Goal: Task Accomplishment & Management: Manage account settings

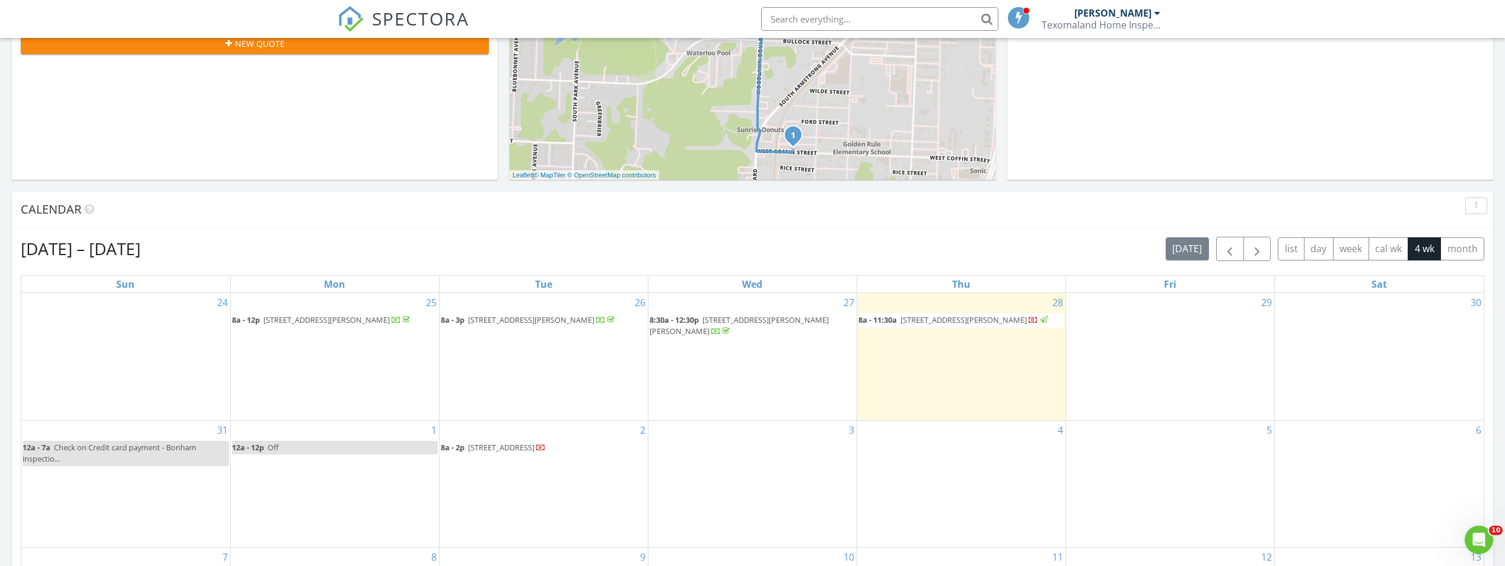
scroll to position [534, 0]
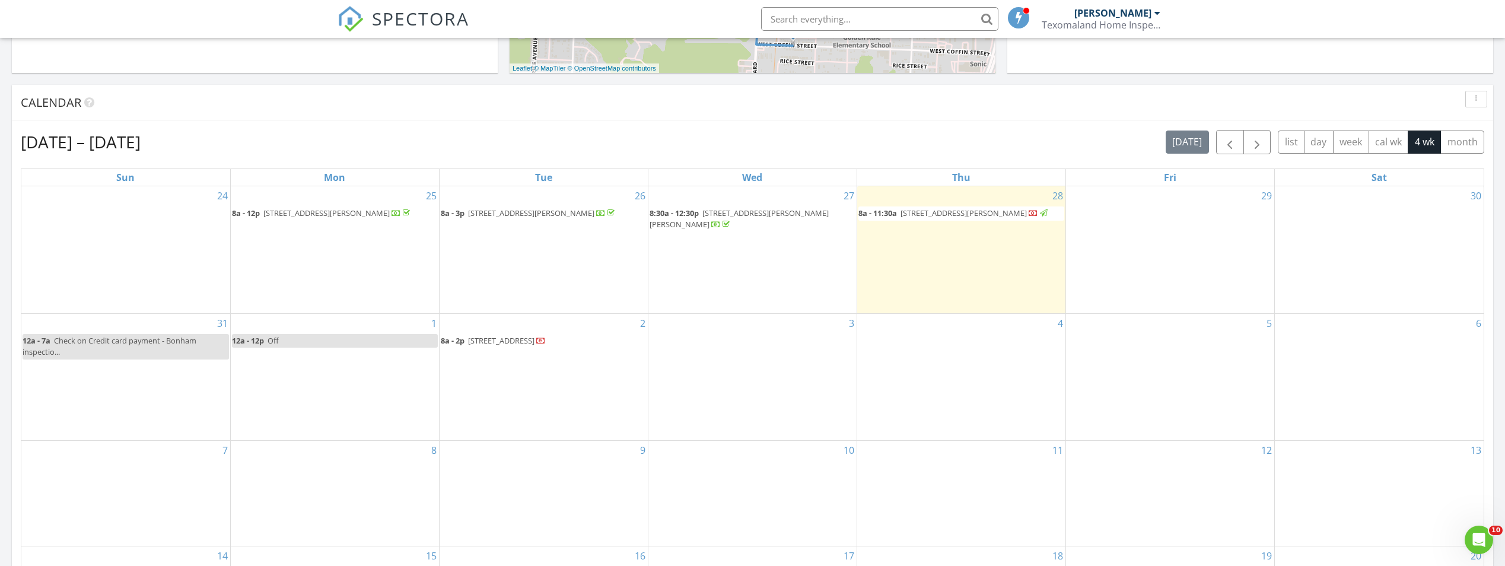
click at [932, 218] on span "1027 W Coffin St, Denison 75020" at bounding box center [964, 213] width 126 height 11
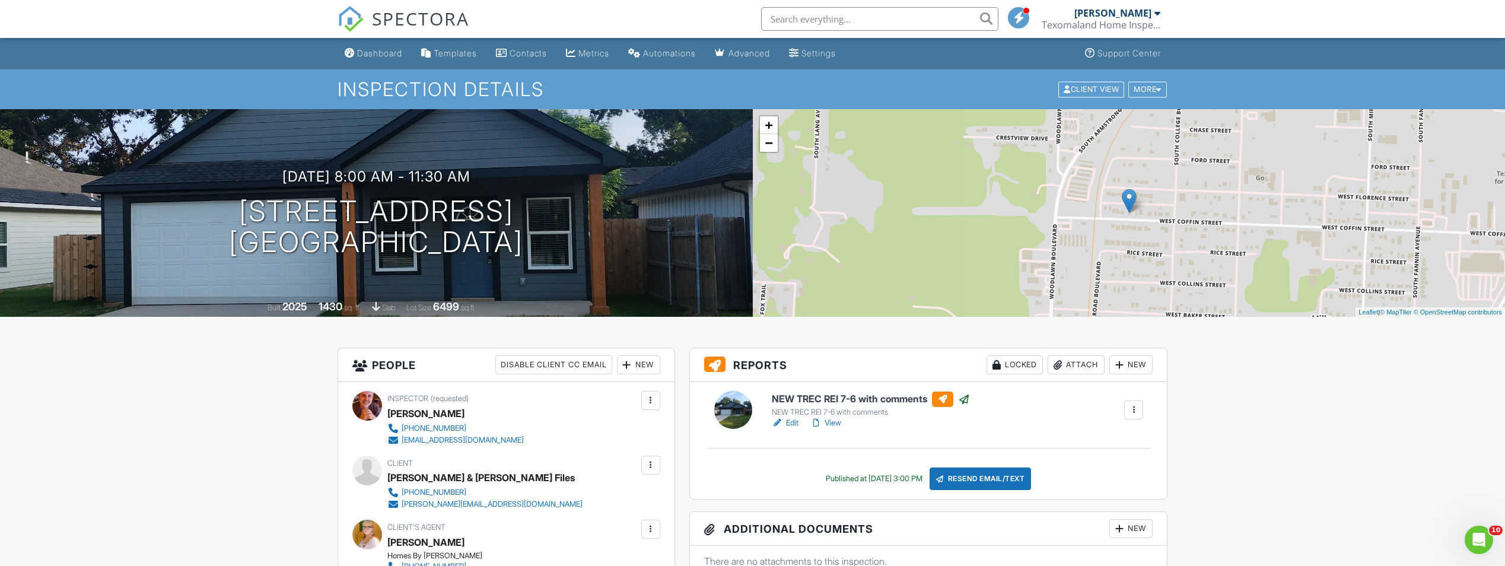
click at [1096, 88] on div "Client View" at bounding box center [1092, 89] width 66 height 16
click at [840, 423] on link "View" at bounding box center [826, 423] width 31 height 12
click at [838, 420] on link "View" at bounding box center [826, 423] width 31 height 12
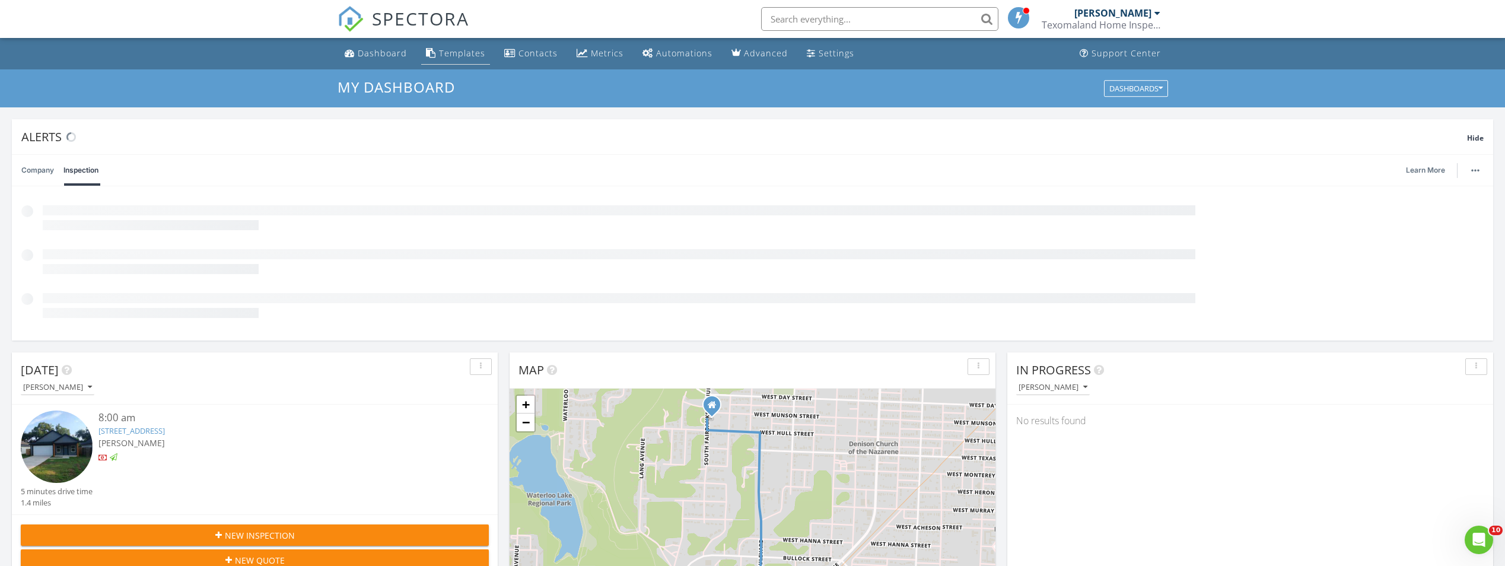
click at [466, 55] on div "Templates" at bounding box center [462, 52] width 46 height 11
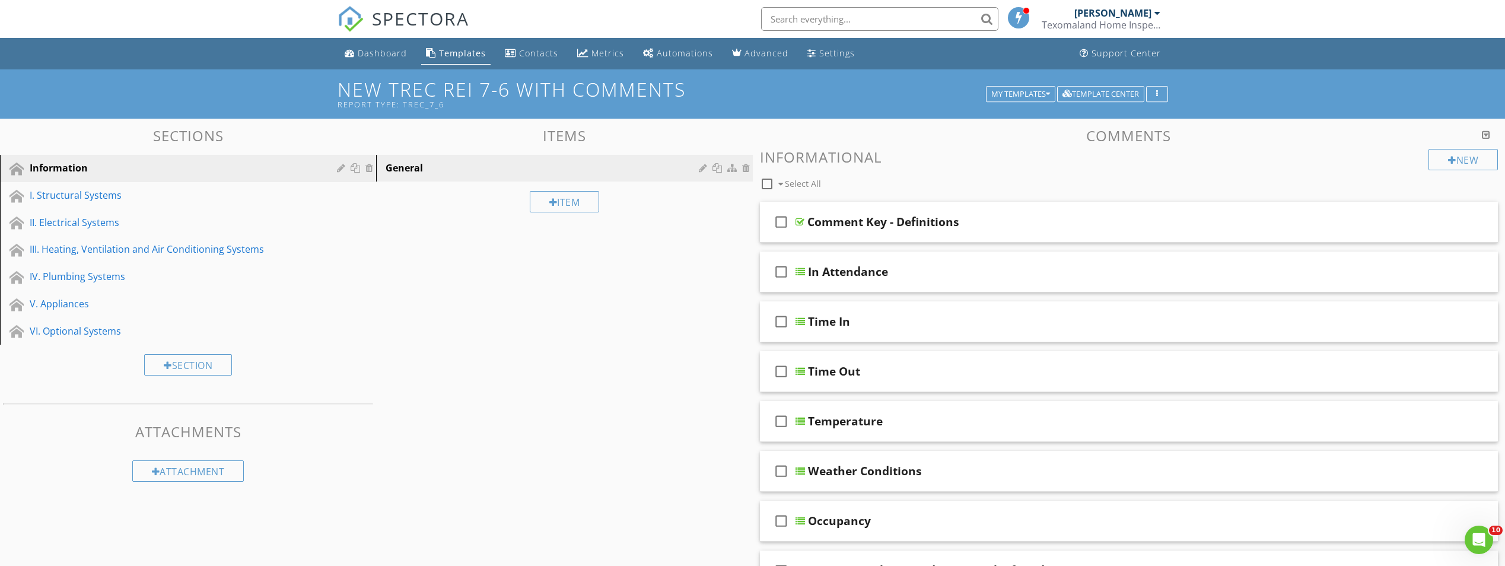
click at [117, 193] on div "I. Structural Systems" at bounding box center [175, 195] width 290 height 14
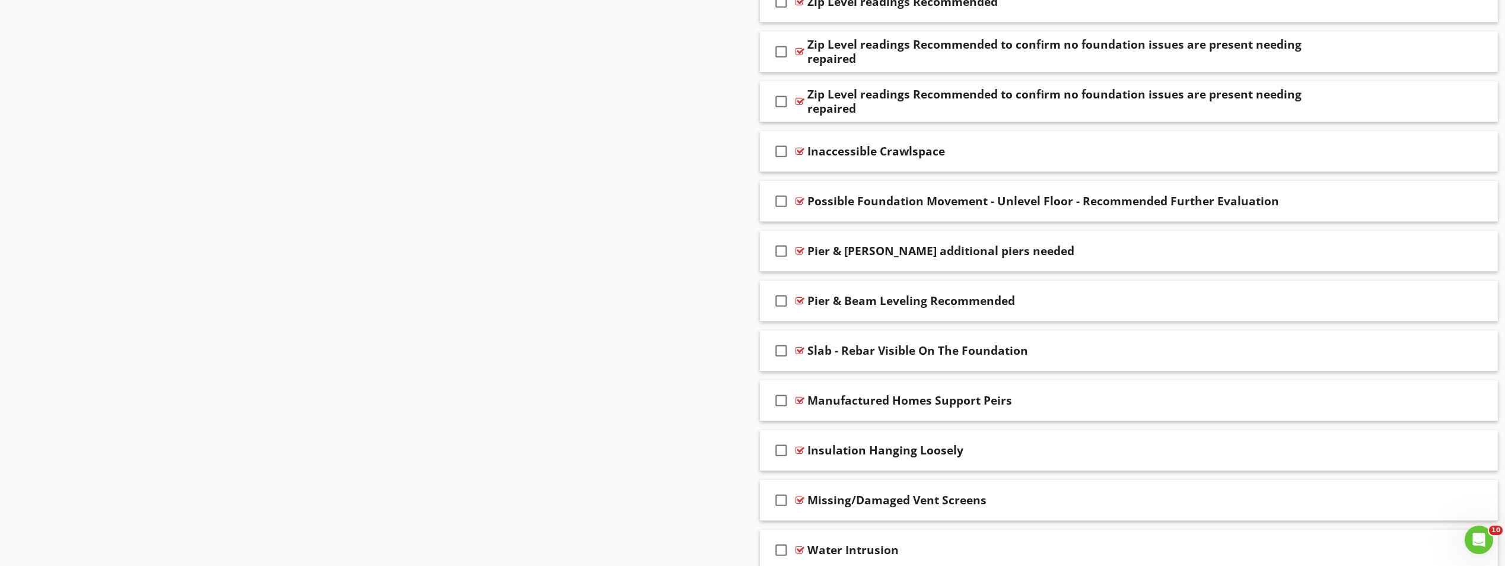
scroll to position [1602, 0]
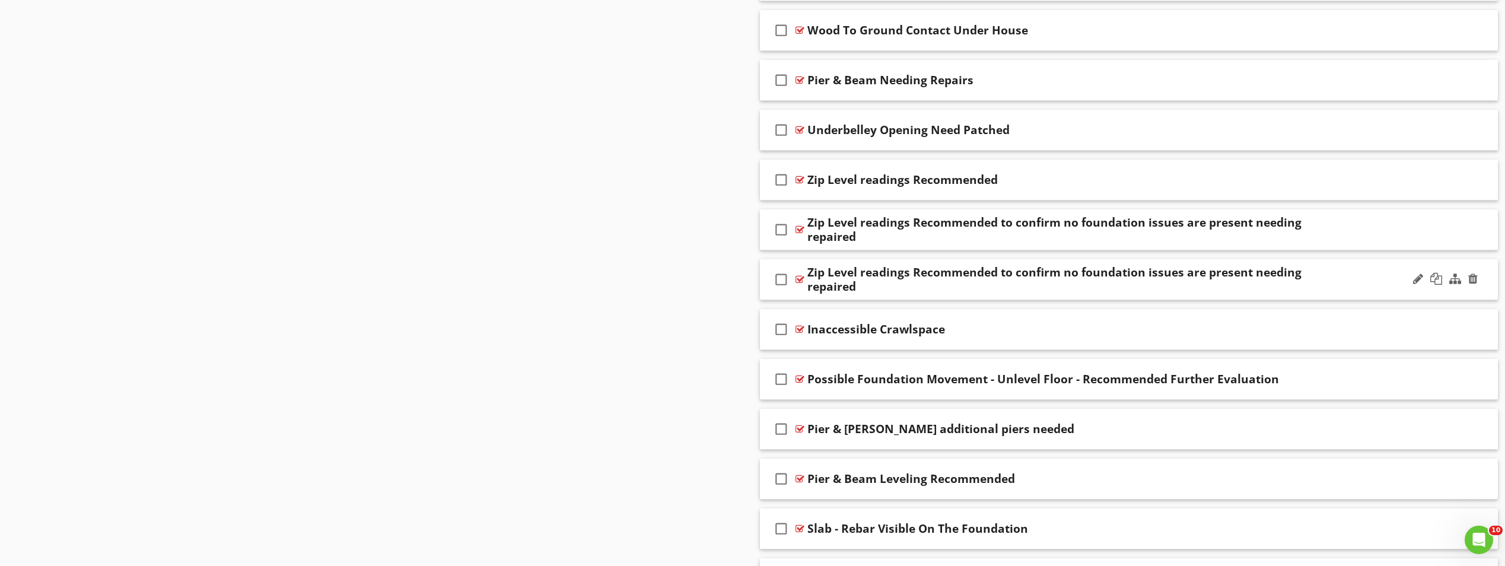
click at [911, 279] on div "Zip Level readings Recommended to confirm no foundation issues are present need…" at bounding box center [1076, 279] width 536 height 28
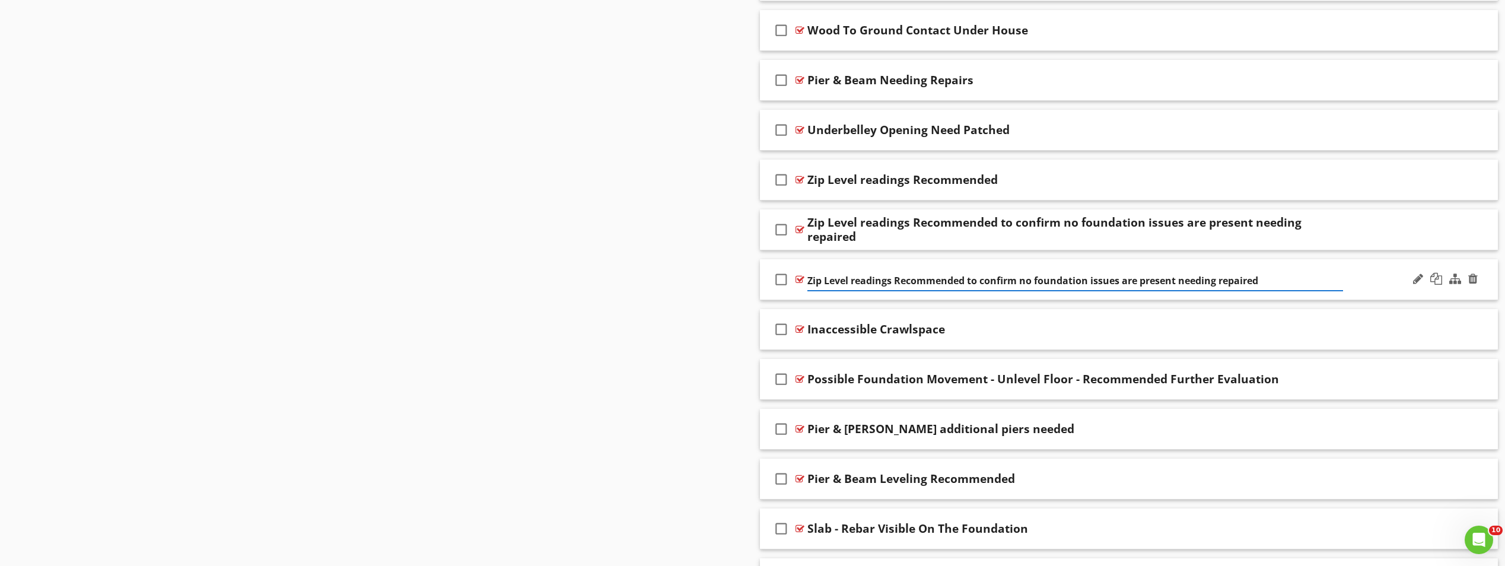
click at [1331, 278] on input "Zip Level readings Recommended to confirm no foundation issues are present need…" at bounding box center [1076, 281] width 536 height 20
click at [1376, 283] on div "check_box_outline_blank Zip Level readings Recommended to confirm no foundation…" at bounding box center [1129, 279] width 739 height 41
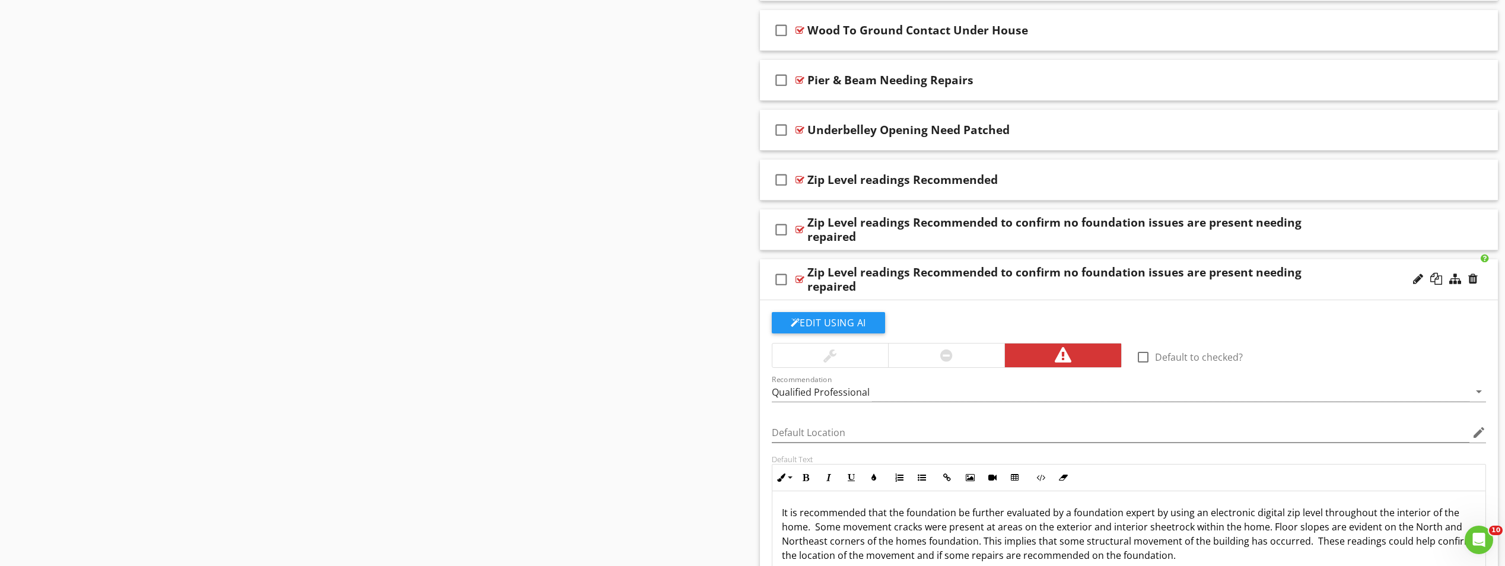
click at [1357, 275] on div "check_box_outline_blank Zip Level readings Recommended to confirm no foundation…" at bounding box center [1129, 279] width 739 height 41
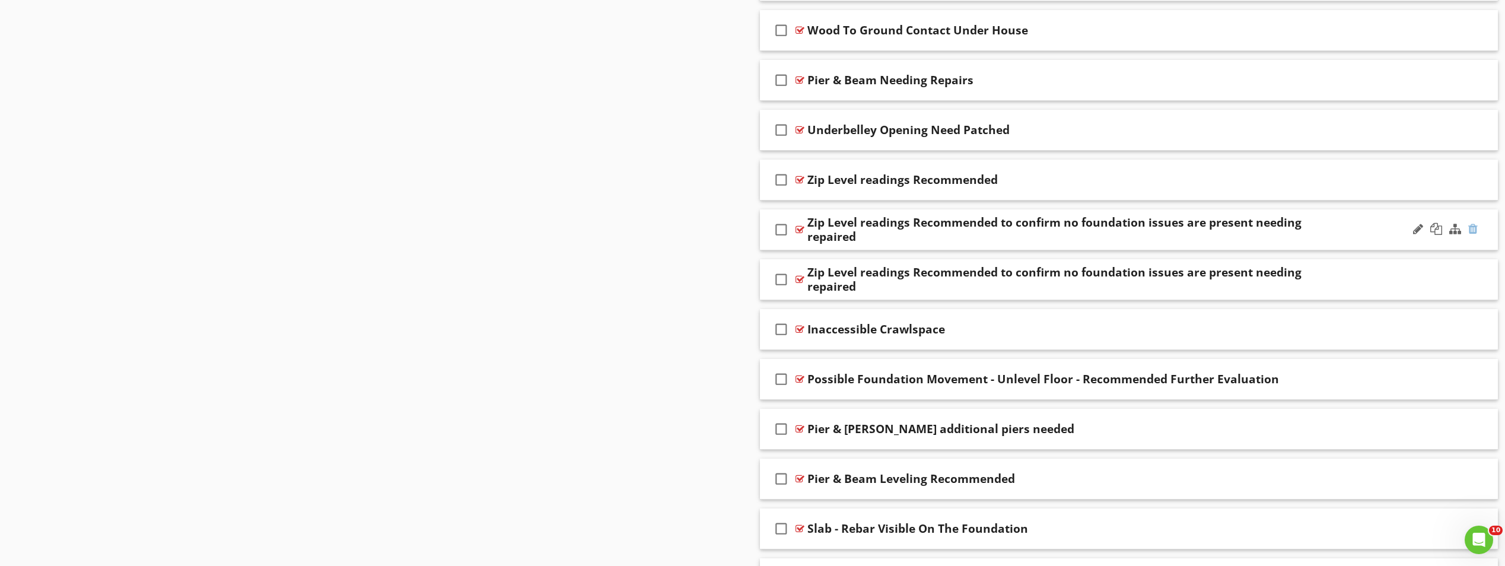
click at [1469, 228] on div at bounding box center [1473, 229] width 9 height 12
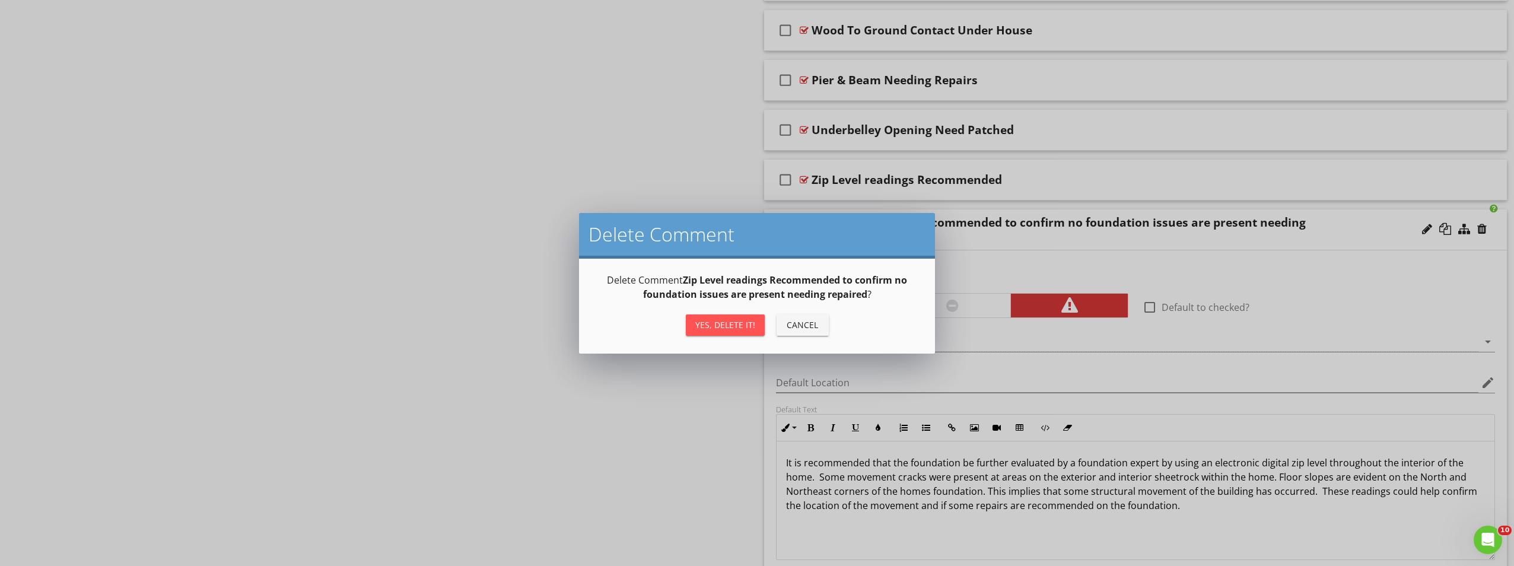
click at [719, 322] on div "Yes, Delete it!" at bounding box center [725, 325] width 60 height 12
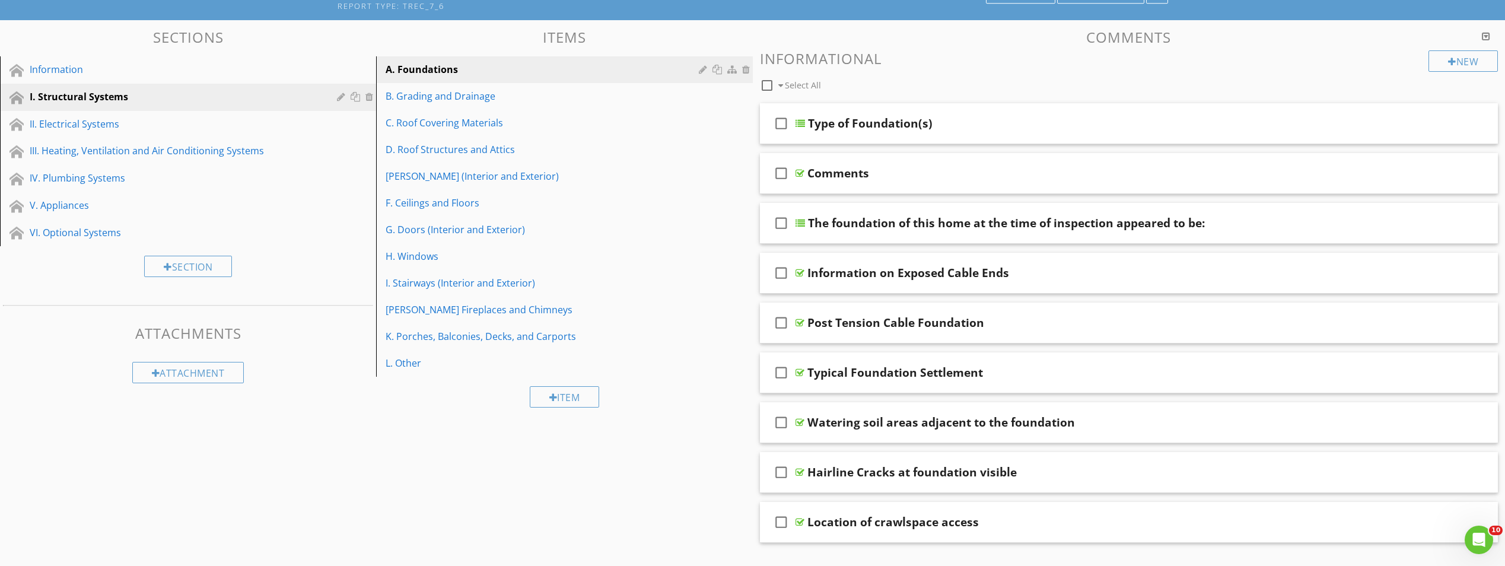
scroll to position [0, 0]
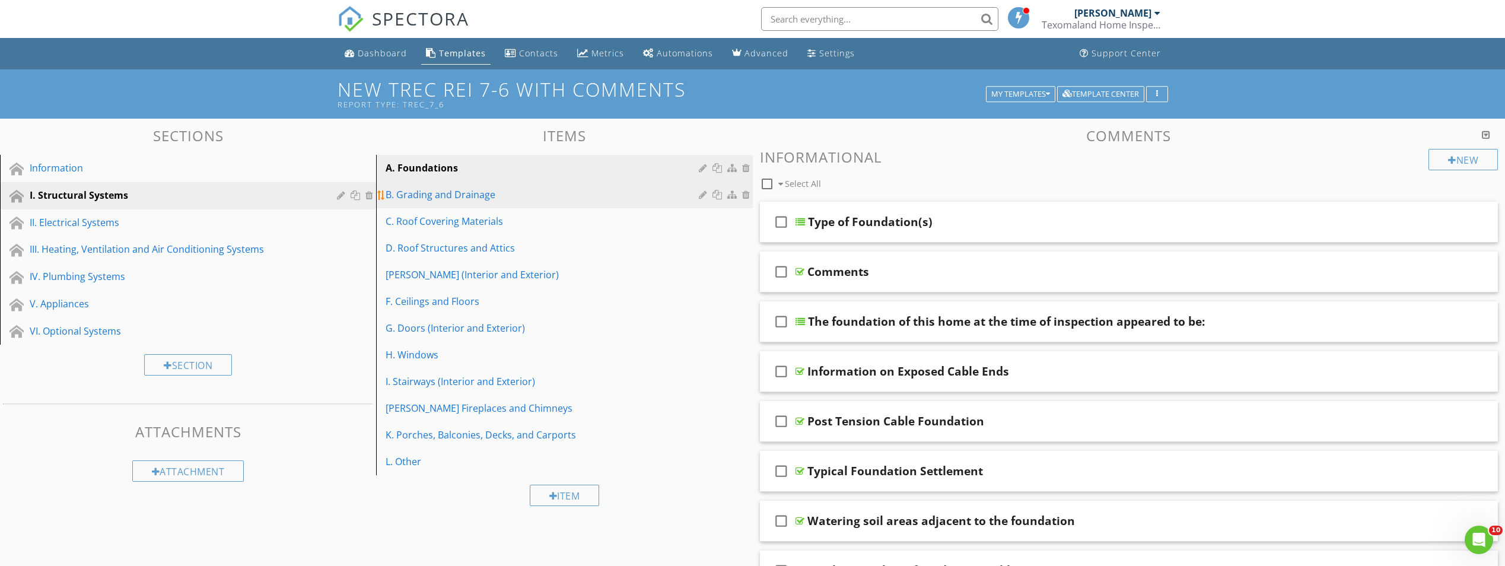
click at [425, 198] on div "B. Grading and Drainage" at bounding box center [544, 195] width 316 height 14
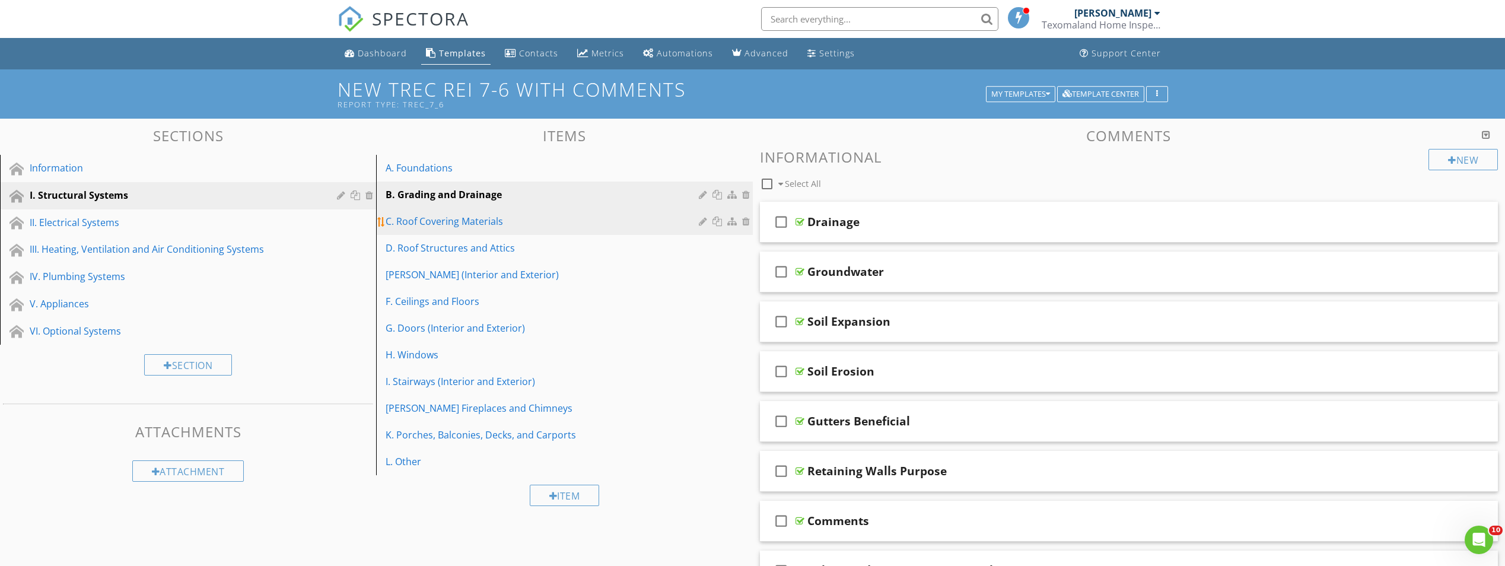
click at [482, 220] on div "C. Roof Covering Materials" at bounding box center [544, 221] width 316 height 14
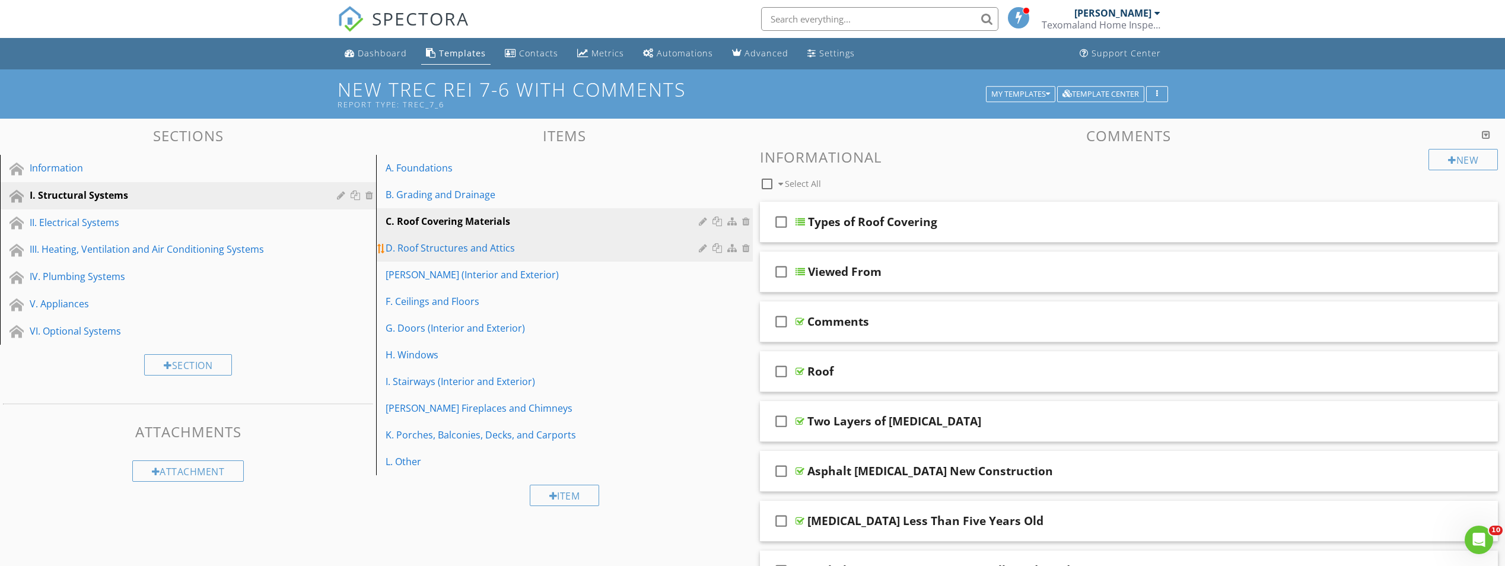
click at [466, 248] on div "D. Roof Structures and Attics" at bounding box center [544, 248] width 316 height 14
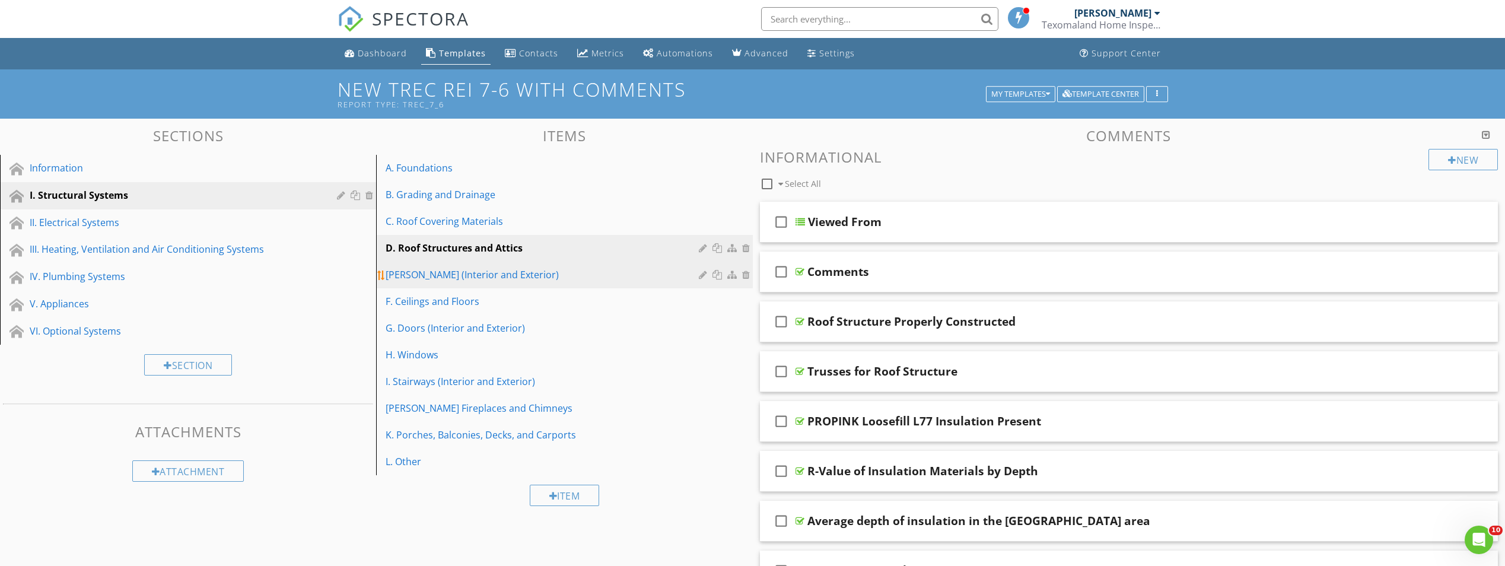
click at [456, 281] on div "E. Walls (Interior and Exterior)" at bounding box center [544, 275] width 316 height 14
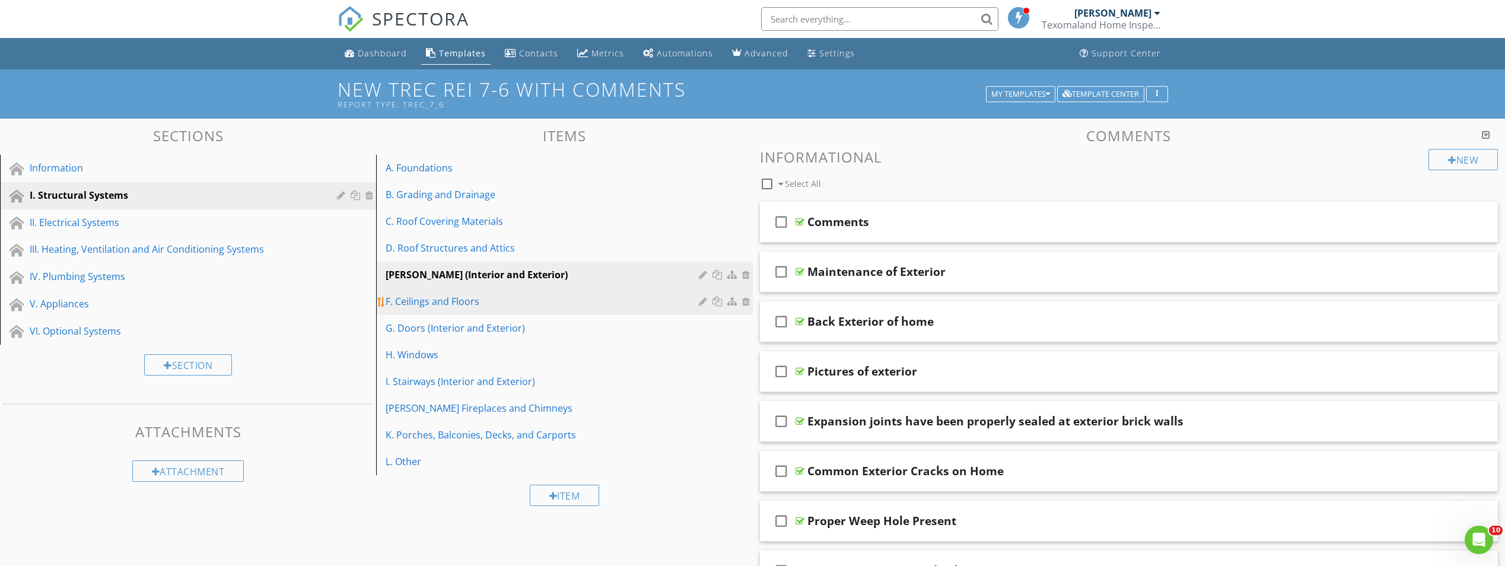
click at [474, 298] on div "F. Ceilings and Floors" at bounding box center [544, 301] width 316 height 14
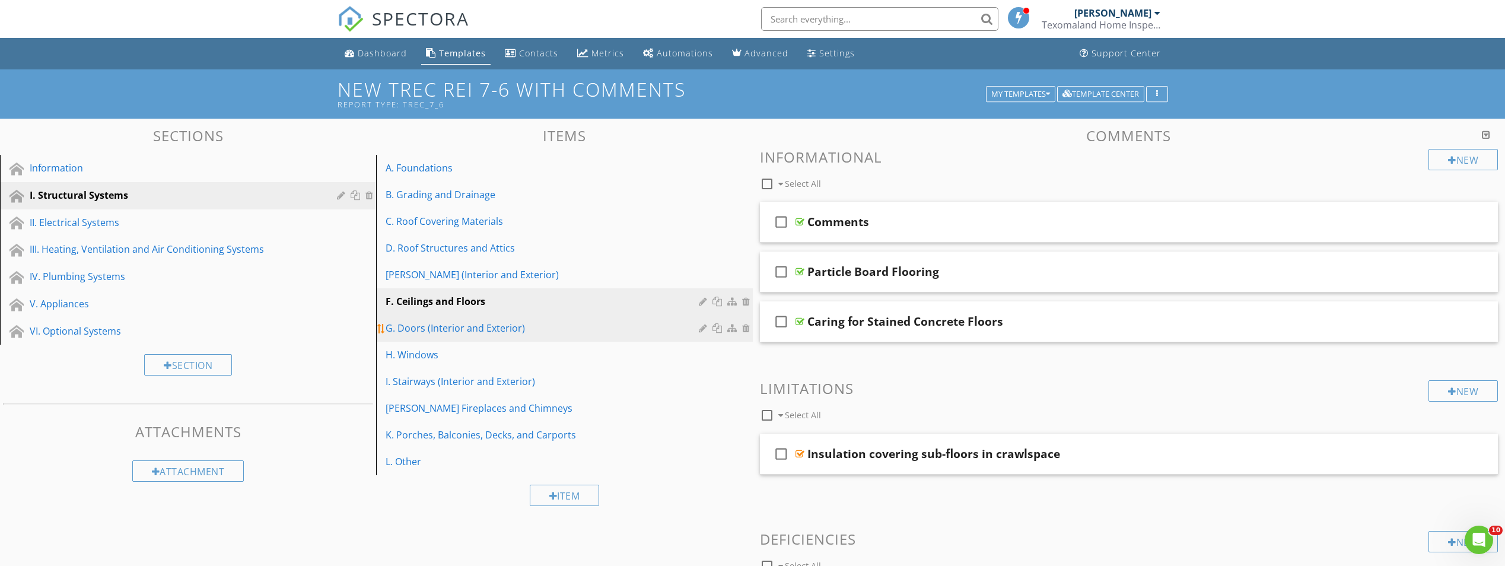
click at [506, 331] on div "G. Doors (Interior and Exterior)" at bounding box center [544, 328] width 316 height 14
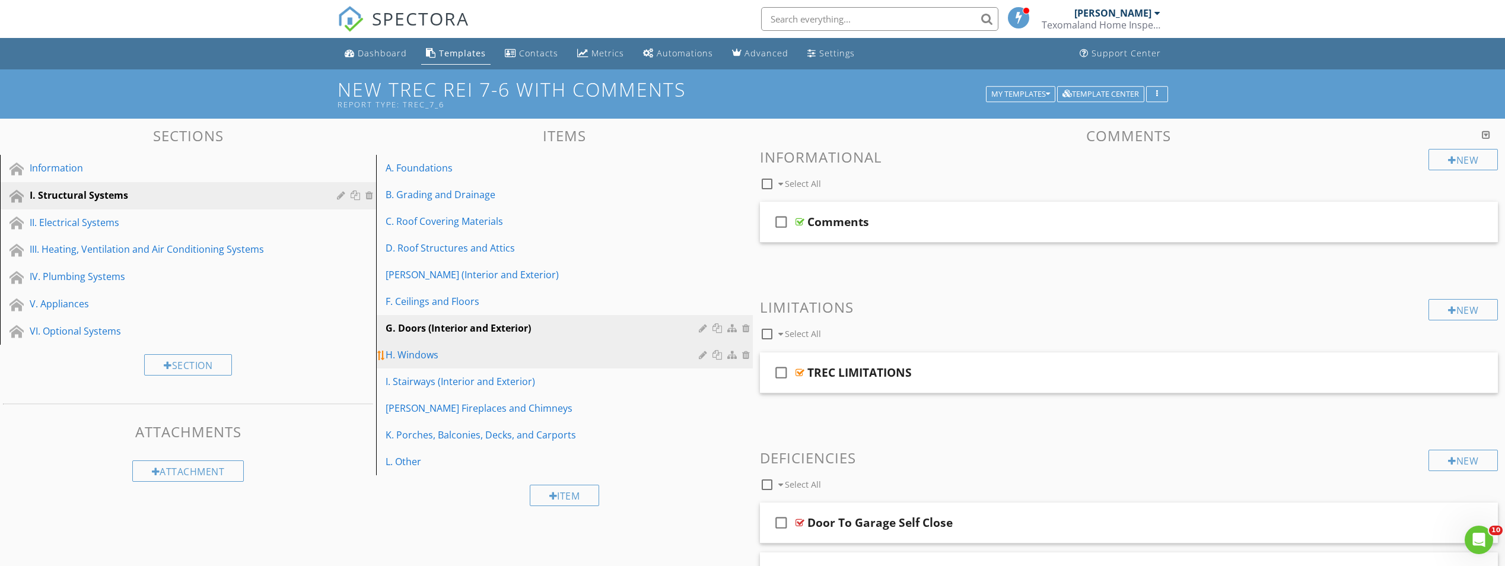
click at [437, 353] on div "H. Windows" at bounding box center [544, 355] width 316 height 14
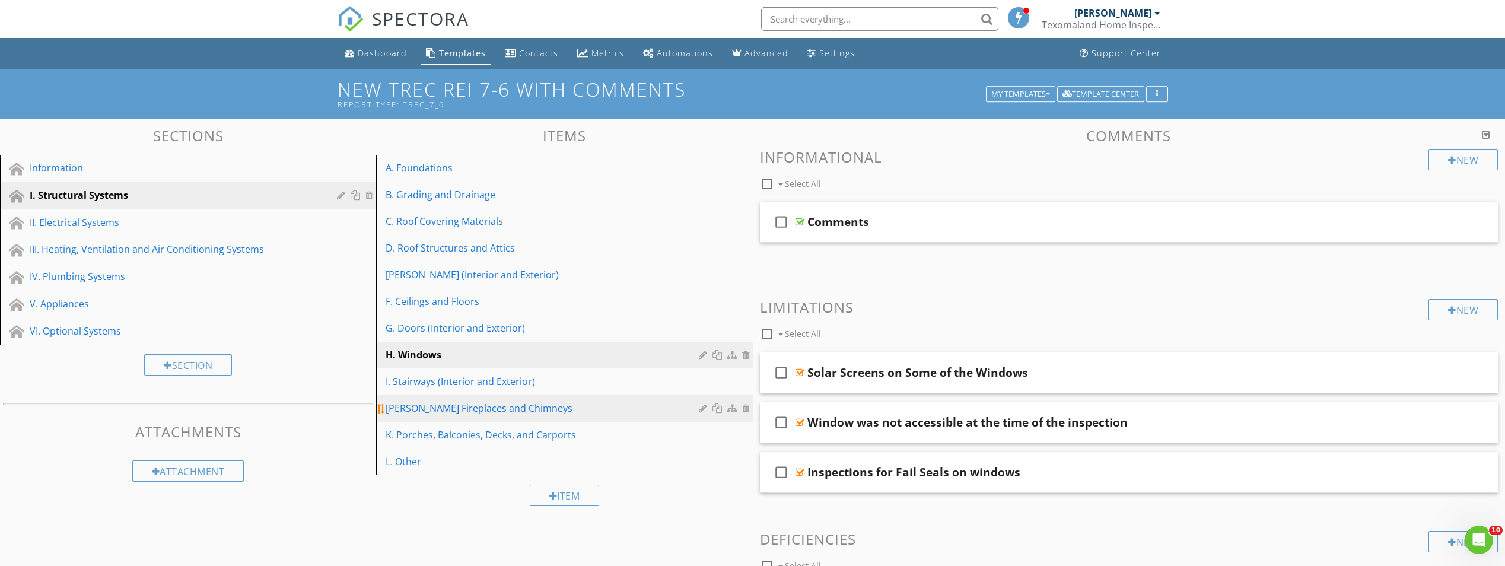
click at [422, 412] on div "J. Fireplaces and Chimneys" at bounding box center [544, 408] width 316 height 14
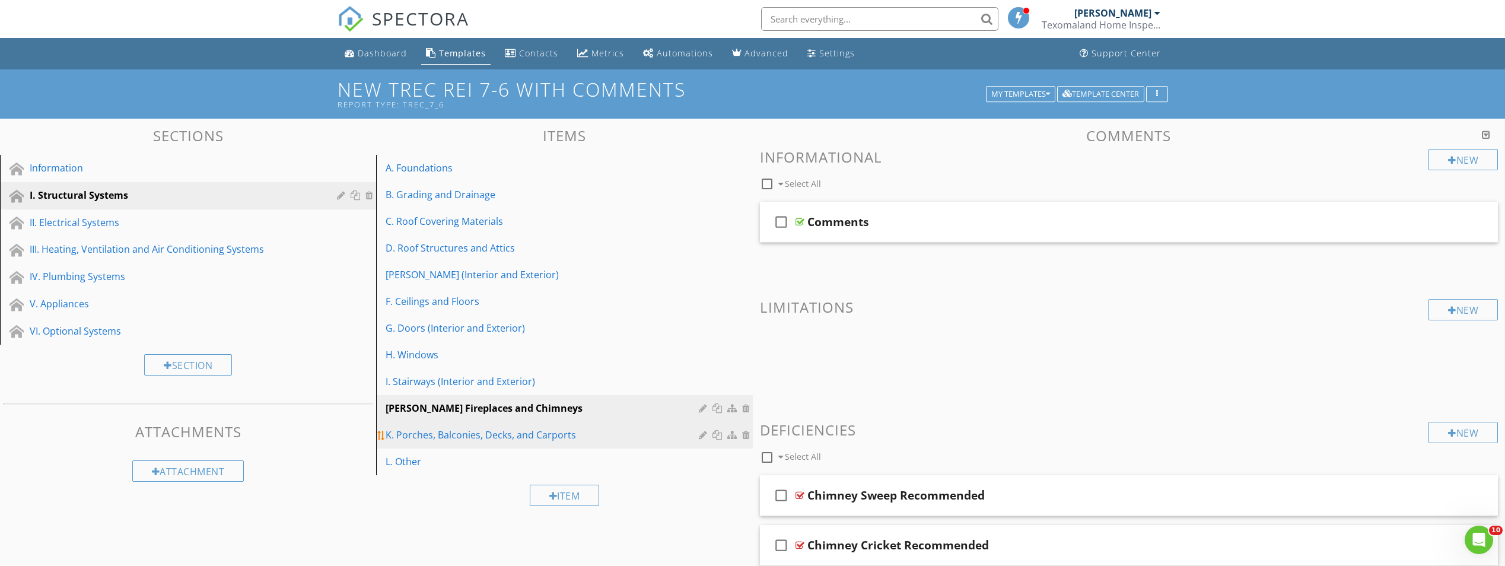
click at [421, 438] on div "K. Porches, Balconies, Decks, and Carports" at bounding box center [544, 435] width 316 height 14
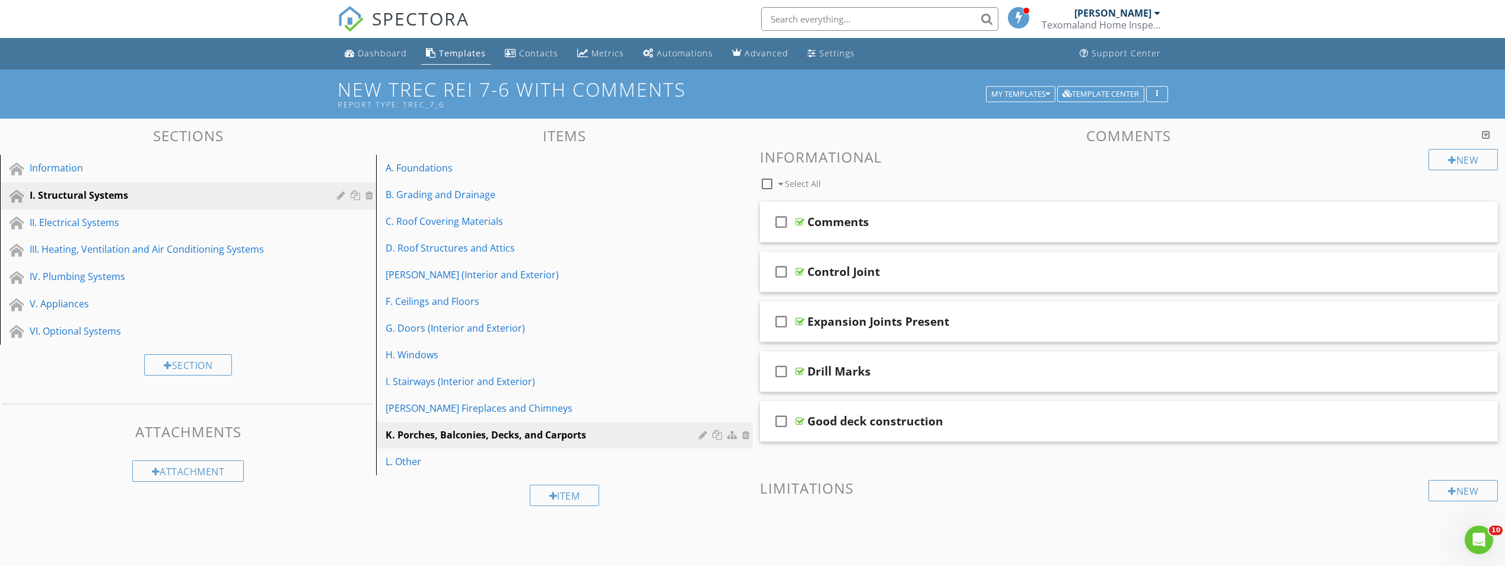
click at [466, 496] on div "Item" at bounding box center [564, 495] width 376 height 40
click at [98, 244] on div "III. Heating, Ventilation and Air Conditioning Systems" at bounding box center [175, 249] width 290 height 14
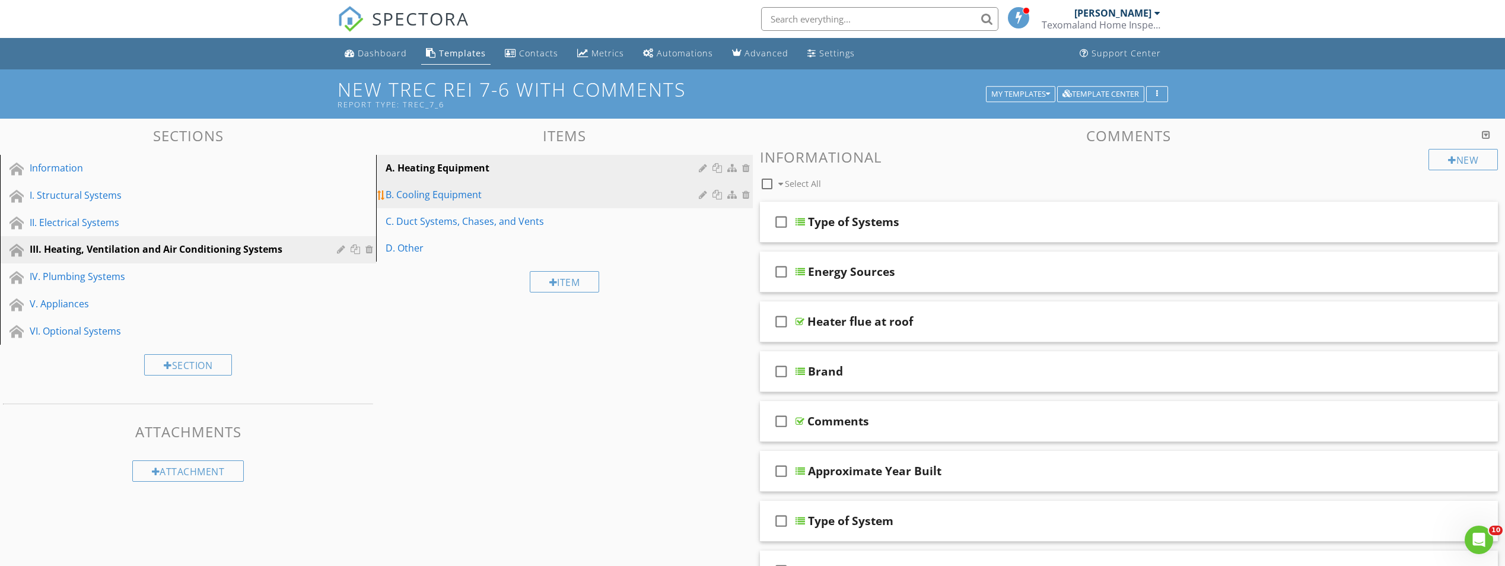
click at [411, 189] on div "B. Cooling Equipment" at bounding box center [544, 195] width 316 height 14
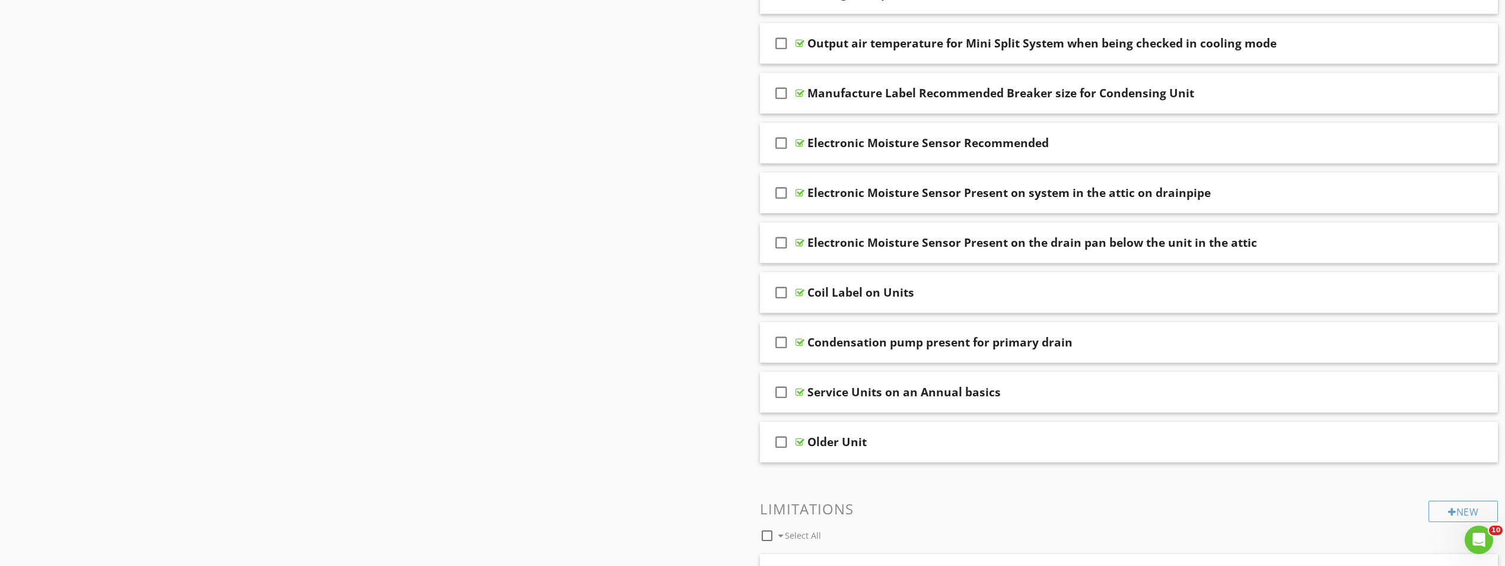
scroll to position [593, 0]
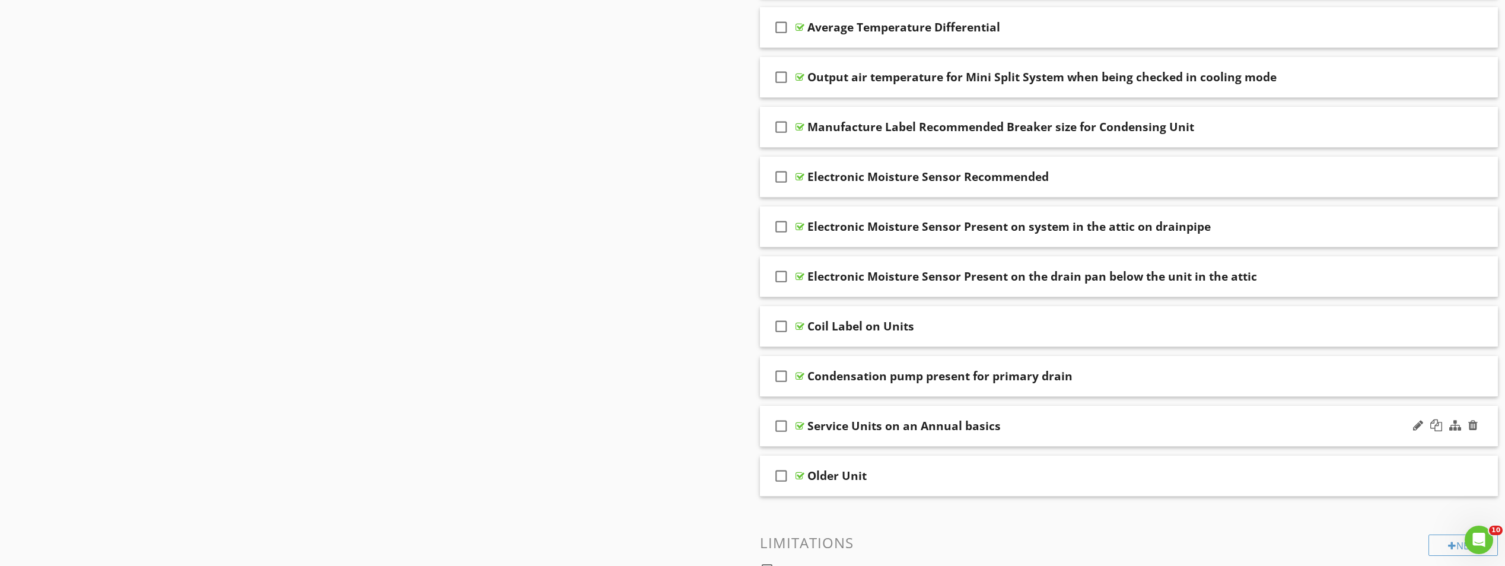
click at [776, 426] on icon "check_box_outline_blank" at bounding box center [781, 426] width 19 height 28
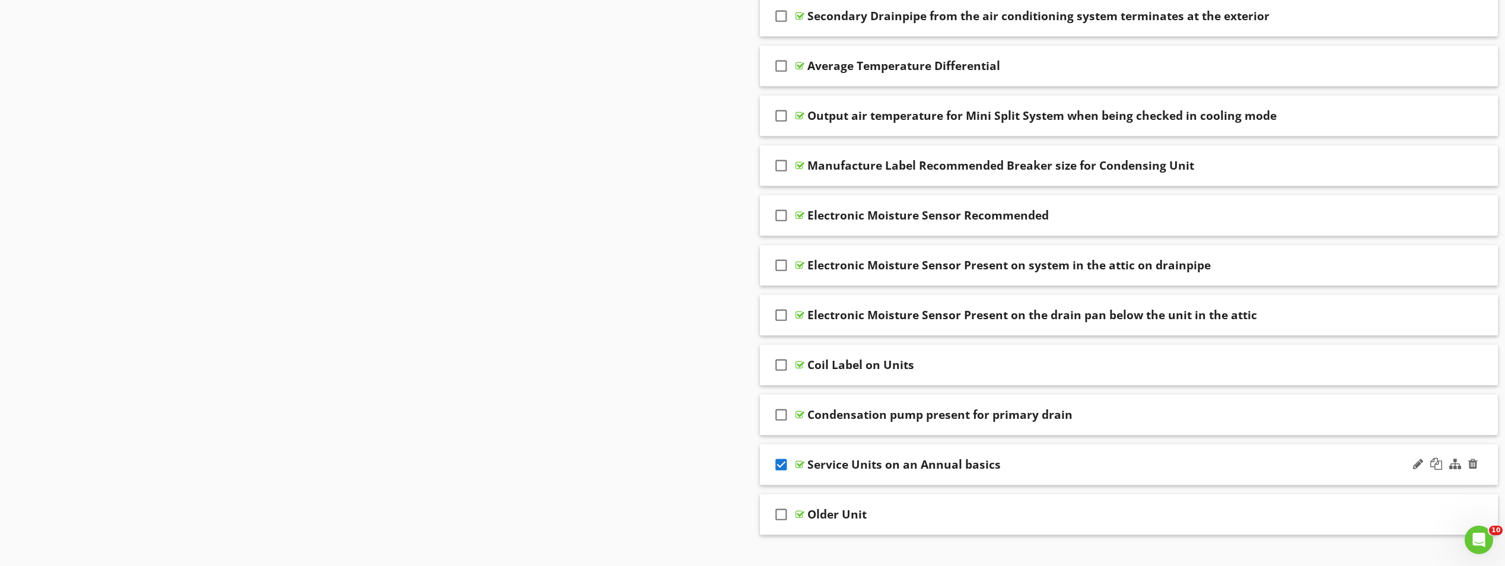
scroll to position [534, 0]
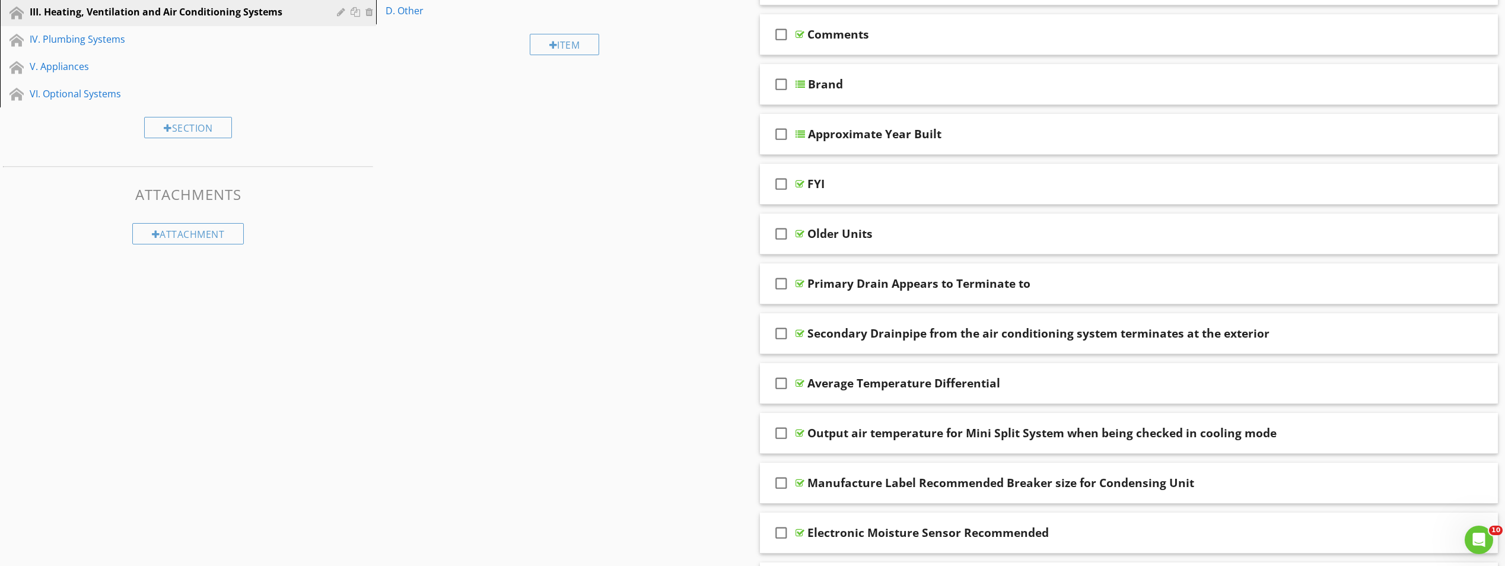
scroll to position [0, 0]
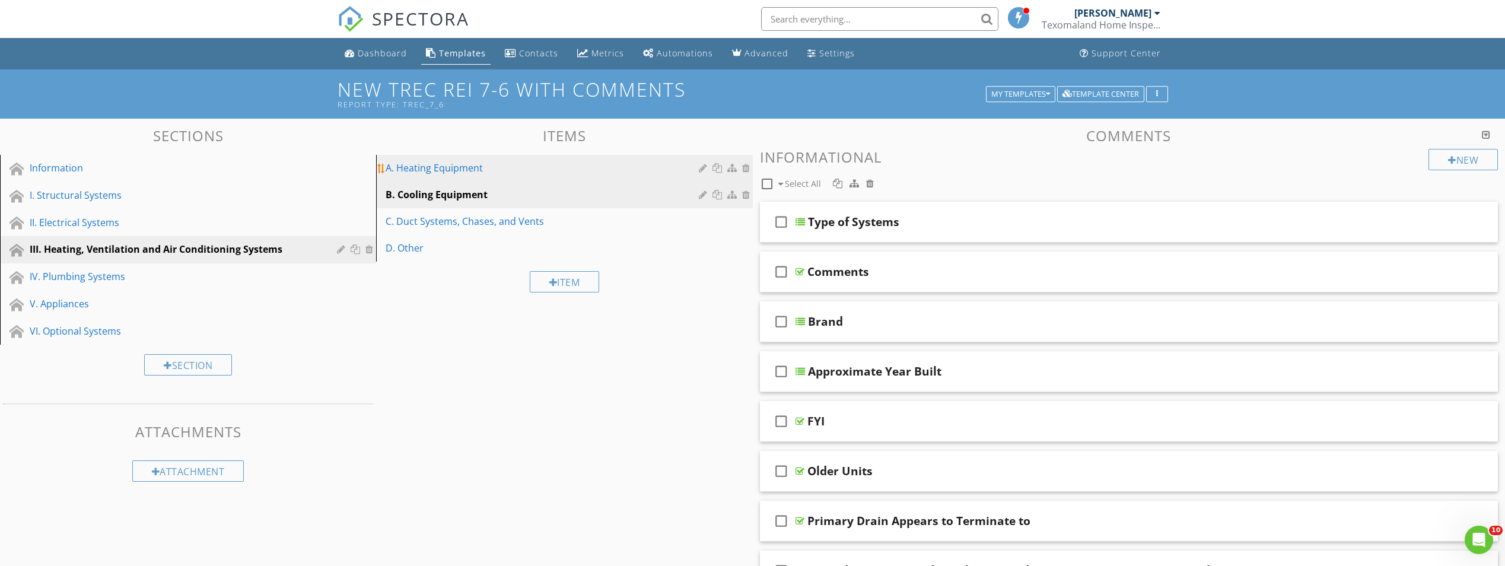
click at [458, 173] on div "A. Heating Equipment" at bounding box center [544, 168] width 316 height 14
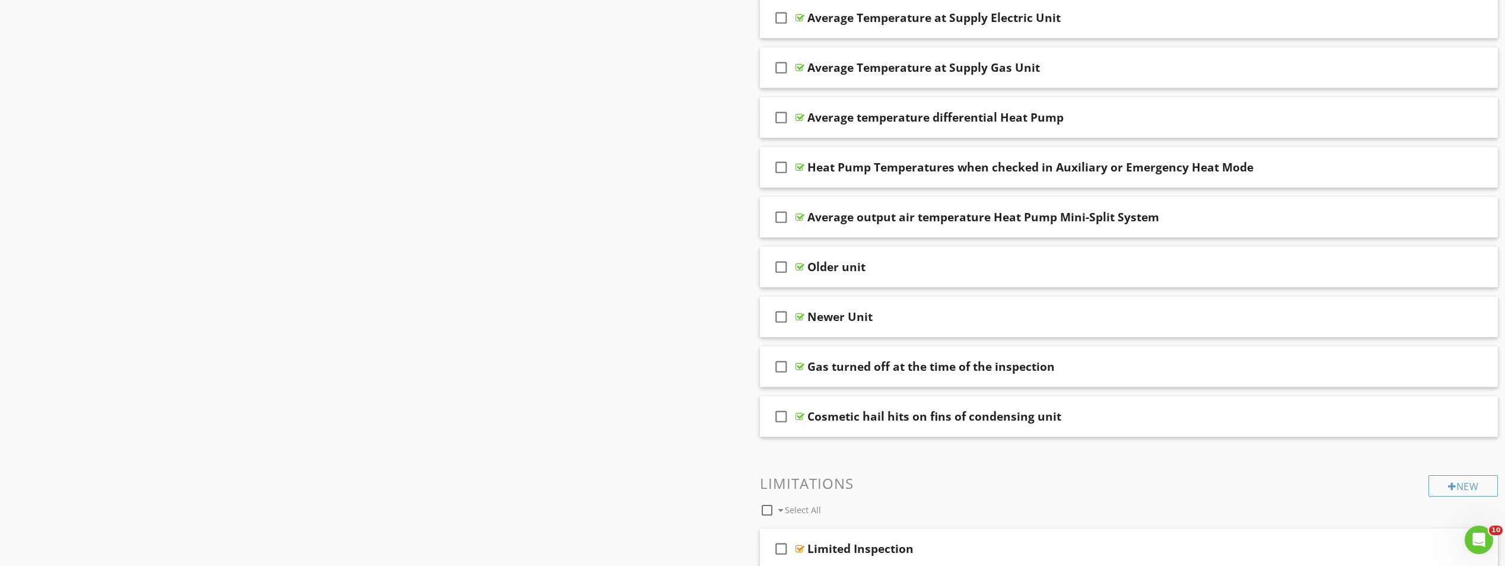
scroll to position [949, 0]
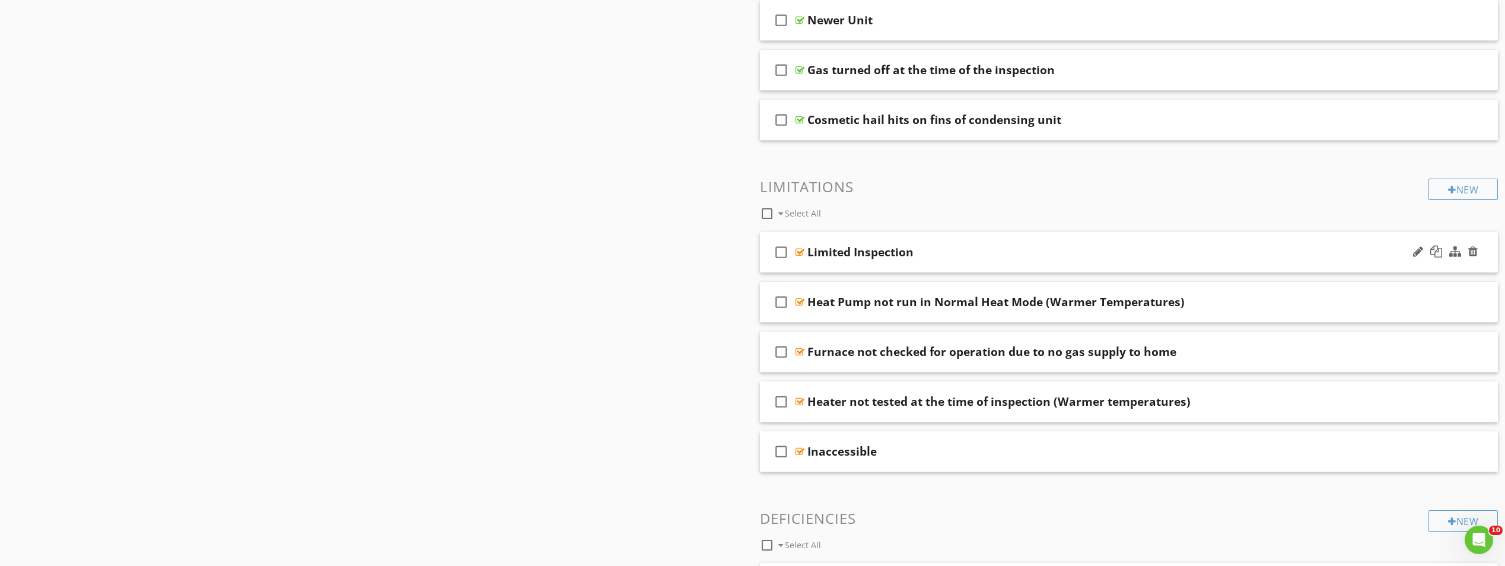
click at [784, 252] on icon "check_box_outline_blank" at bounding box center [781, 252] width 19 height 28
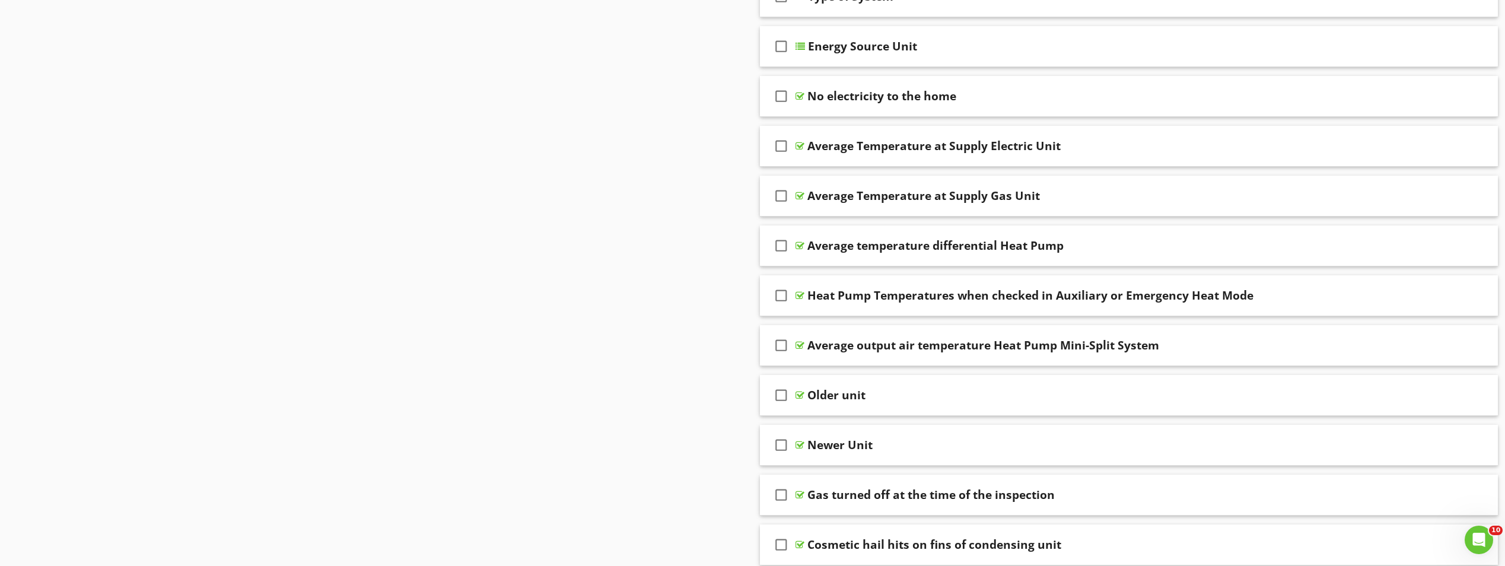
scroll to position [534, 0]
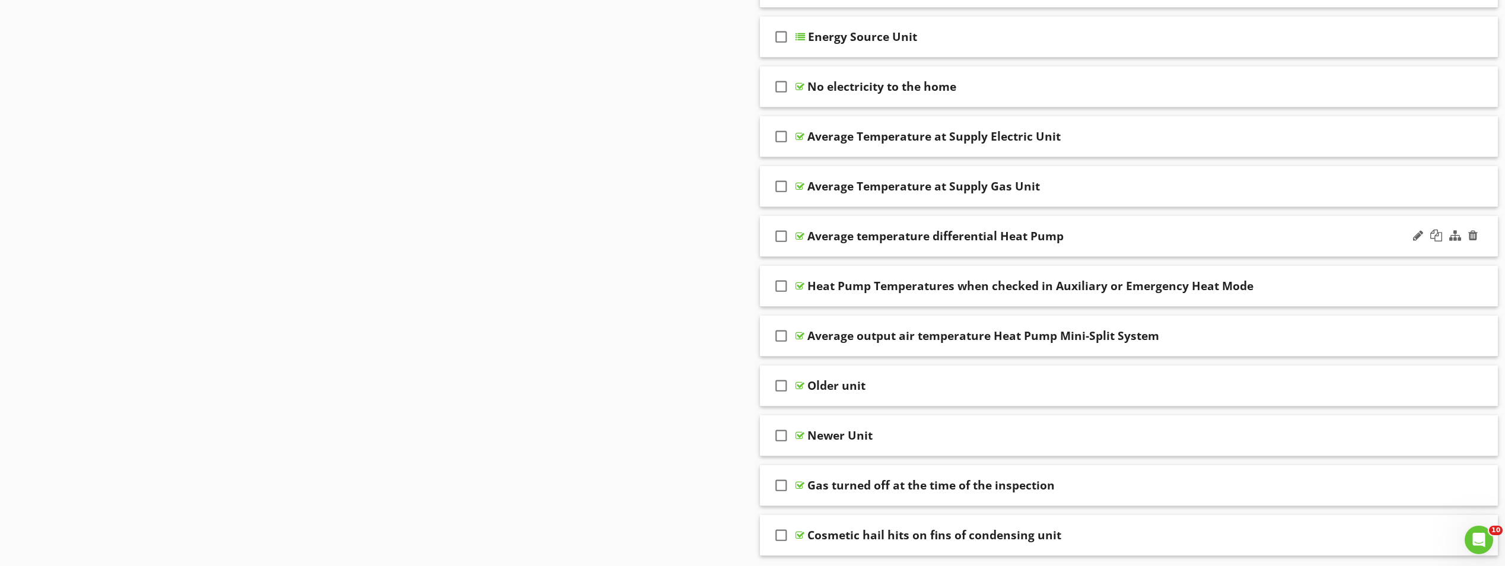
click at [1130, 231] on div "Average temperature differential Heat Pump" at bounding box center [1076, 236] width 536 height 14
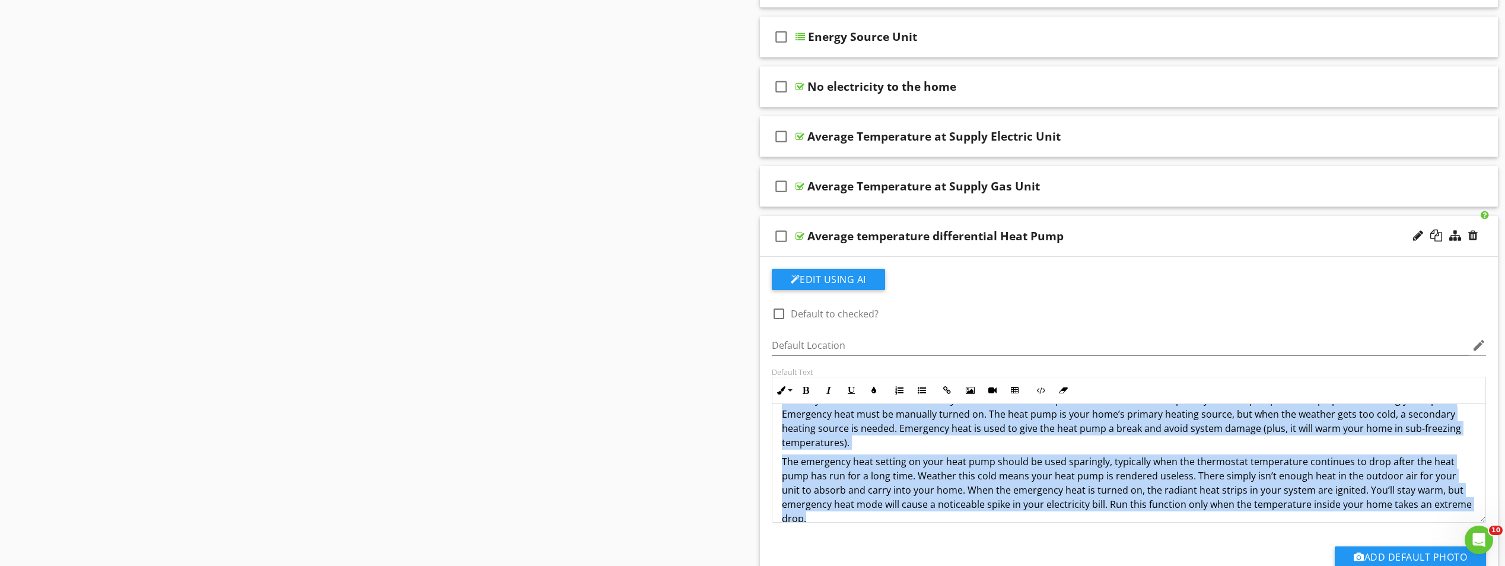
scroll to position [171, 0]
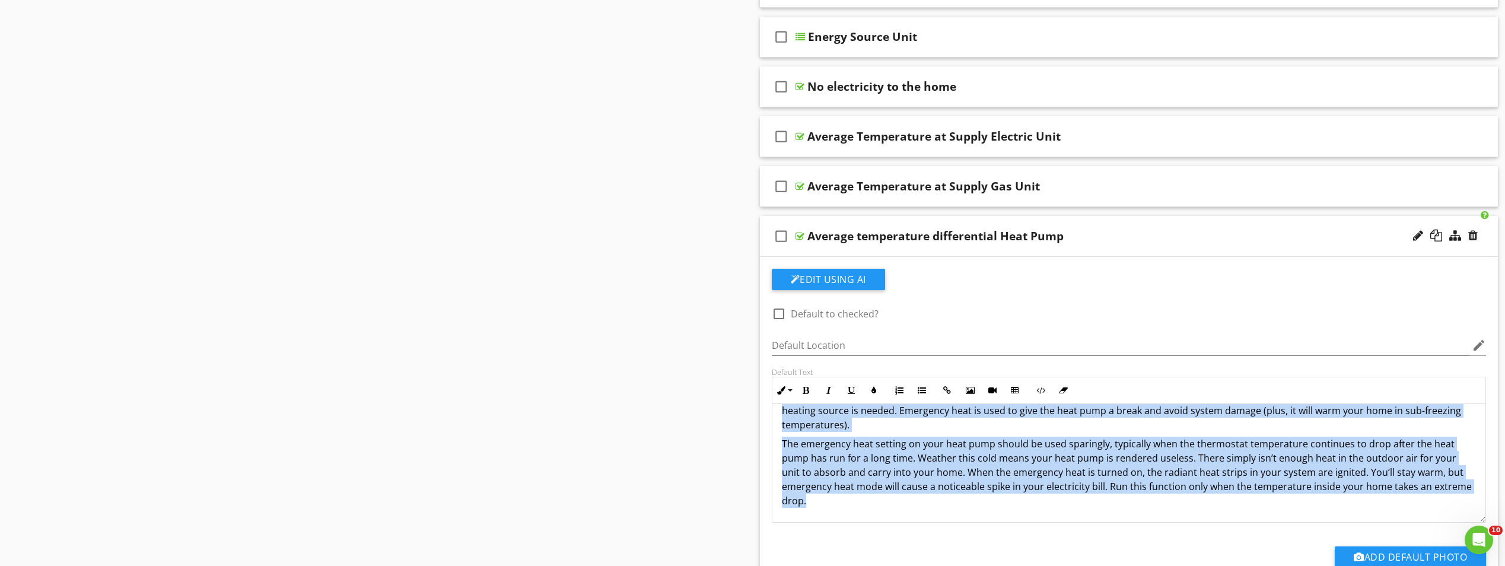
drag, startPoint x: 781, startPoint y: 461, endPoint x: 973, endPoint y: 516, distance: 199.4
click at [973, 516] on div "Typically, a heat pump will produce a temperature differential of 15-20��F warm…" at bounding box center [1130, 378] width 714 height 290
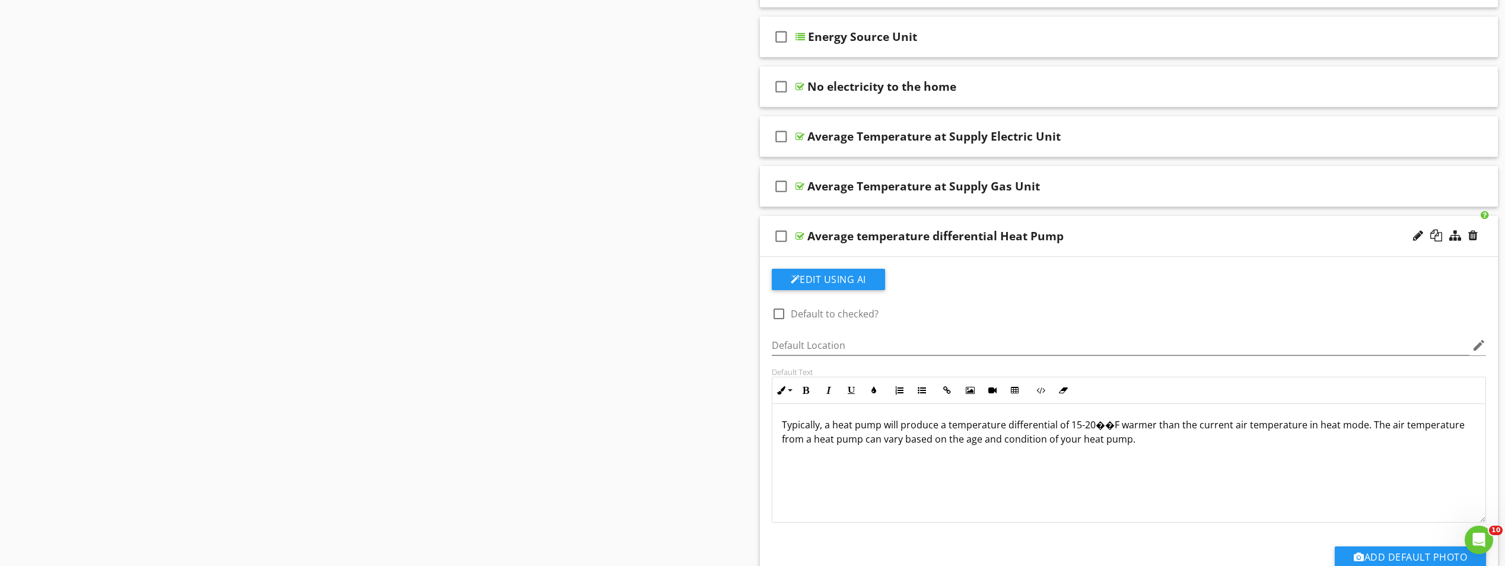
scroll to position [705, 0]
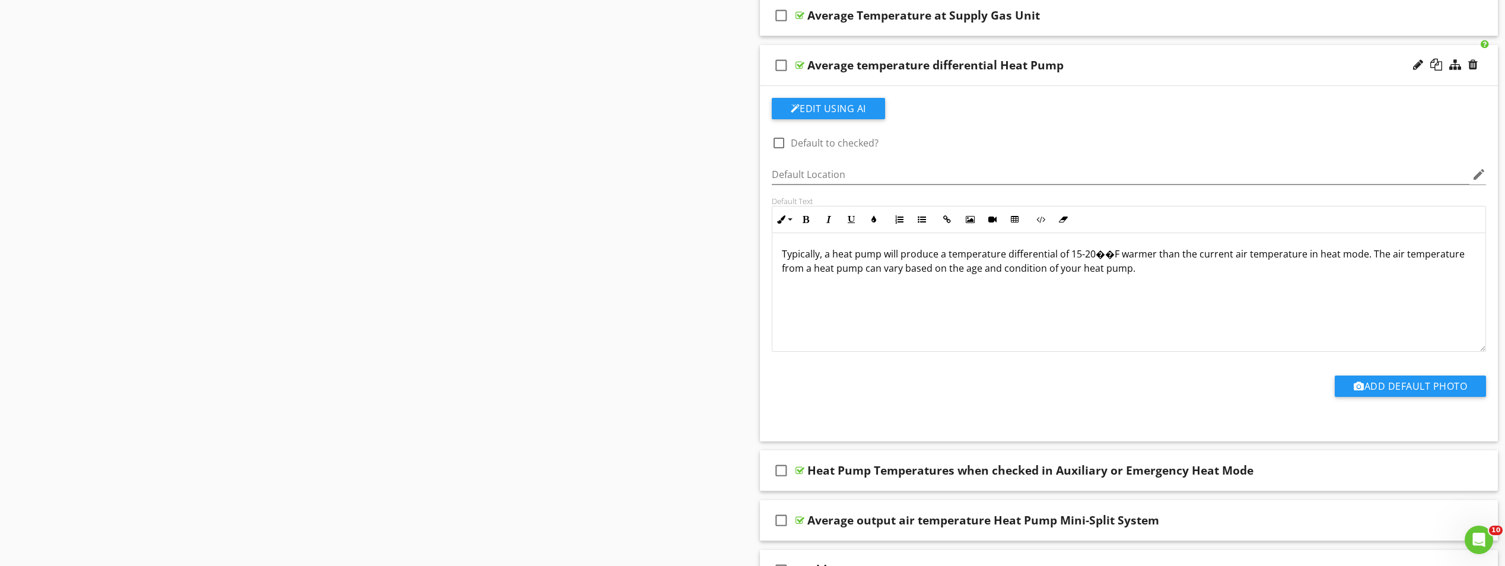
click at [1092, 258] on p "Typically, a heat pump will produce a temperature differential of 15-20��F warm…" at bounding box center [1129, 261] width 695 height 28
click at [1093, 260] on p "Typically, a heat pump will produce a temperature differential of 15-20��F warm…" at bounding box center [1129, 261] width 695 height 28
click at [1177, 282] on p at bounding box center [1129, 287] width 695 height 14
click at [1163, 301] on div "Typically, a heat pump will produce a temperature differential of 15-20F warmer…" at bounding box center [1130, 292] width 714 height 119
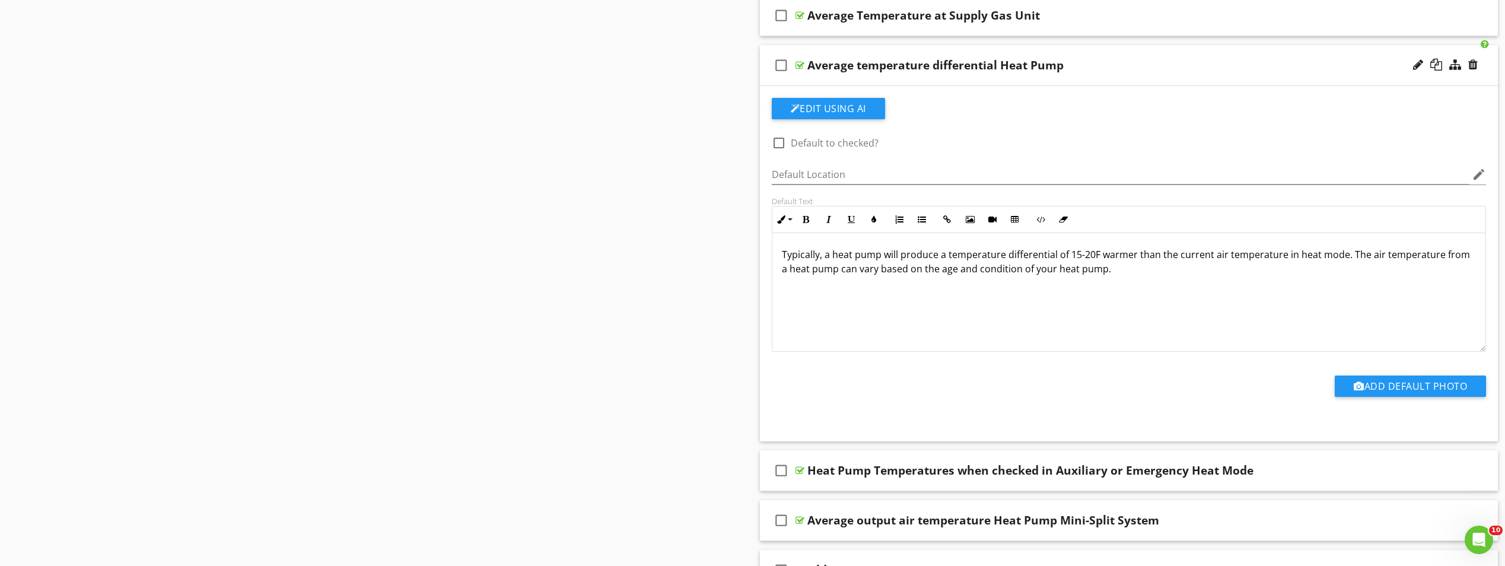
click at [1231, 74] on div "check_box_outline_blank Average temperature differential Heat Pump" at bounding box center [1129, 65] width 739 height 41
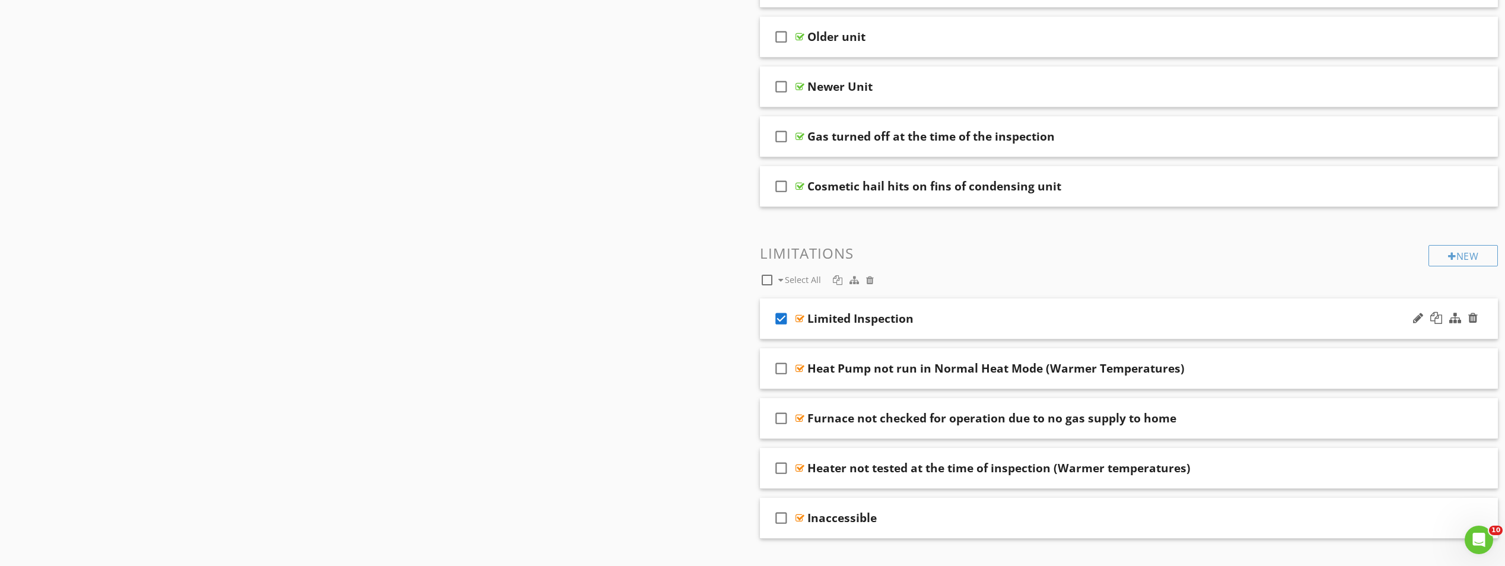
click at [965, 325] on div "Limited Inspection" at bounding box center [1076, 319] width 536 height 14
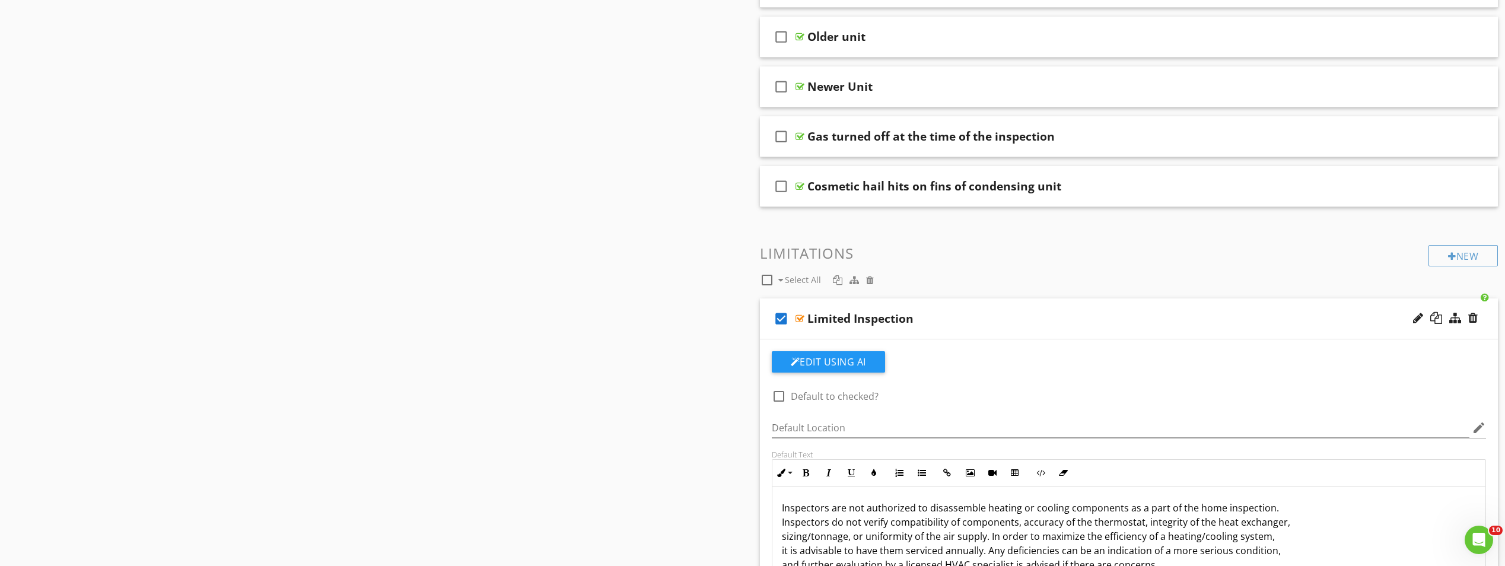
click at [989, 325] on div "Limited Inspection" at bounding box center [1076, 319] width 536 height 14
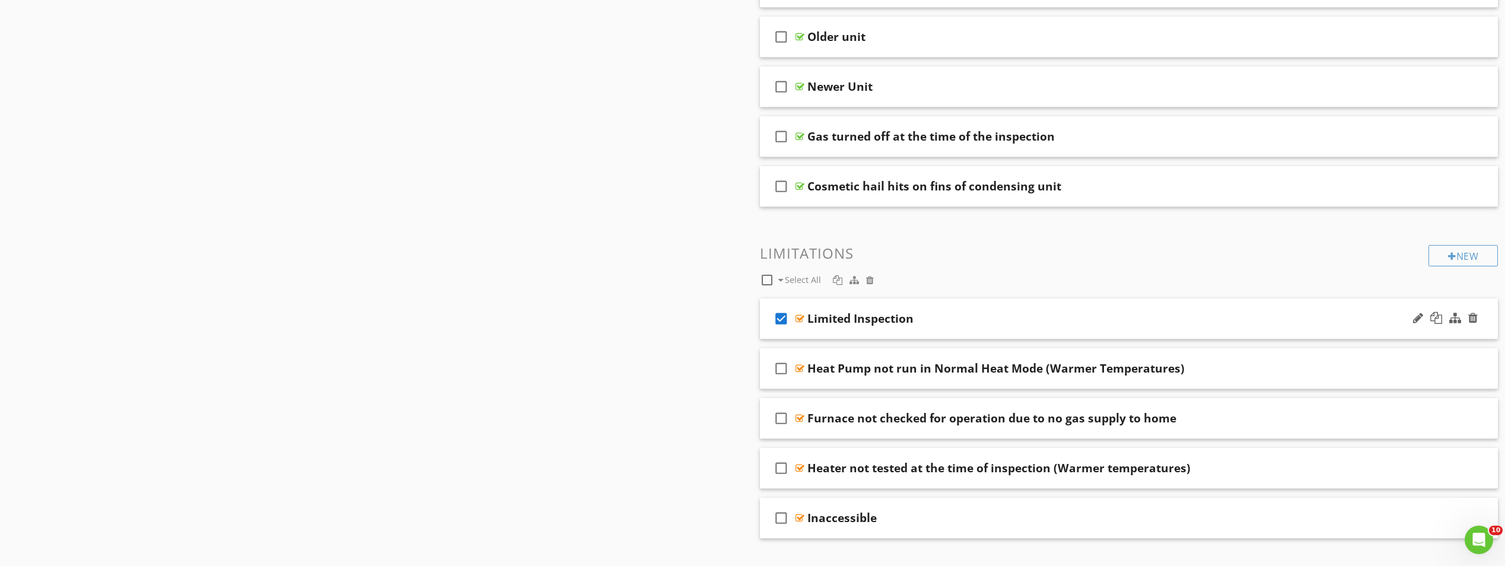
click at [989, 325] on div "Limited Inspection" at bounding box center [1076, 319] width 536 height 14
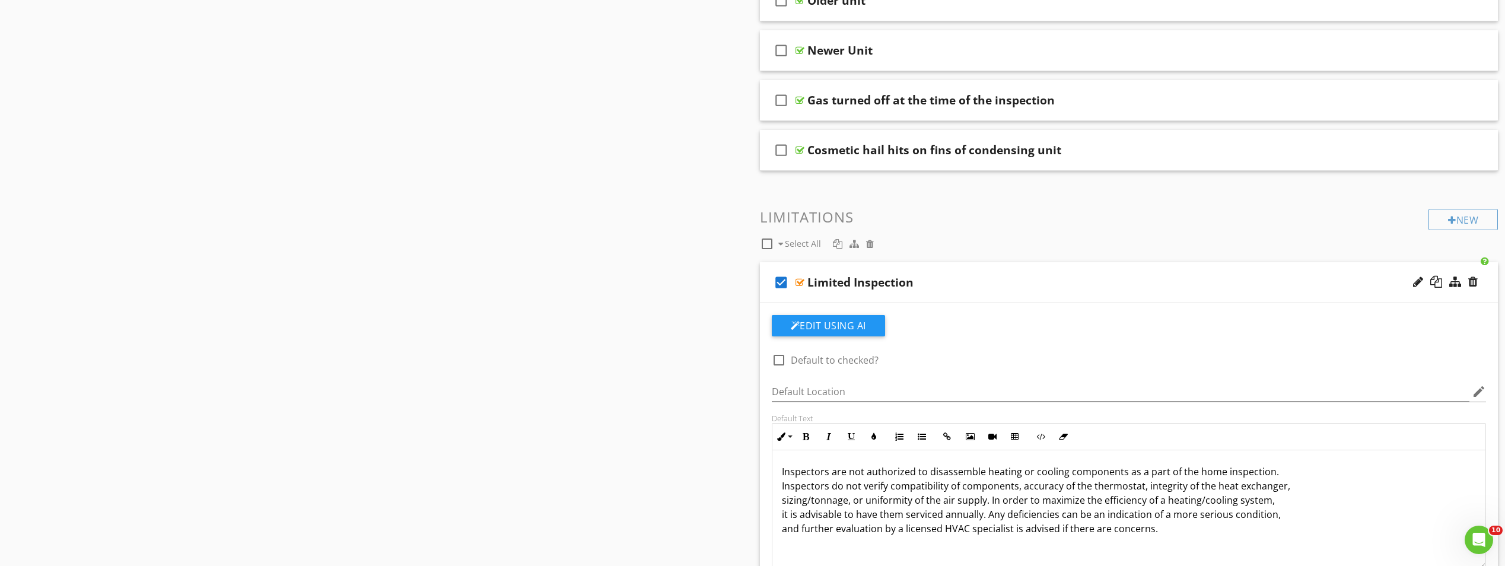
scroll to position [1239, 0]
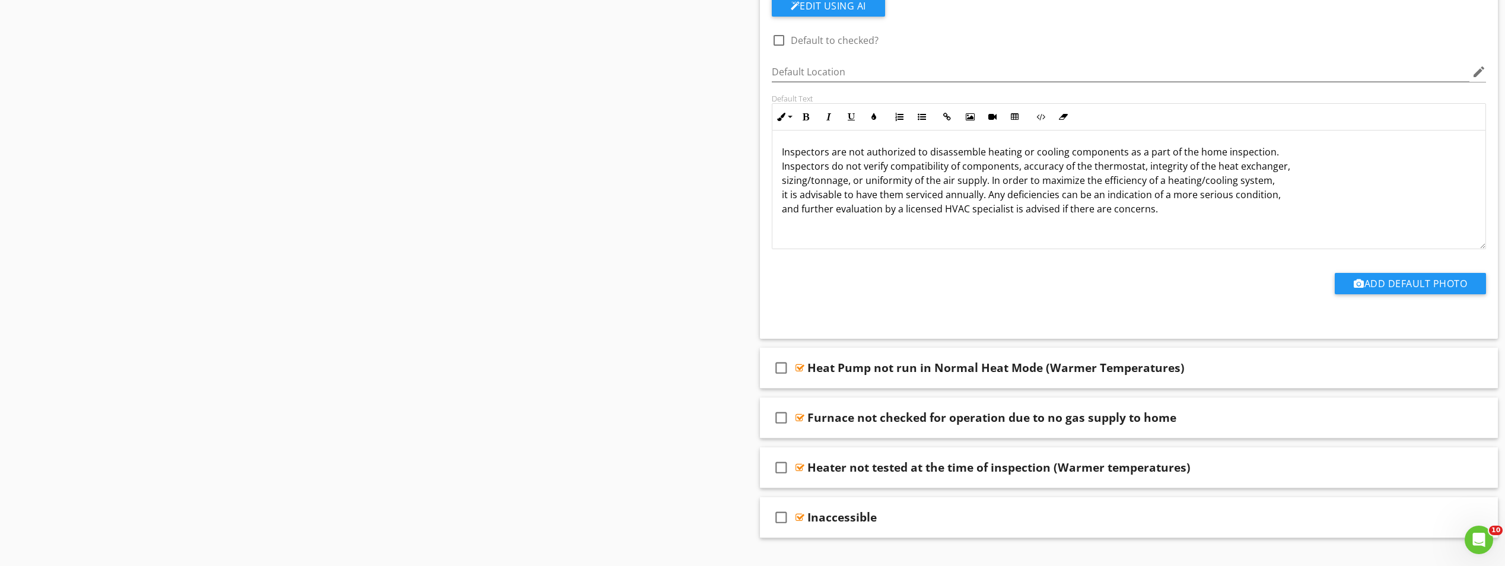
click at [1211, 239] on div "Inspectors are not authorized to disassemble heating or cooling components as a…" at bounding box center [1130, 190] width 714 height 119
click at [1069, 237] on div "Inspectors are not authorized to disassemble heating or cooling components as a…" at bounding box center [1130, 190] width 714 height 119
click at [1246, 196] on p "Inspectors are not authorized to disassemble heating or cooling components as a…" at bounding box center [1129, 180] width 695 height 71
click at [1232, 211] on p "Inspectors are not authorized to disassemble heating or cooling components as a…" at bounding box center [1129, 180] width 695 height 71
click at [1232, 212] on p "Inspectors are not authorized to disassemble heating or cooling components as a…" at bounding box center [1129, 180] width 695 height 71
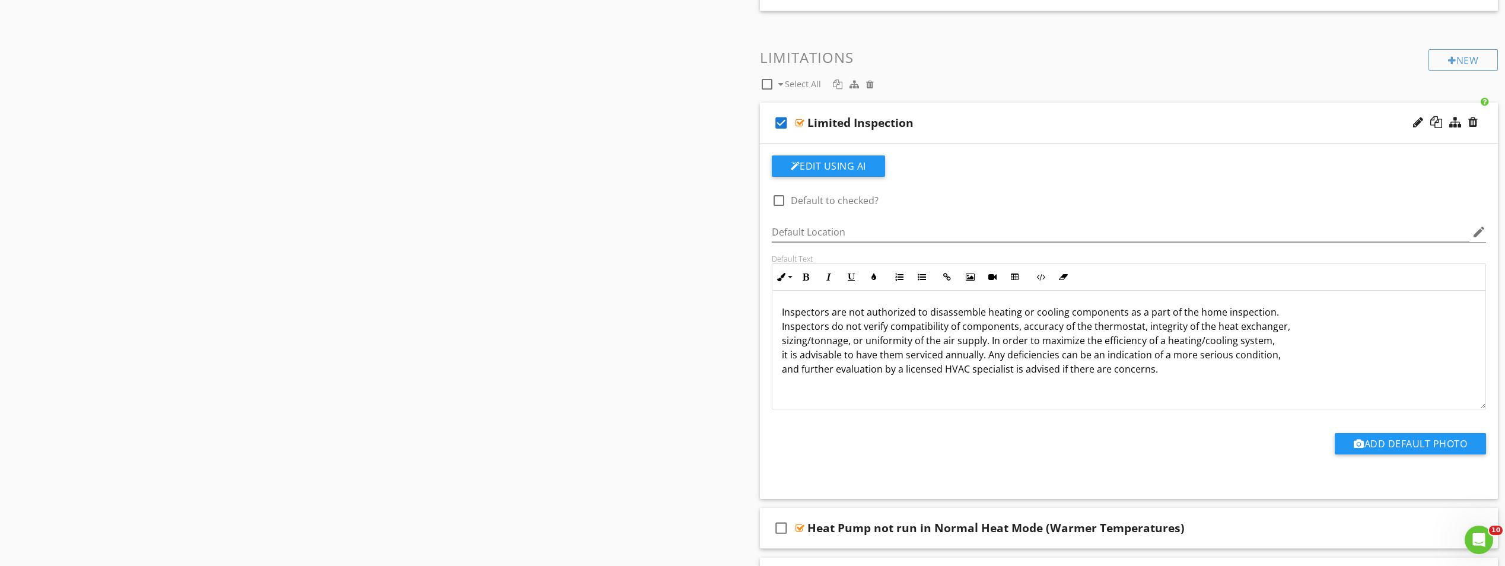
scroll to position [942, 0]
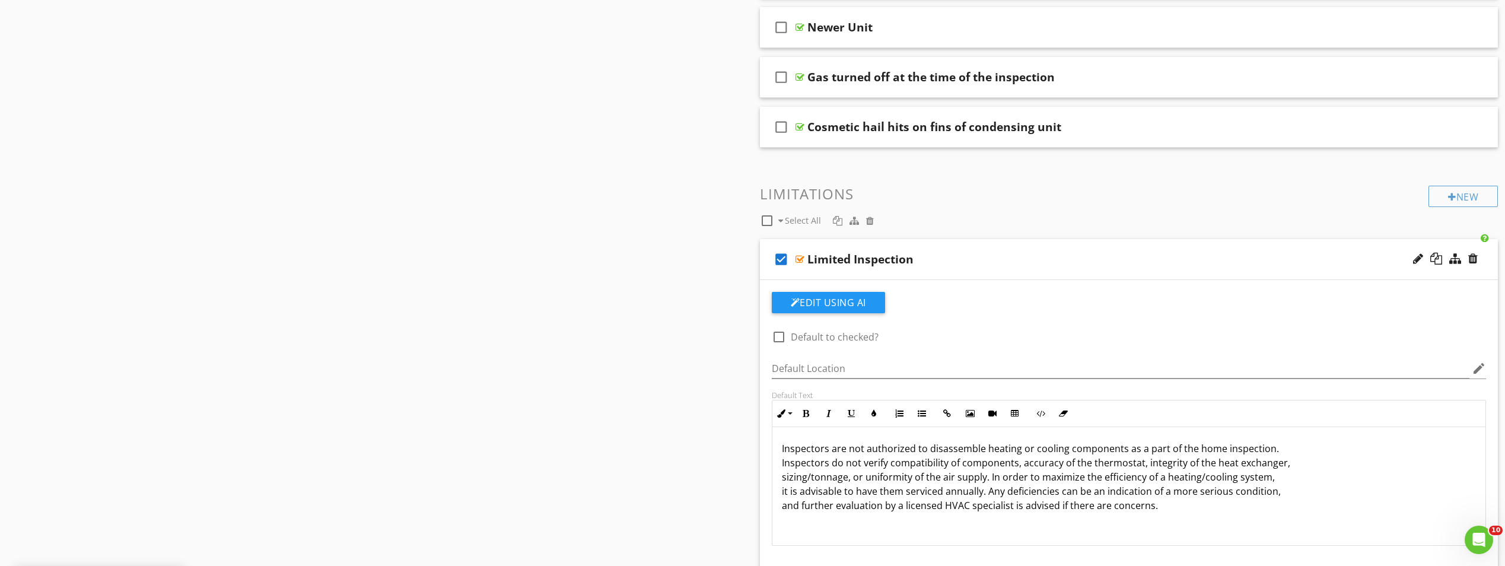
click at [1103, 265] on div "Limited Inspection" at bounding box center [1076, 259] width 536 height 14
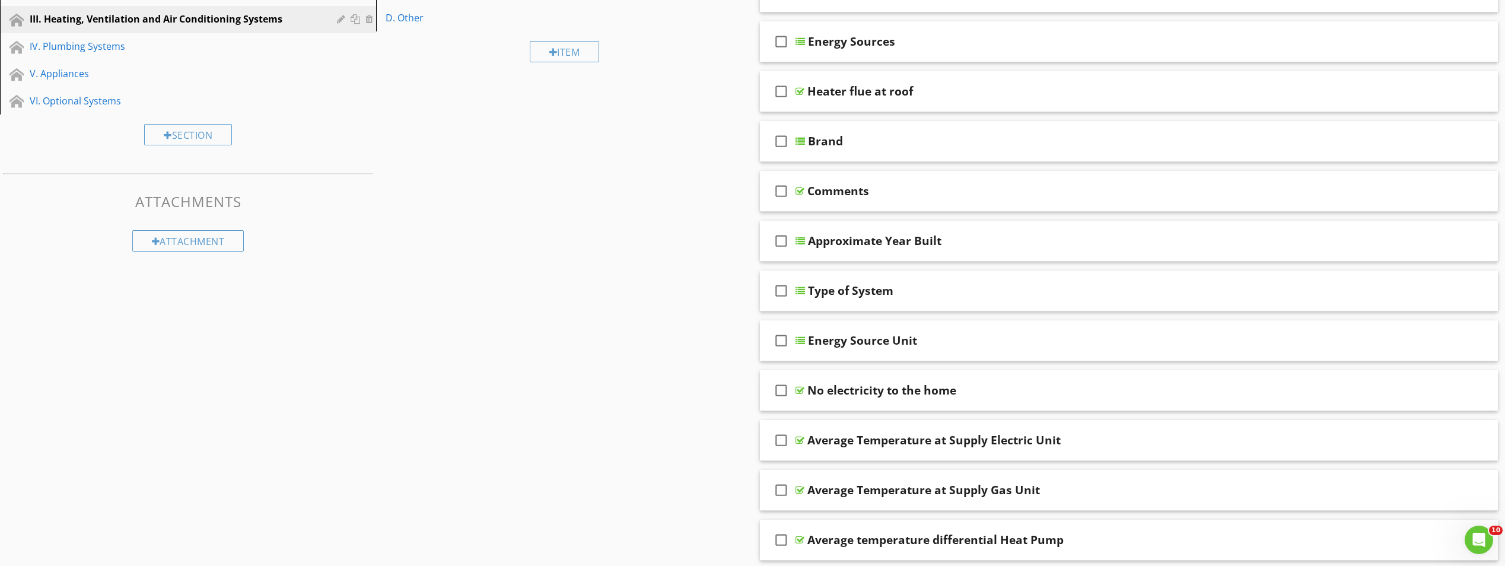
scroll to position [0, 0]
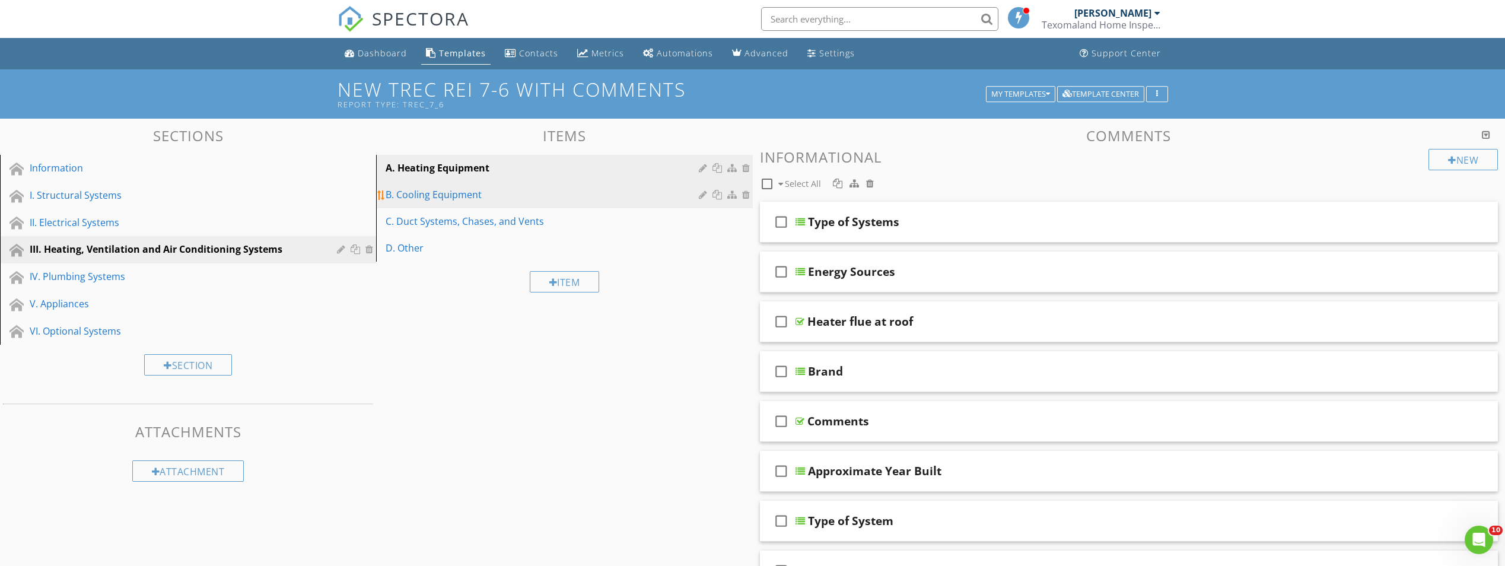
click at [472, 194] on div "B. Cooling Equipment" at bounding box center [544, 195] width 316 height 14
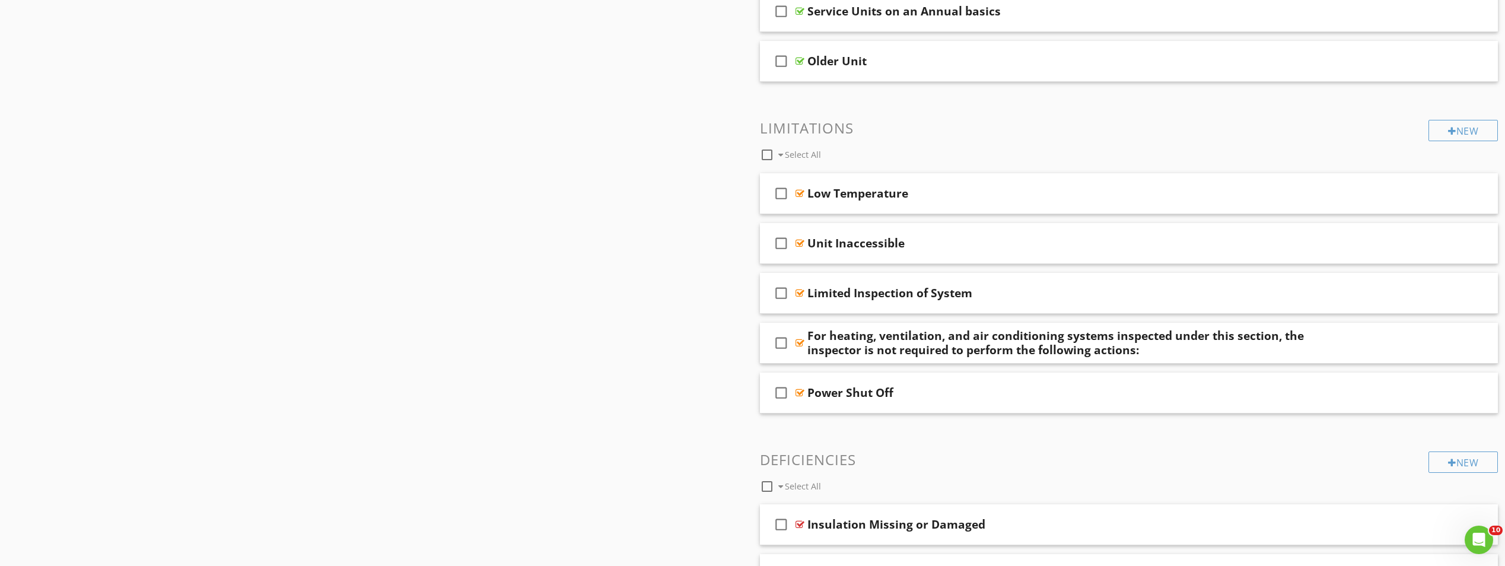
scroll to position [1009, 0]
click at [778, 291] on icon "check_box_outline_blank" at bounding box center [781, 292] width 19 height 28
click at [1161, 302] on div "check_box Limited Inspection of System" at bounding box center [1129, 292] width 739 height 41
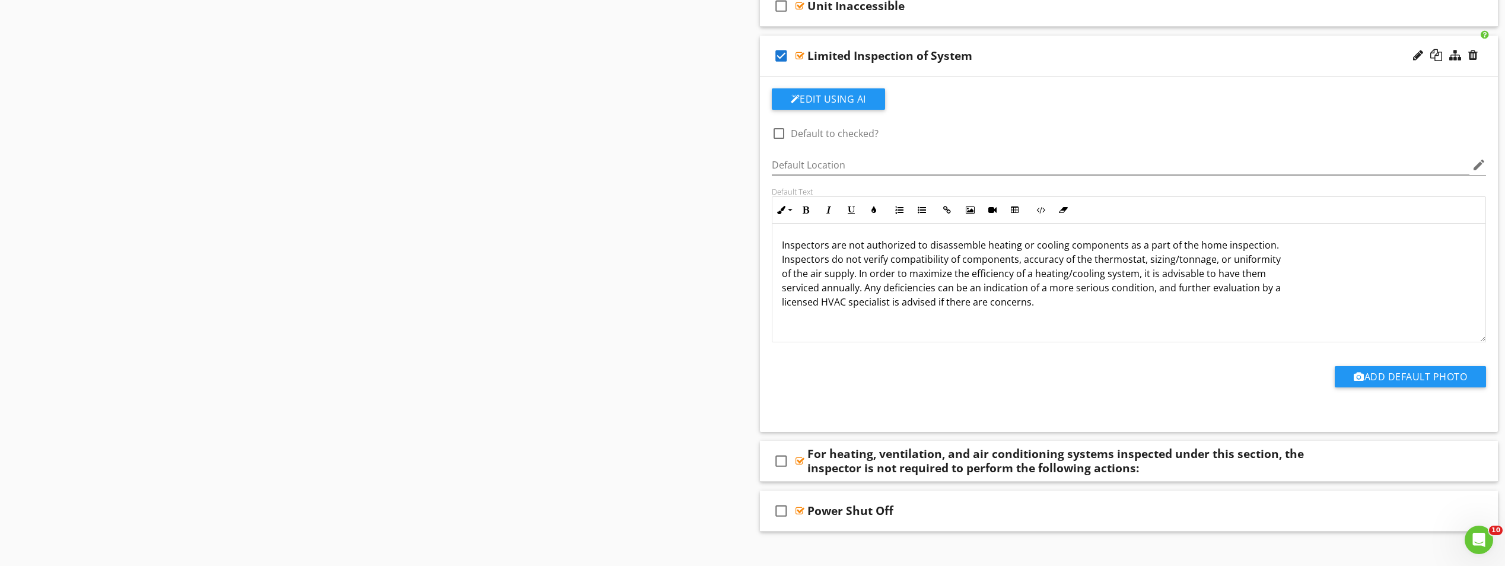
scroll to position [1246, 0]
click at [1118, 319] on div "Inspectors are not authorized to disassemble heating or cooling components as a…" at bounding box center [1130, 282] width 714 height 119
click at [1133, 312] on div "Inspectors are not authorized to disassemble heating or cooling components as a…" at bounding box center [1130, 282] width 714 height 119
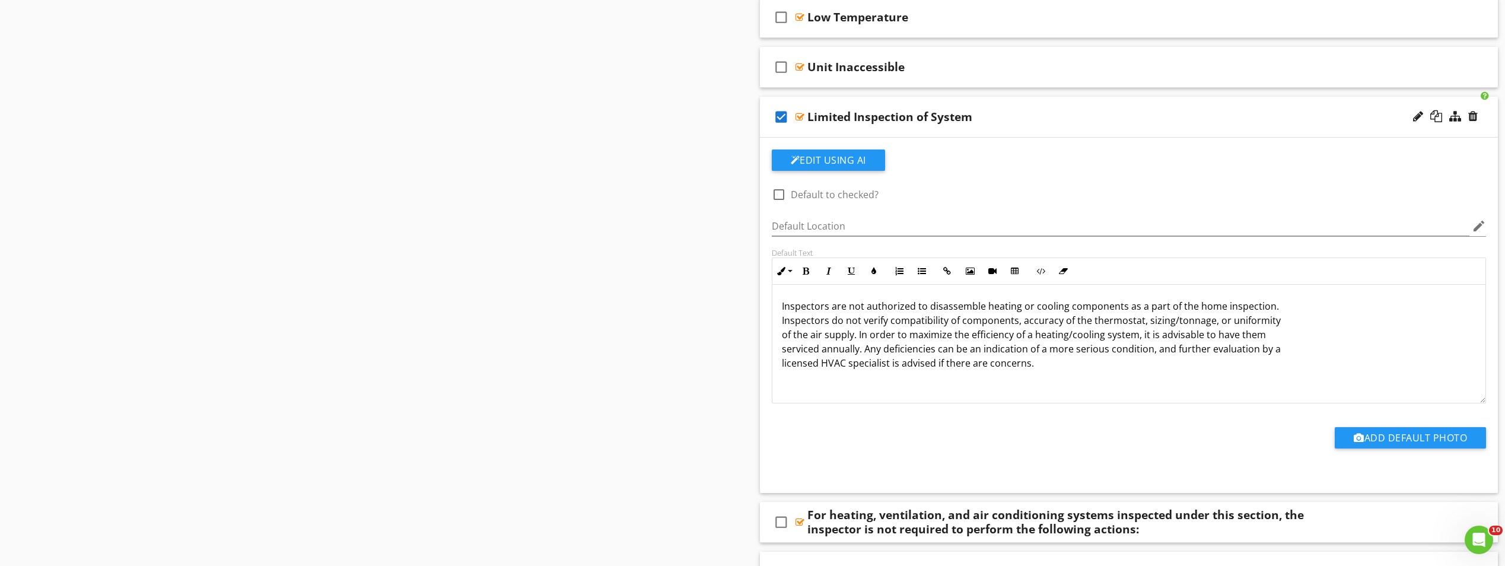
scroll to position [1127, 0]
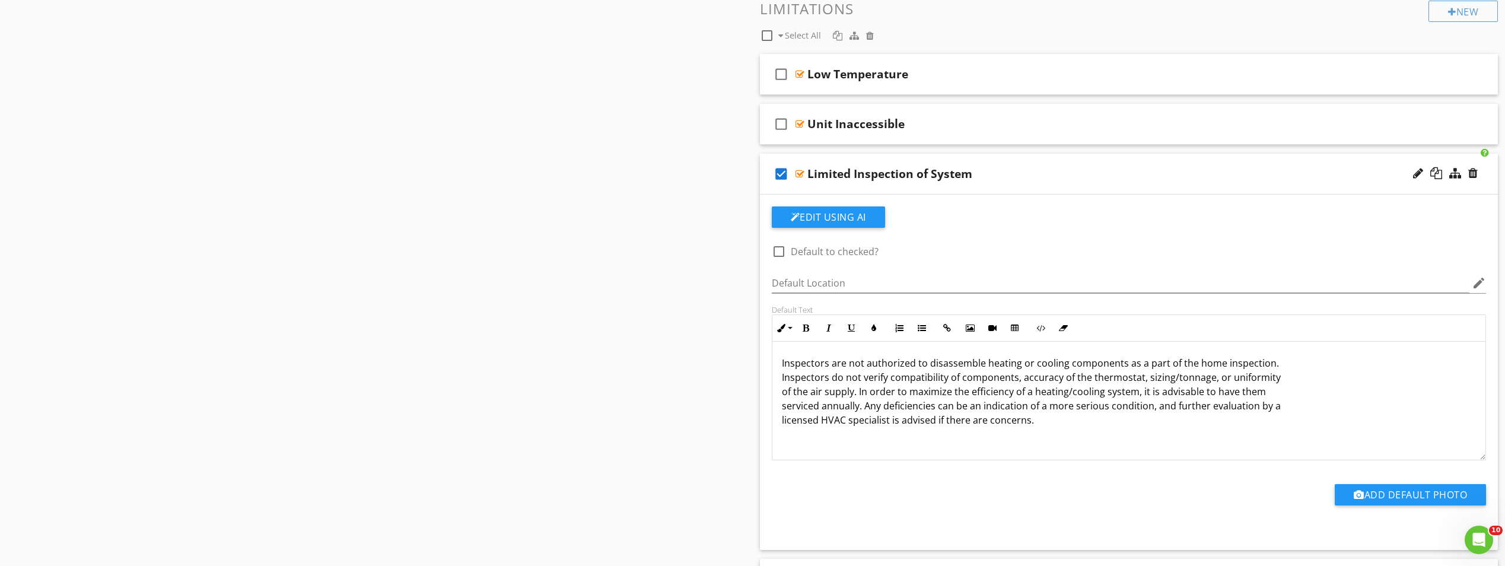
click at [1043, 180] on div "Limited Inspection of System" at bounding box center [1076, 174] width 536 height 14
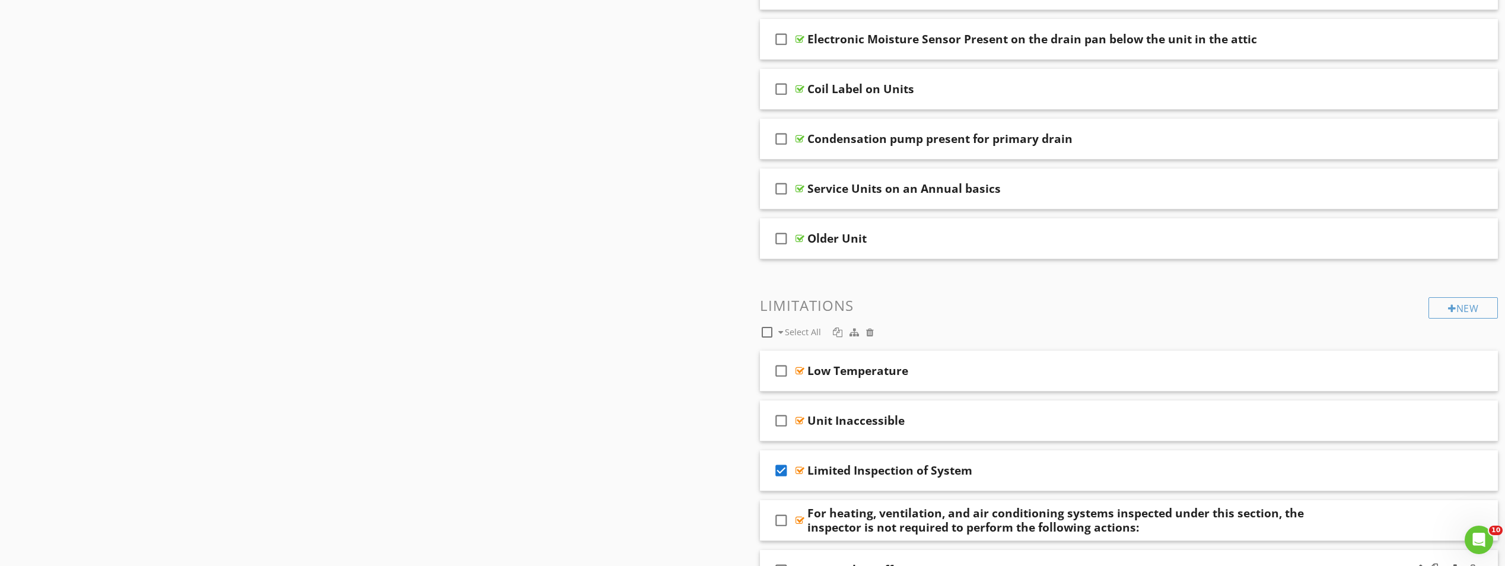
scroll to position [534, 0]
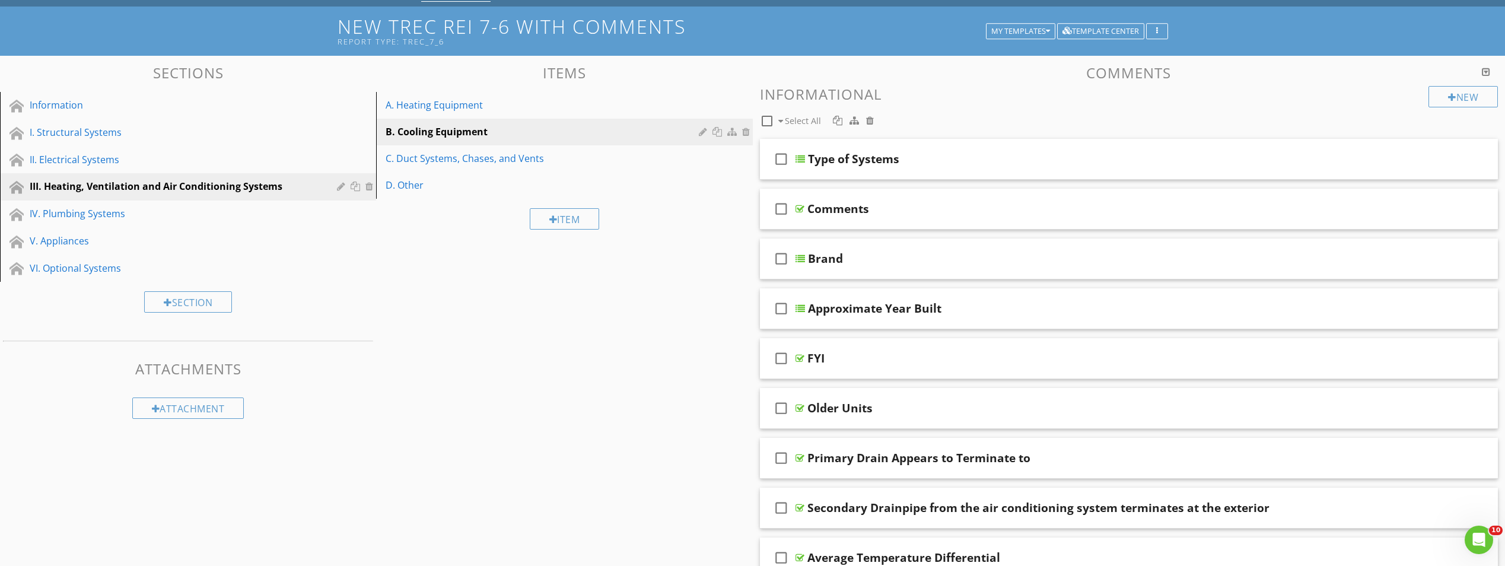
scroll to position [59, 0]
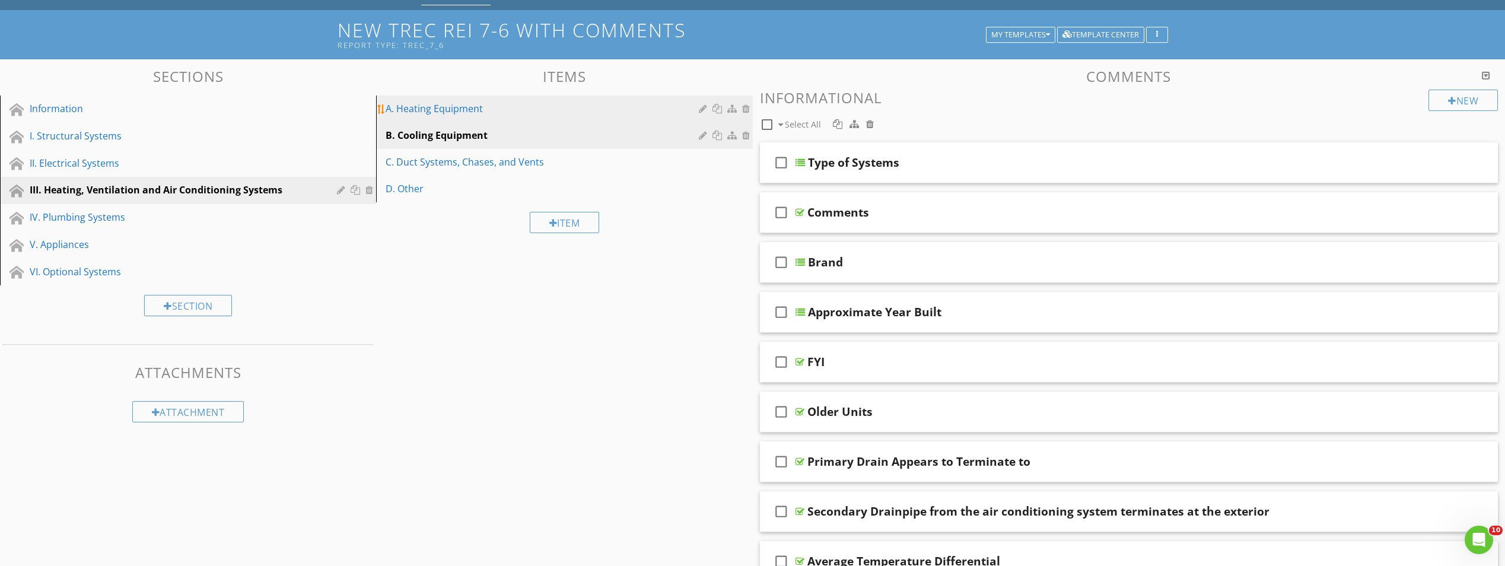
click at [475, 109] on div "A. Heating Equipment" at bounding box center [544, 108] width 316 height 14
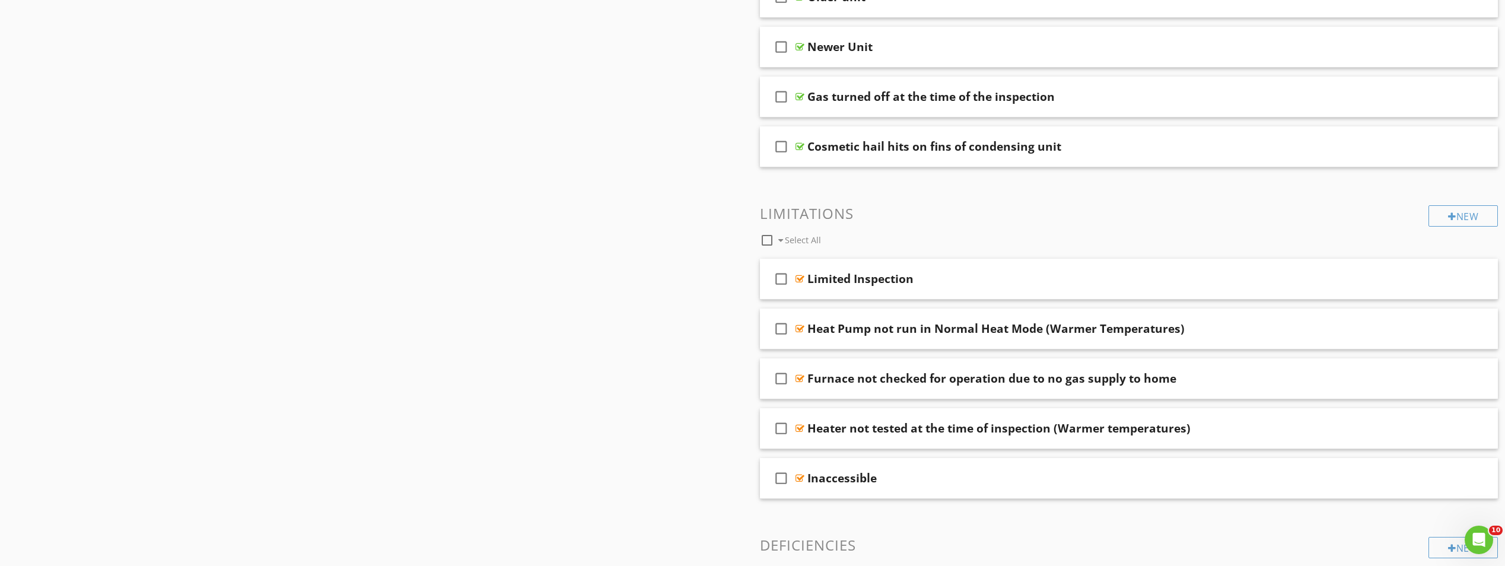
scroll to position [1127, 0]
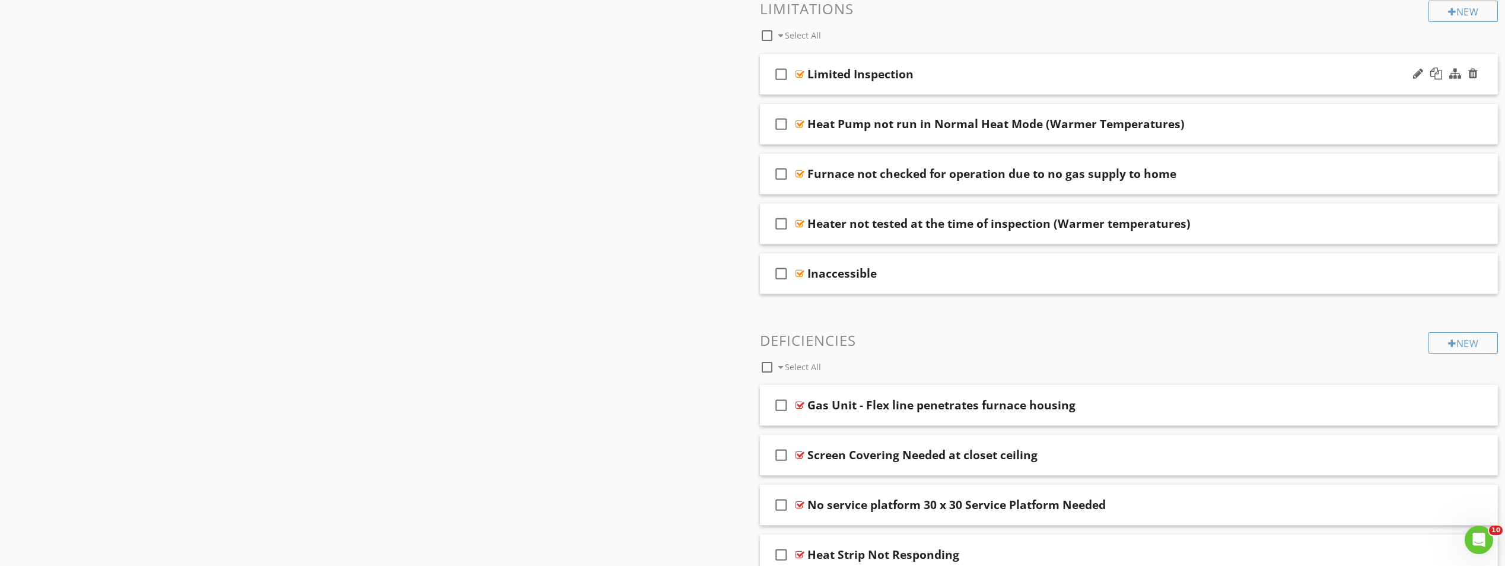
click at [783, 75] on icon "check_box_outline_blank" at bounding box center [781, 74] width 19 height 28
click at [974, 74] on div "Limited Inspection" at bounding box center [1076, 74] width 536 height 14
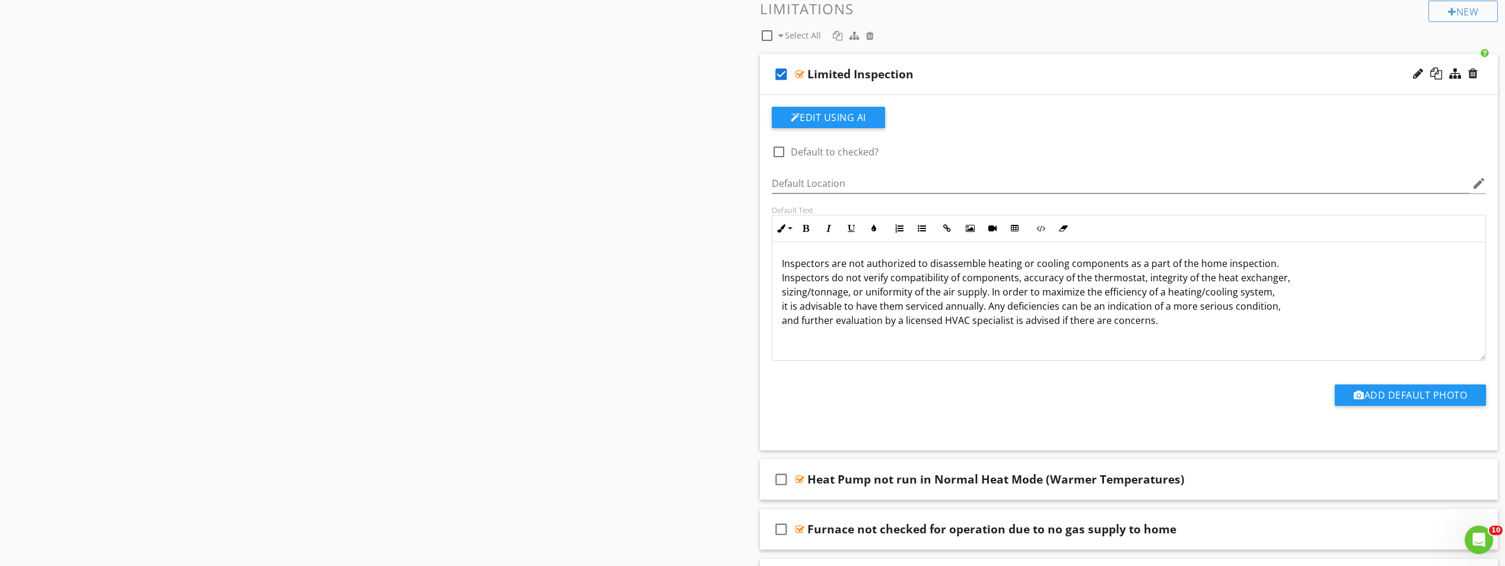
click at [1276, 335] on div "Inspectors are not authorized to disassemble heating or cooling components as a…" at bounding box center [1130, 301] width 714 height 119
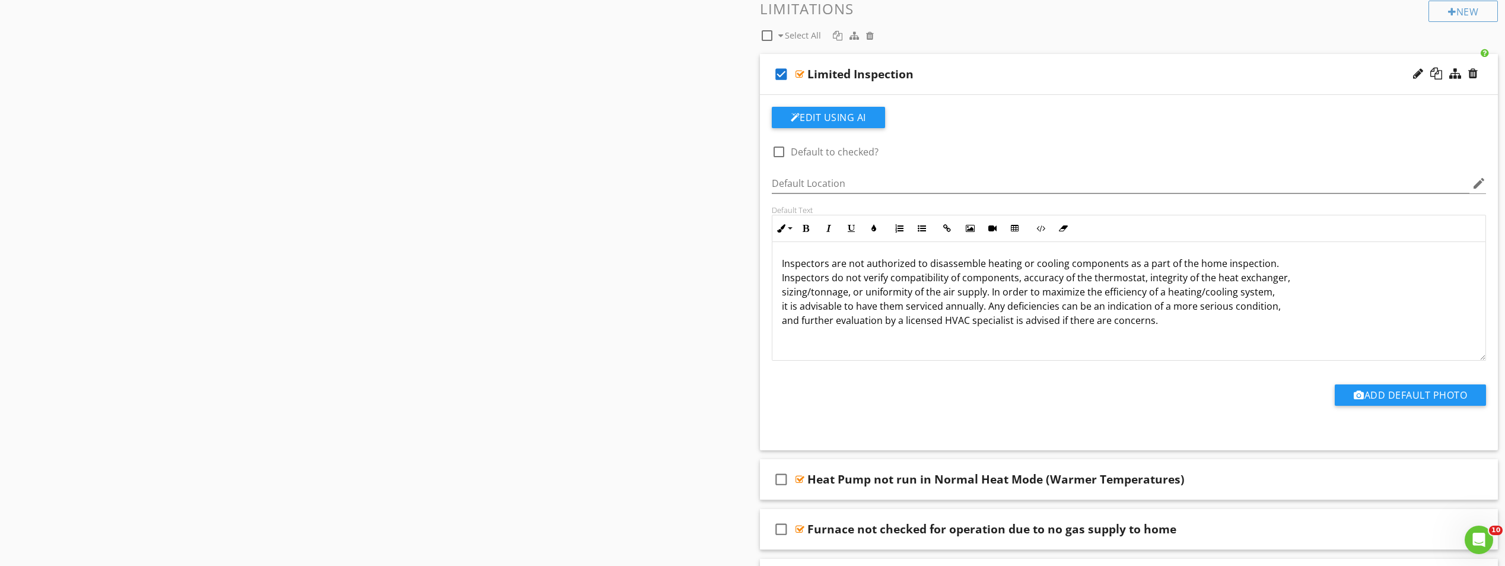
click at [974, 78] on div "Limited Inspection" at bounding box center [1076, 74] width 536 height 14
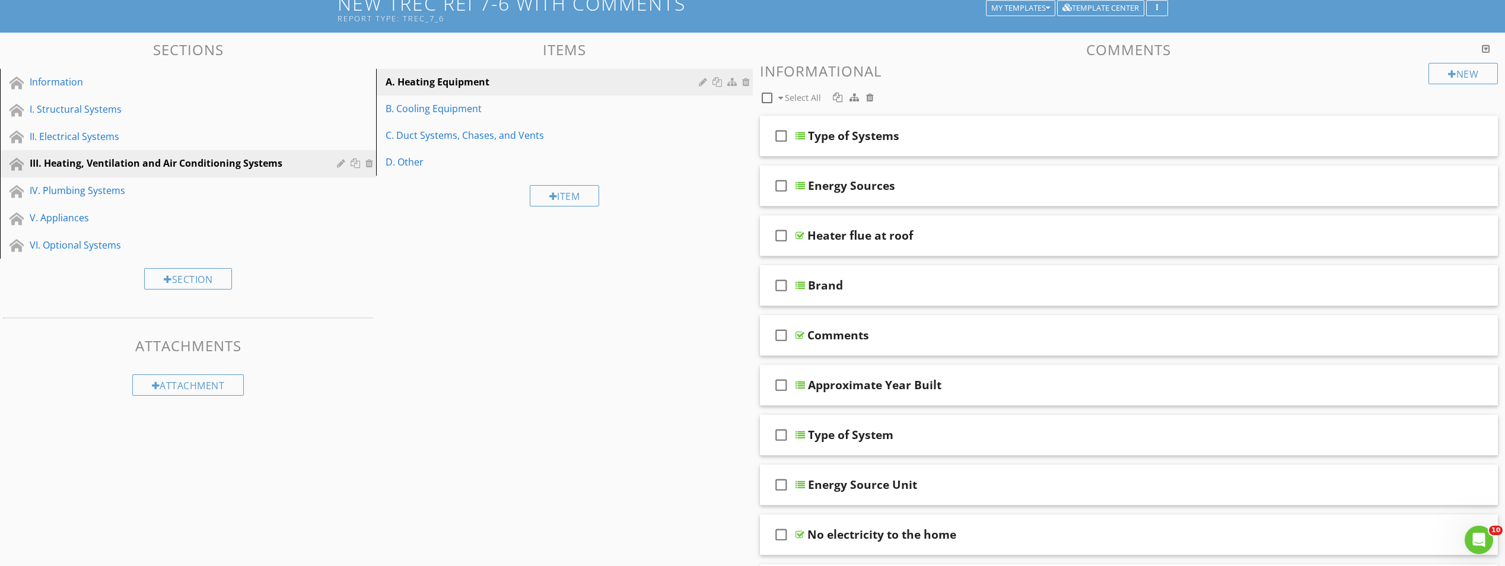
scroll to position [0, 0]
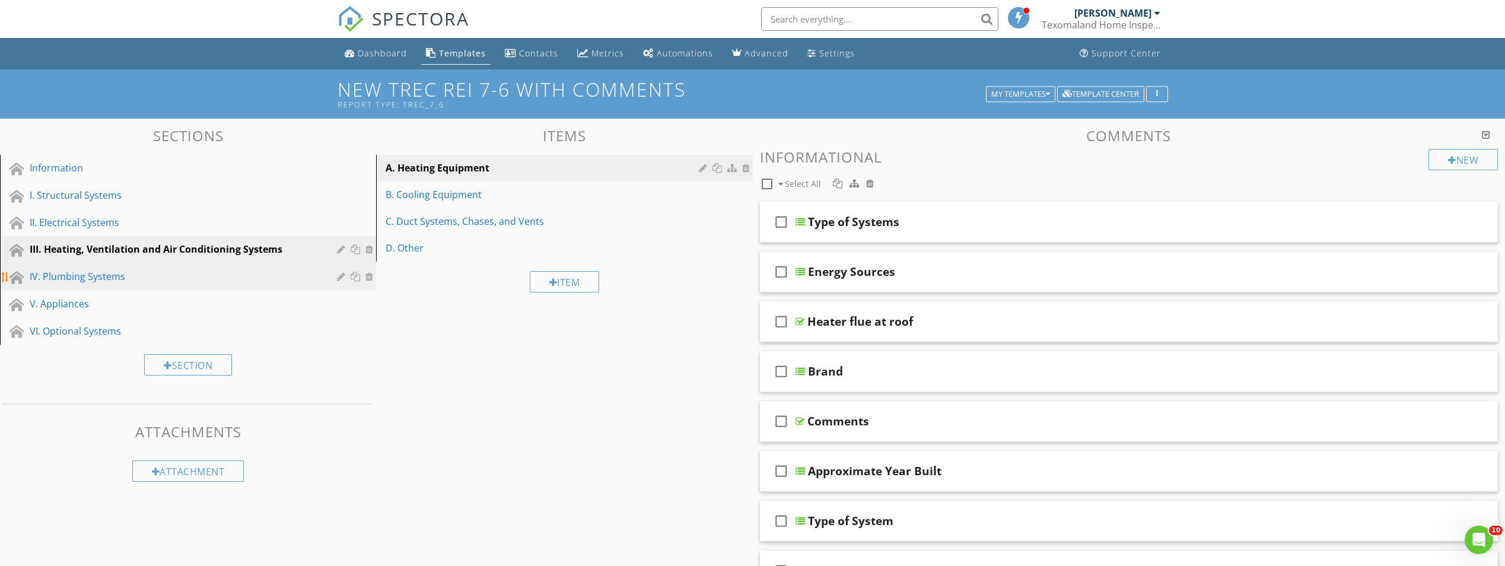
click at [116, 277] on div "IV. Plumbing Systems" at bounding box center [175, 276] width 290 height 14
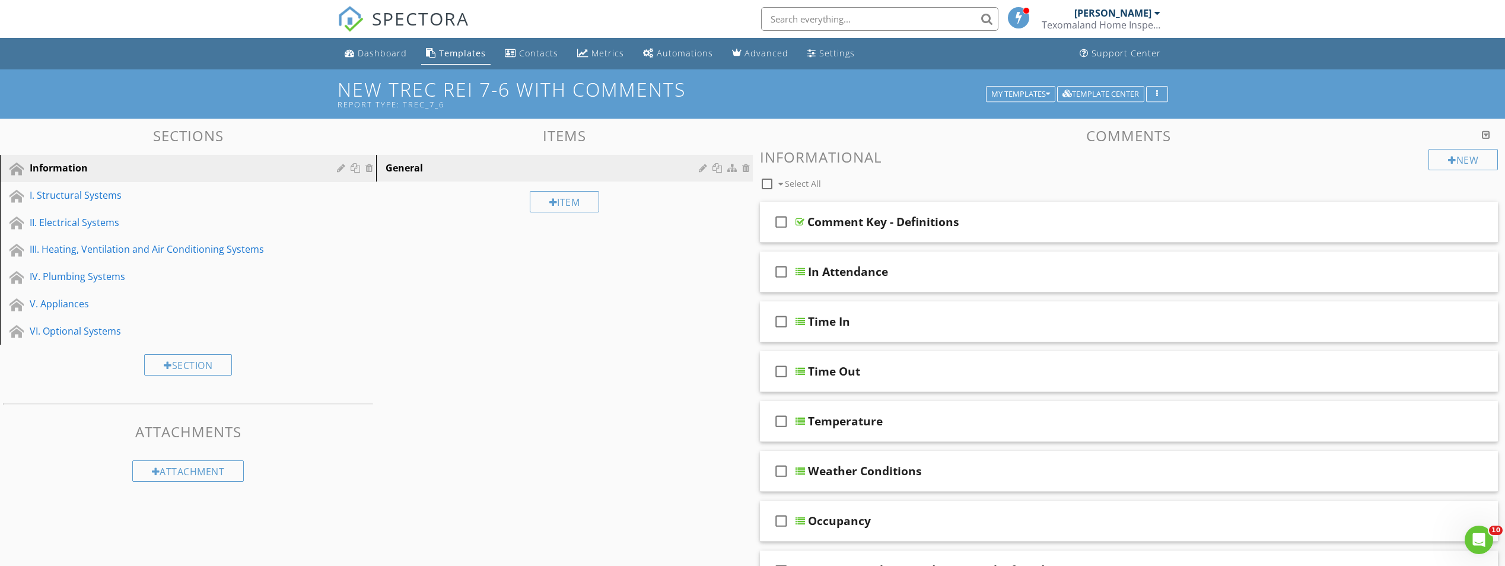
click at [113, 248] on div "III. Heating, Ventilation and Air Conditioning Systems" at bounding box center [175, 249] width 290 height 14
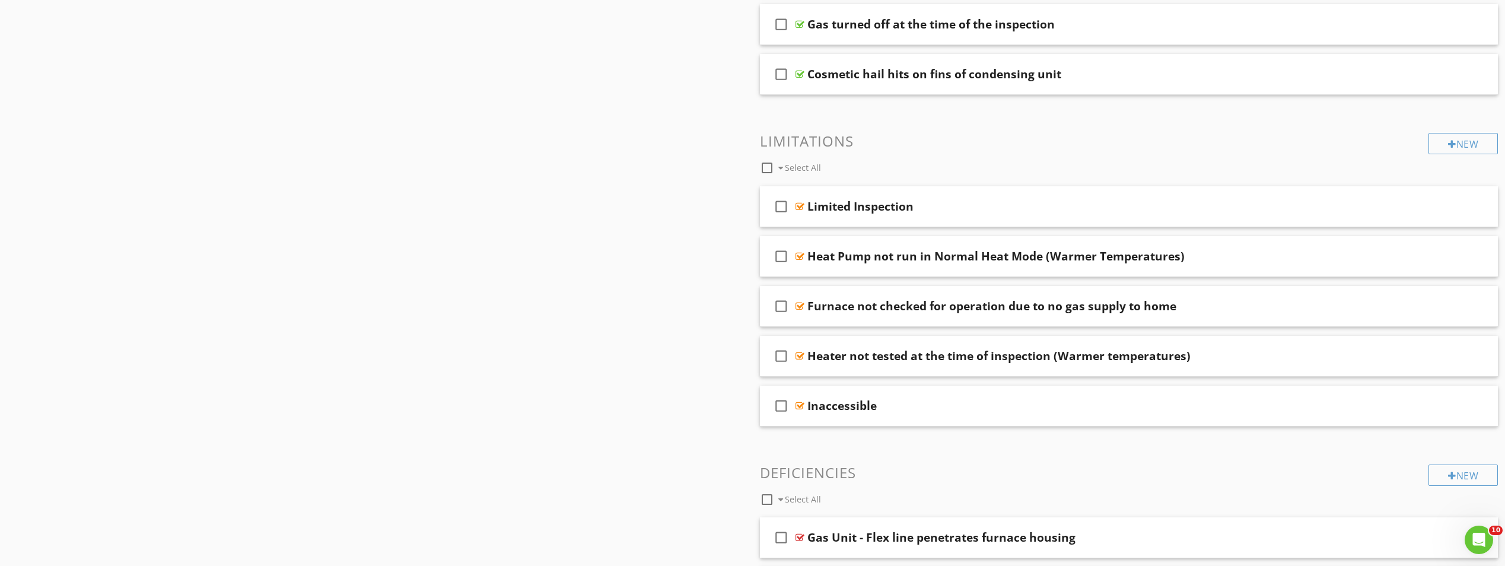
scroll to position [1009, 0]
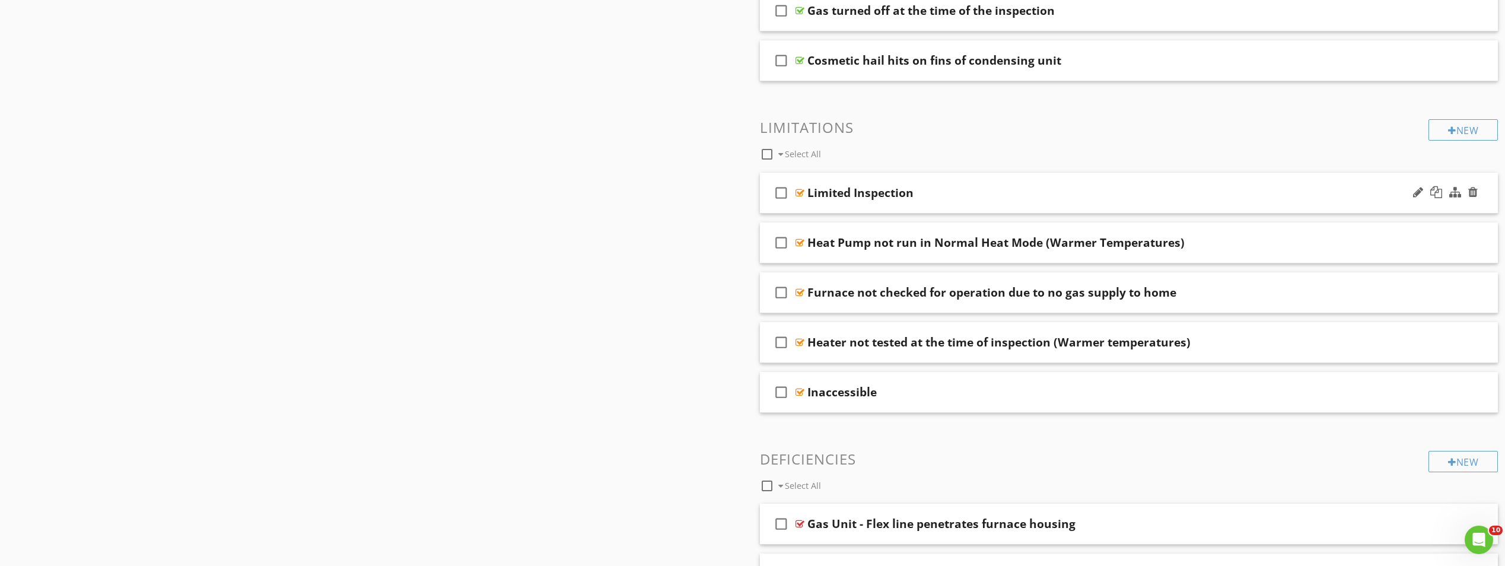
click at [799, 192] on div at bounding box center [800, 192] width 9 height 9
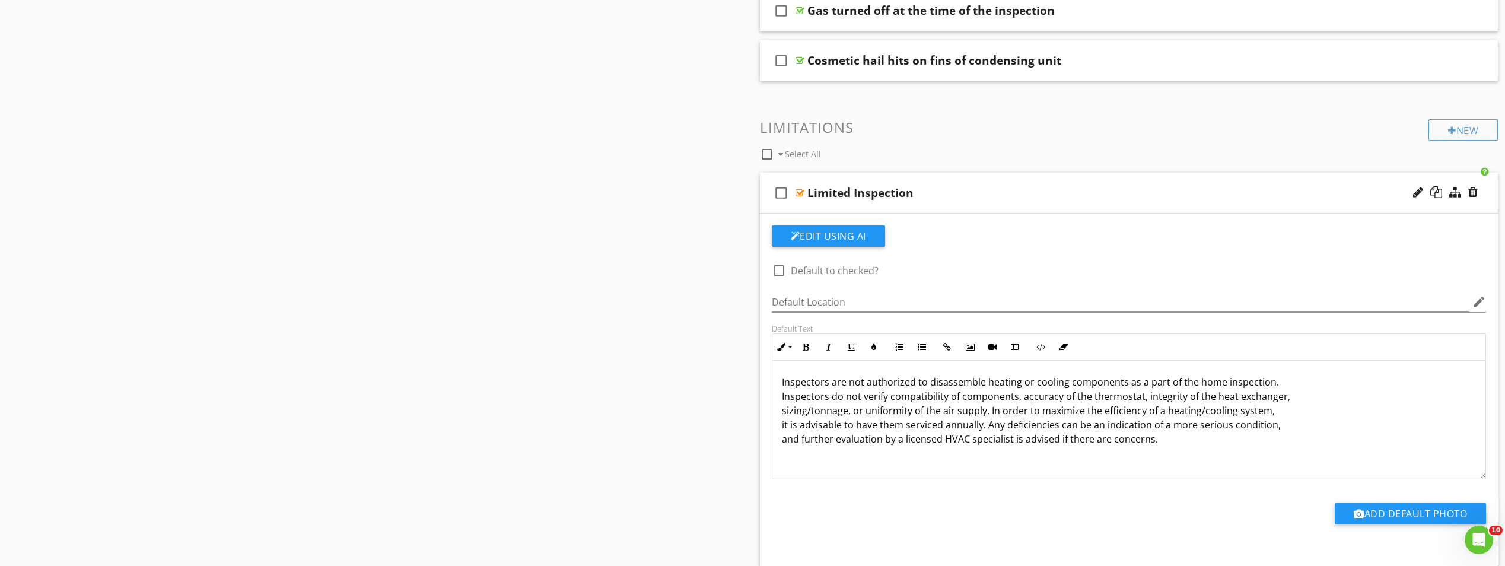
click at [799, 192] on div at bounding box center [800, 192] width 9 height 9
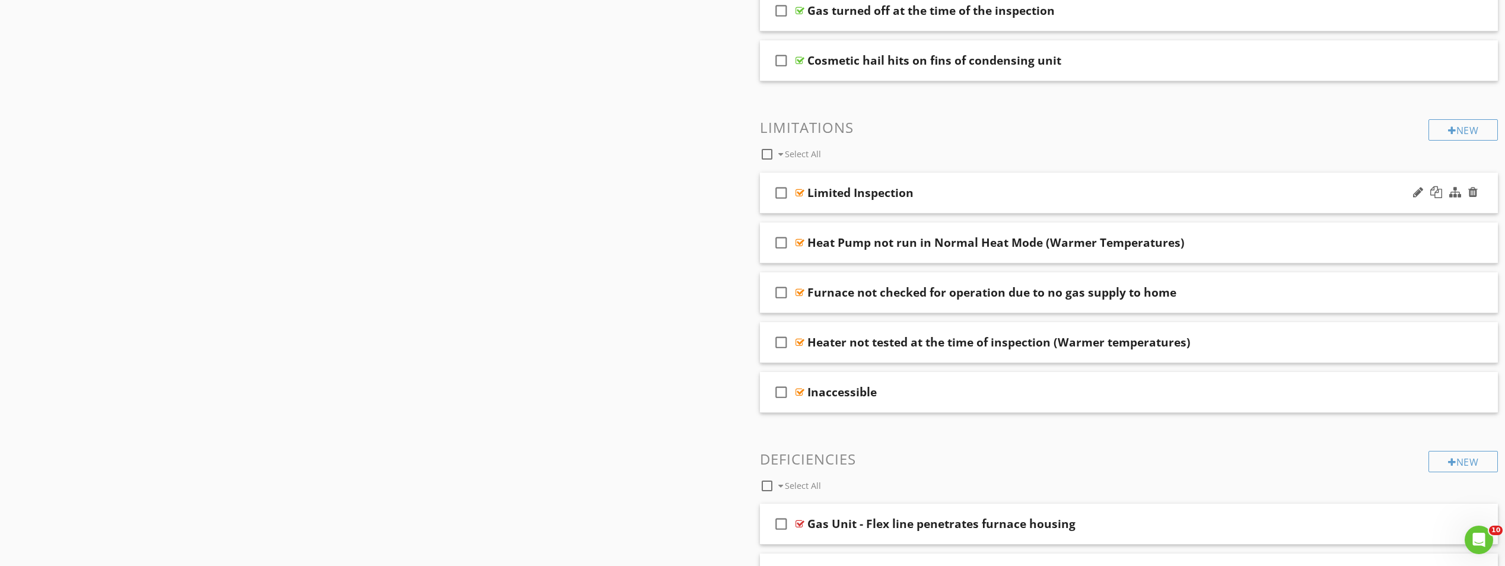
click at [799, 192] on div at bounding box center [800, 192] width 9 height 9
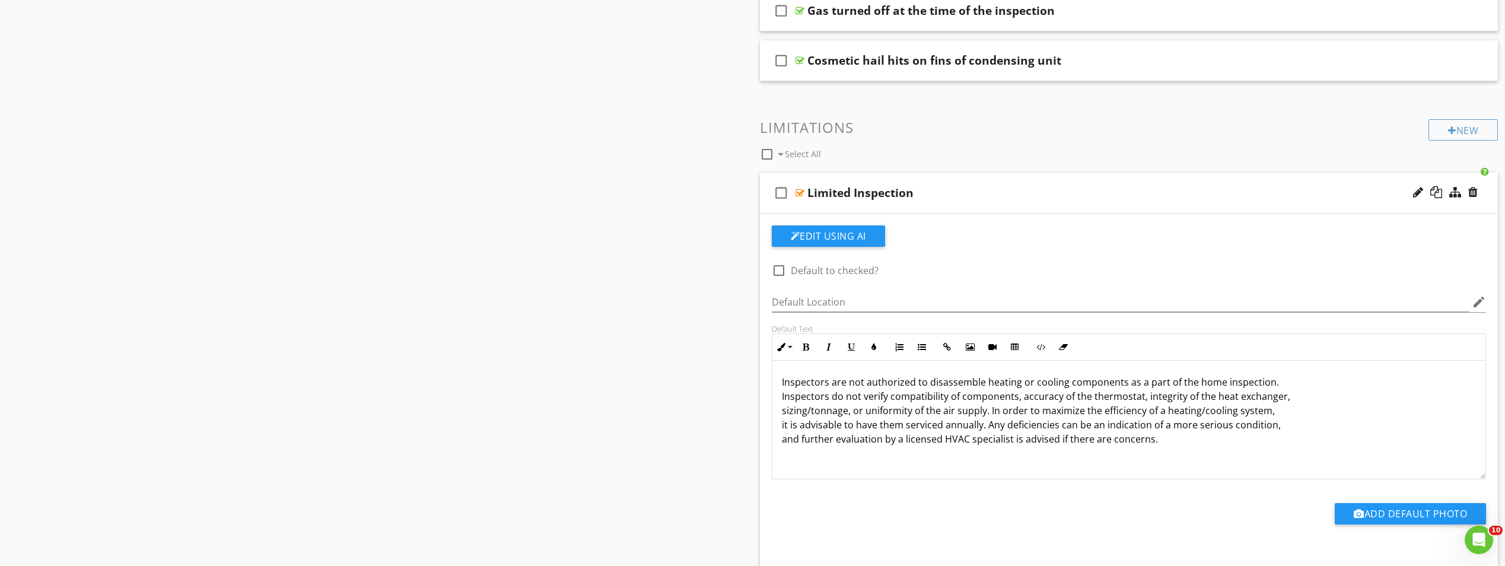
click at [780, 272] on div at bounding box center [779, 270] width 20 height 20
checkbox input "true"
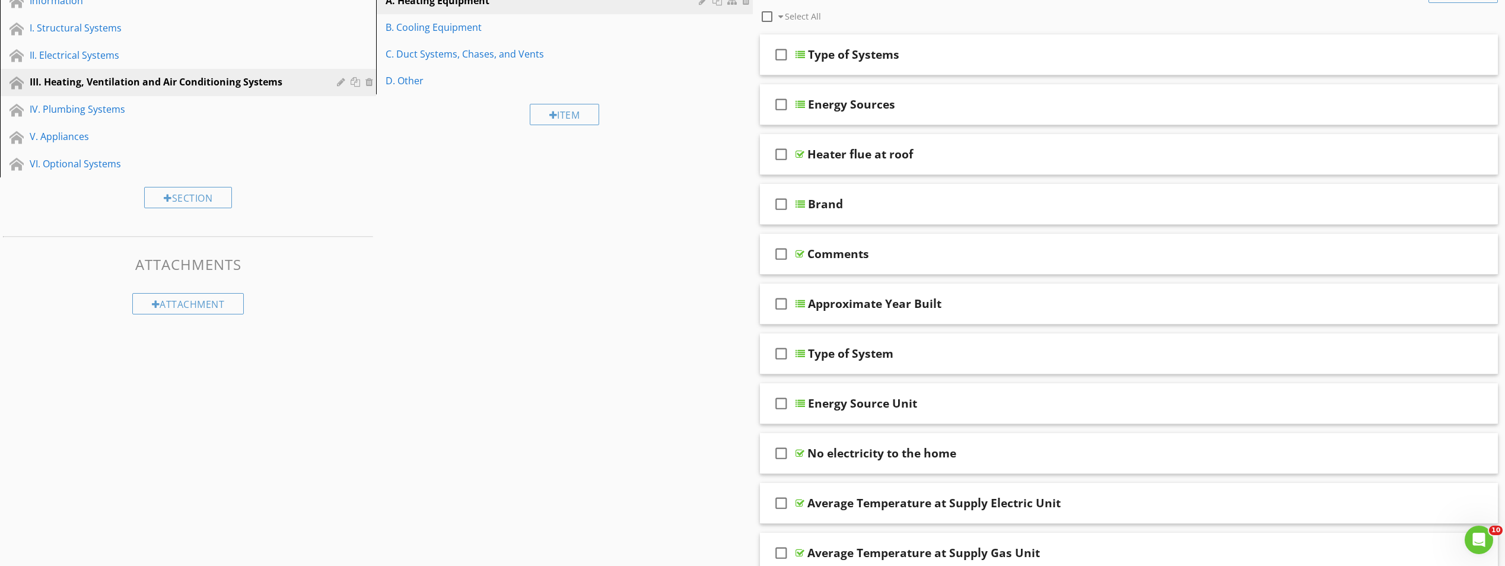
scroll to position [59, 0]
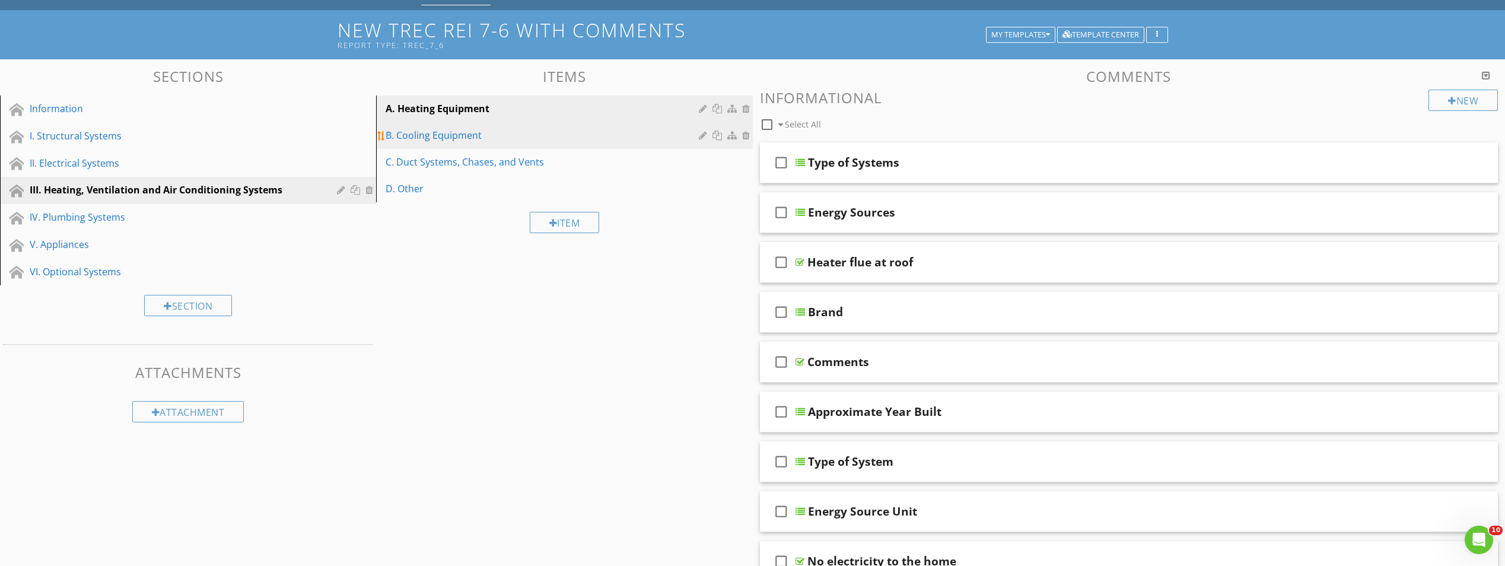
click at [423, 140] on div "B. Cooling Equipment" at bounding box center [544, 135] width 316 height 14
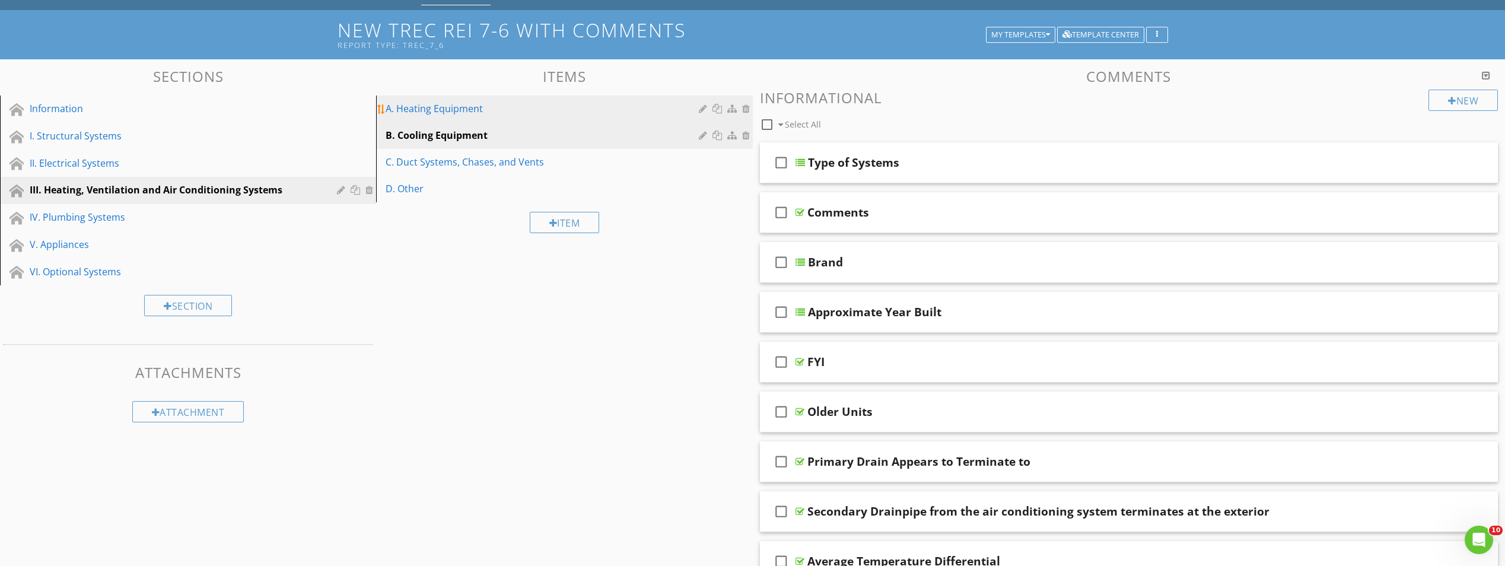
click at [434, 104] on div "A. Heating Equipment" at bounding box center [544, 108] width 316 height 14
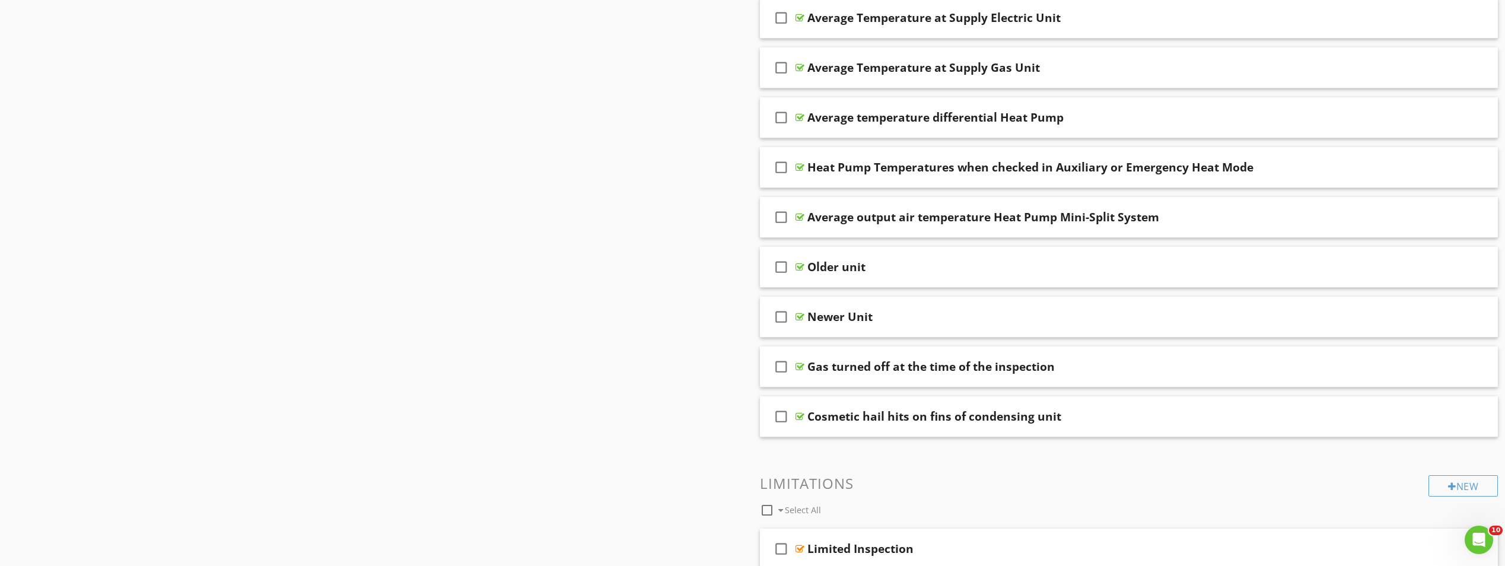
scroll to position [1009, 0]
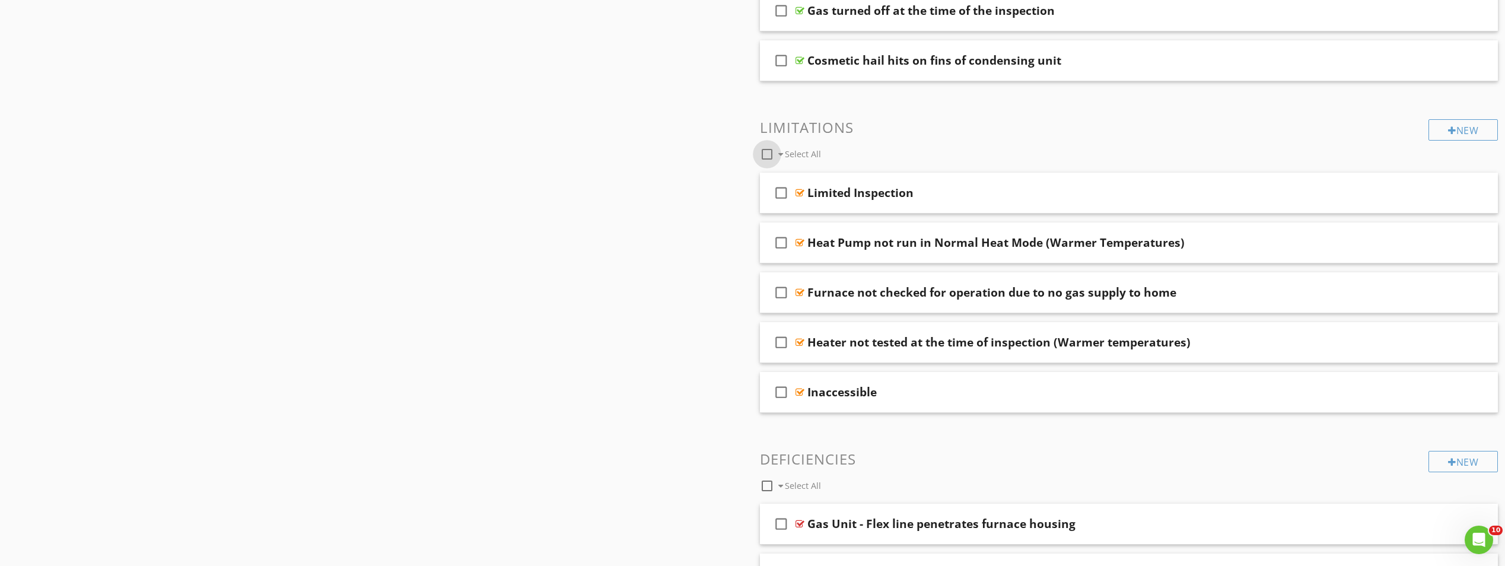
click at [767, 155] on div at bounding box center [767, 154] width 20 height 20
click at [781, 392] on icon "check_box" at bounding box center [781, 392] width 19 height 28
checkbox input "false"
click at [781, 342] on icon "check_box" at bounding box center [781, 342] width 19 height 28
click at [779, 296] on icon "check_box" at bounding box center [781, 292] width 19 height 28
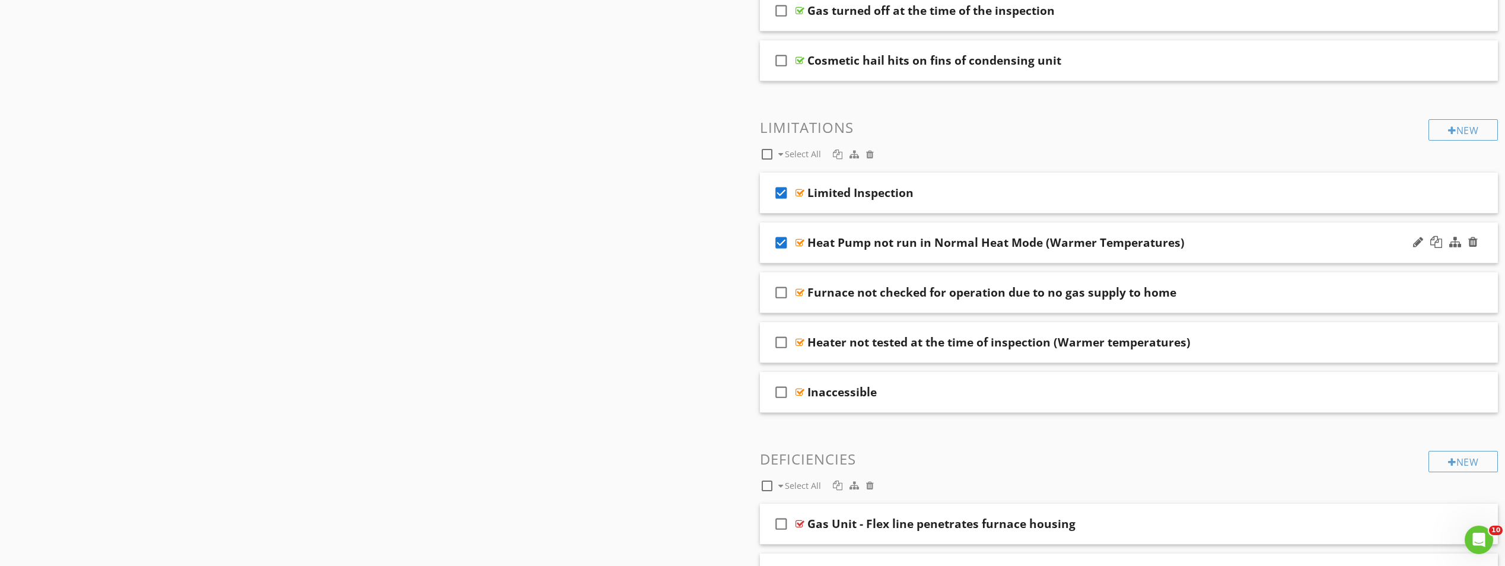
click at [781, 240] on icon "check_box" at bounding box center [781, 242] width 19 height 28
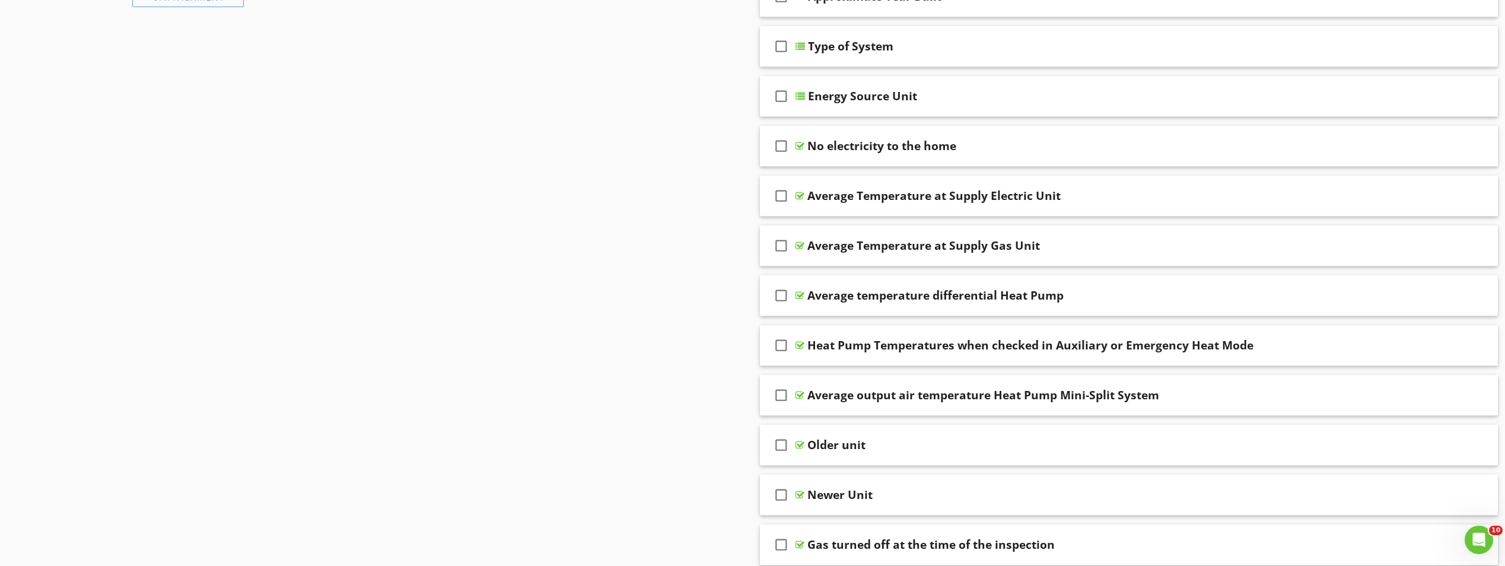
scroll to position [178, 0]
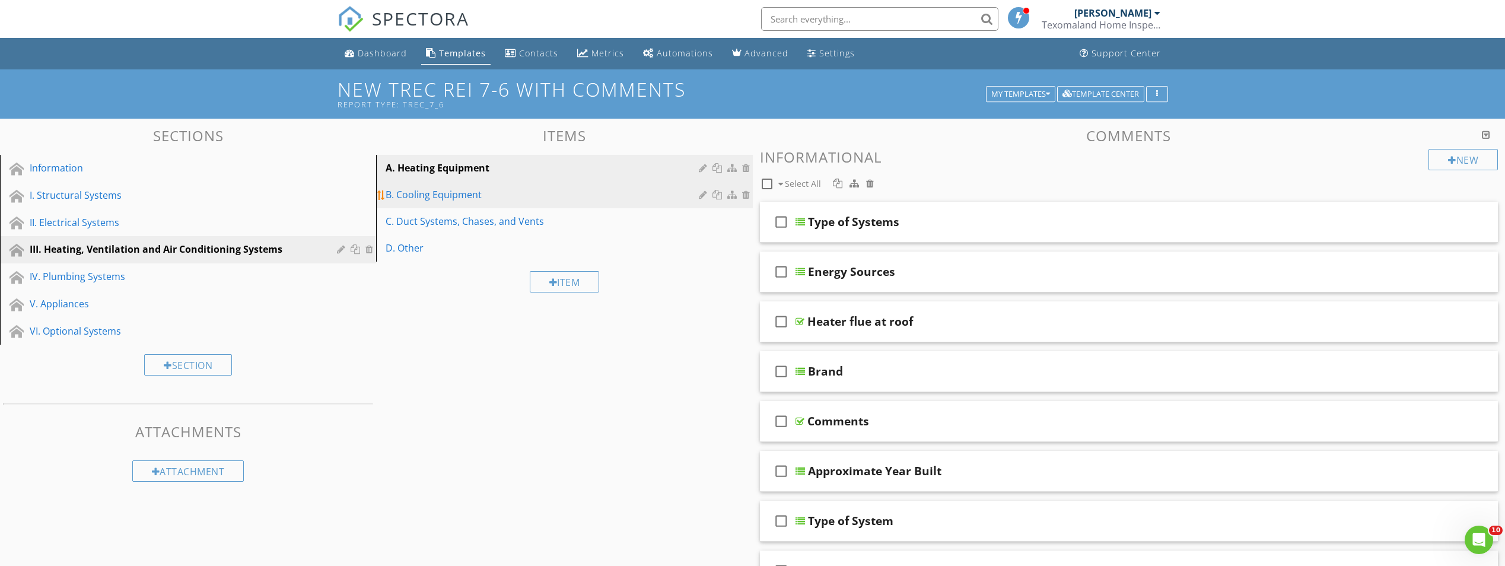
click at [462, 203] on link "B. Cooling Equipment" at bounding box center [566, 195] width 373 height 26
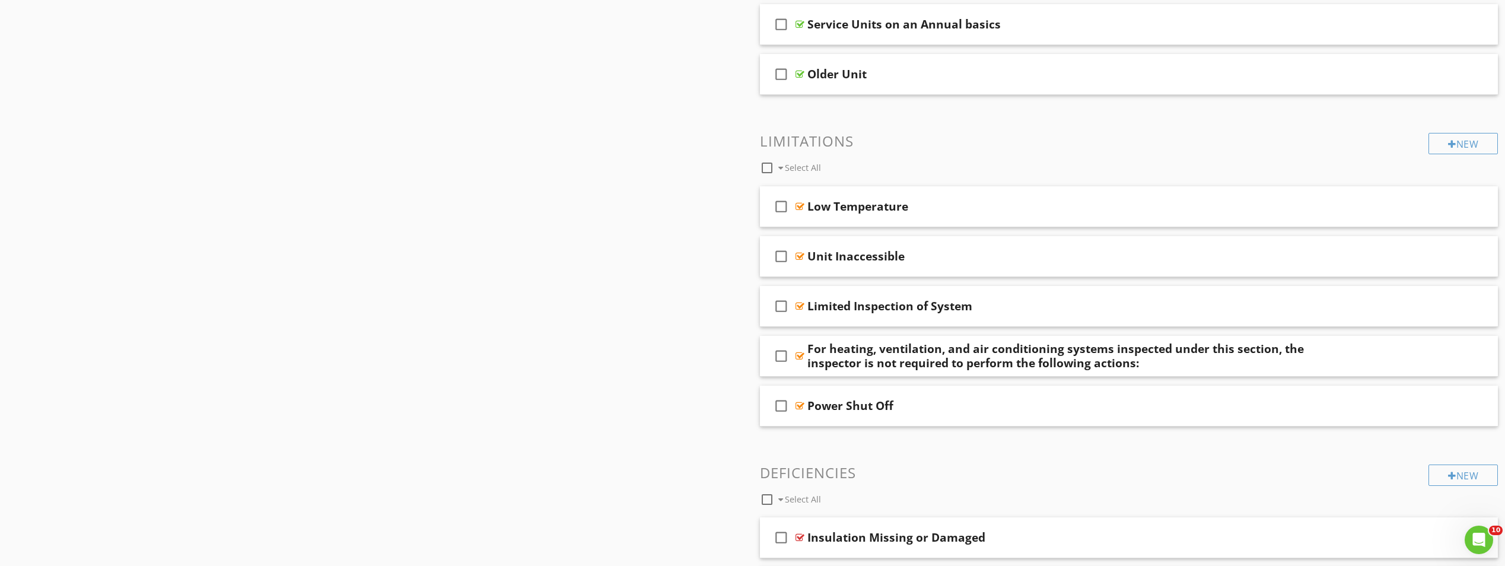
scroll to position [1009, 0]
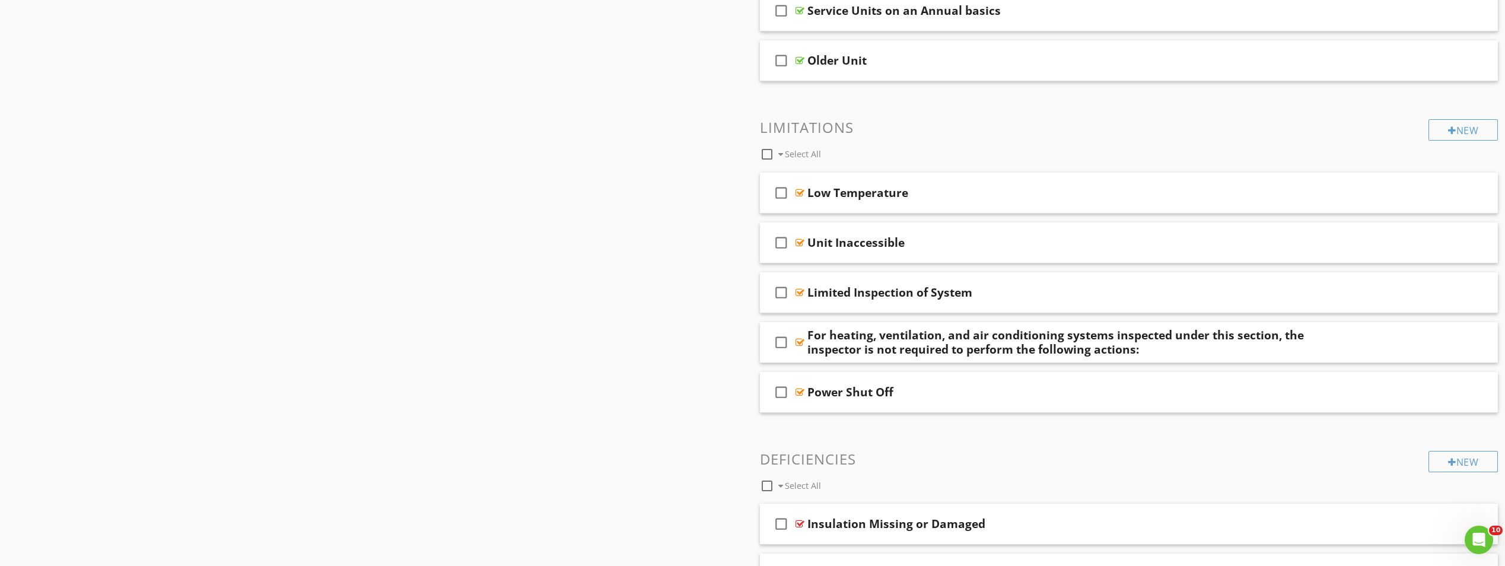
click at [771, 152] on div at bounding box center [767, 154] width 20 height 20
click at [782, 392] on icon "check_box" at bounding box center [781, 392] width 19 height 28
checkbox input "false"
click at [780, 240] on icon "check_box" at bounding box center [781, 242] width 19 height 28
click at [780, 195] on icon "check_box" at bounding box center [781, 193] width 19 height 28
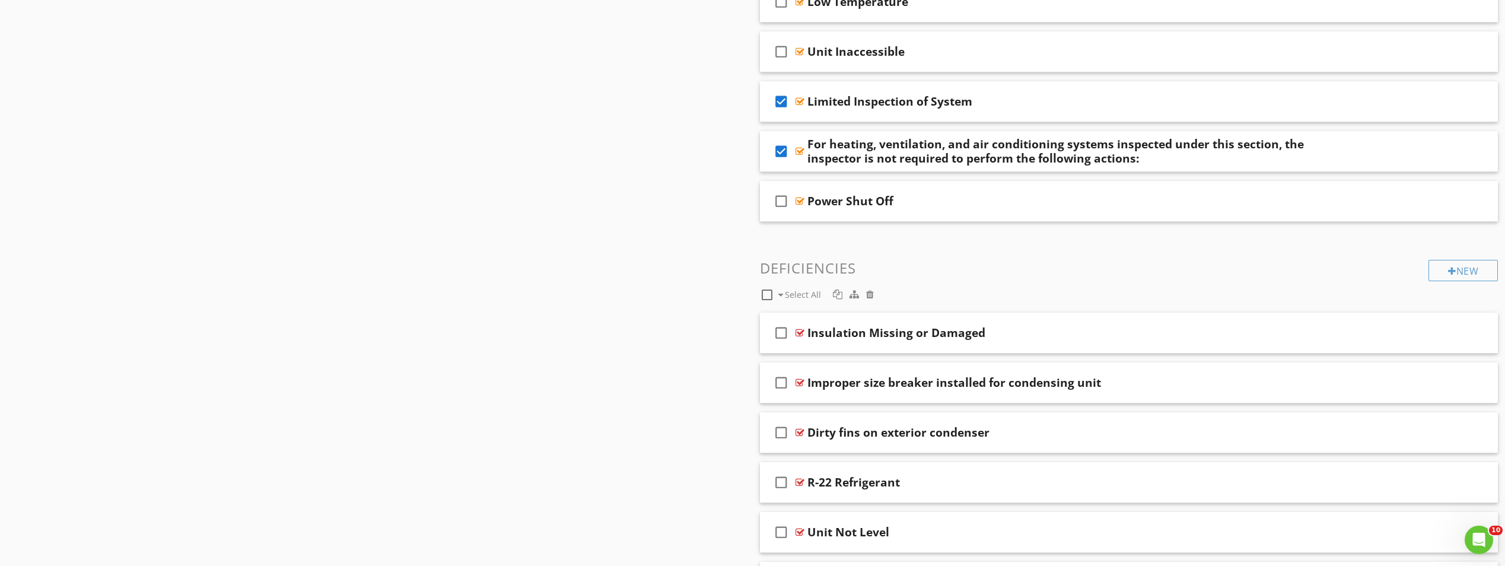
scroll to position [1127, 0]
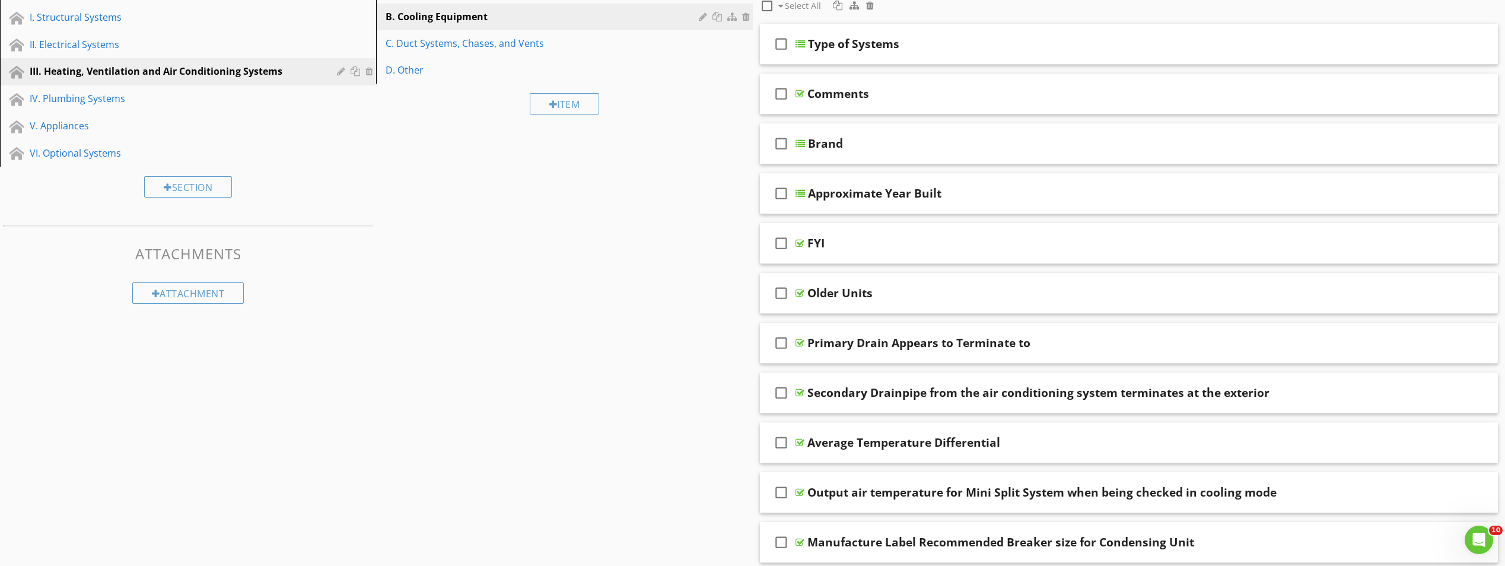
scroll to position [0, 0]
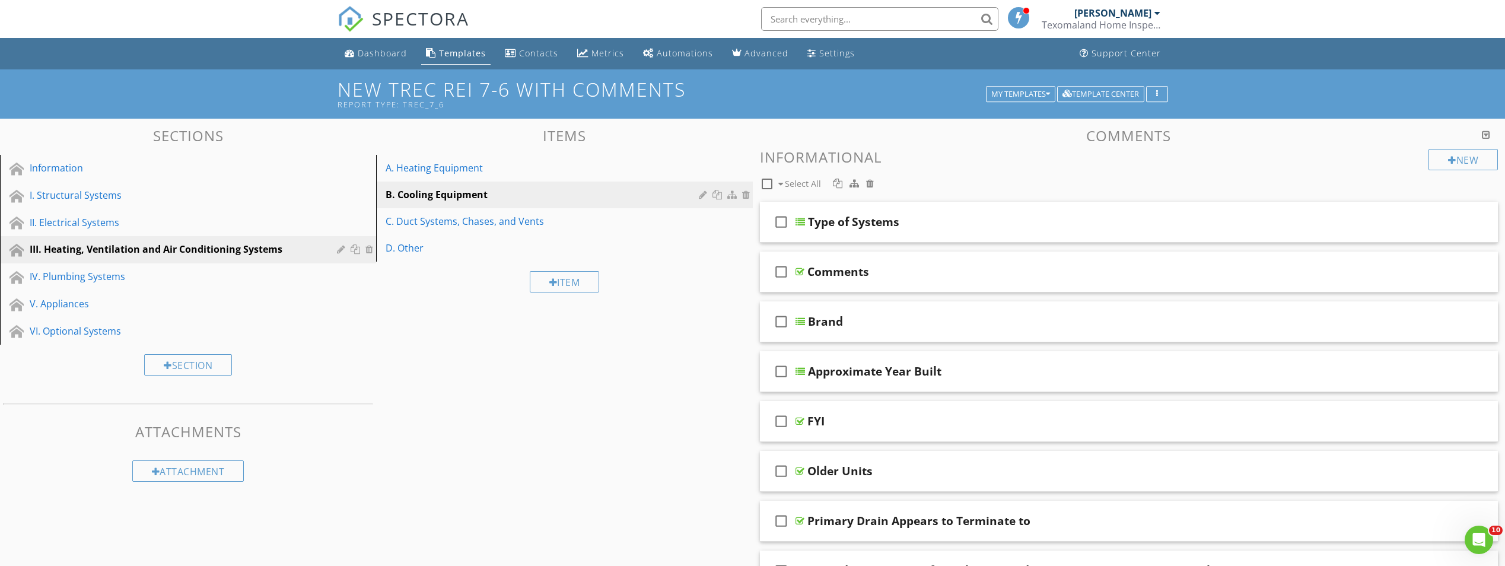
click at [81, 201] on div "I. Structural Systems" at bounding box center [175, 195] width 290 height 14
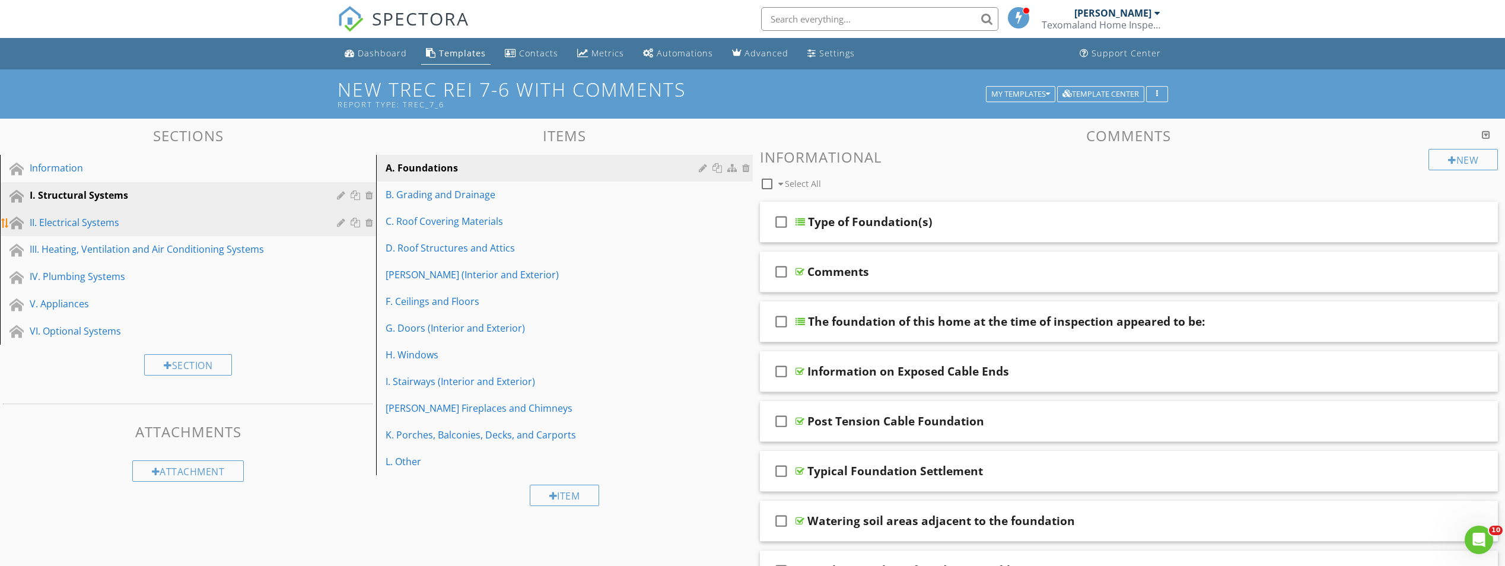
click at [78, 228] on div "II. Electrical Systems" at bounding box center [175, 222] width 290 height 14
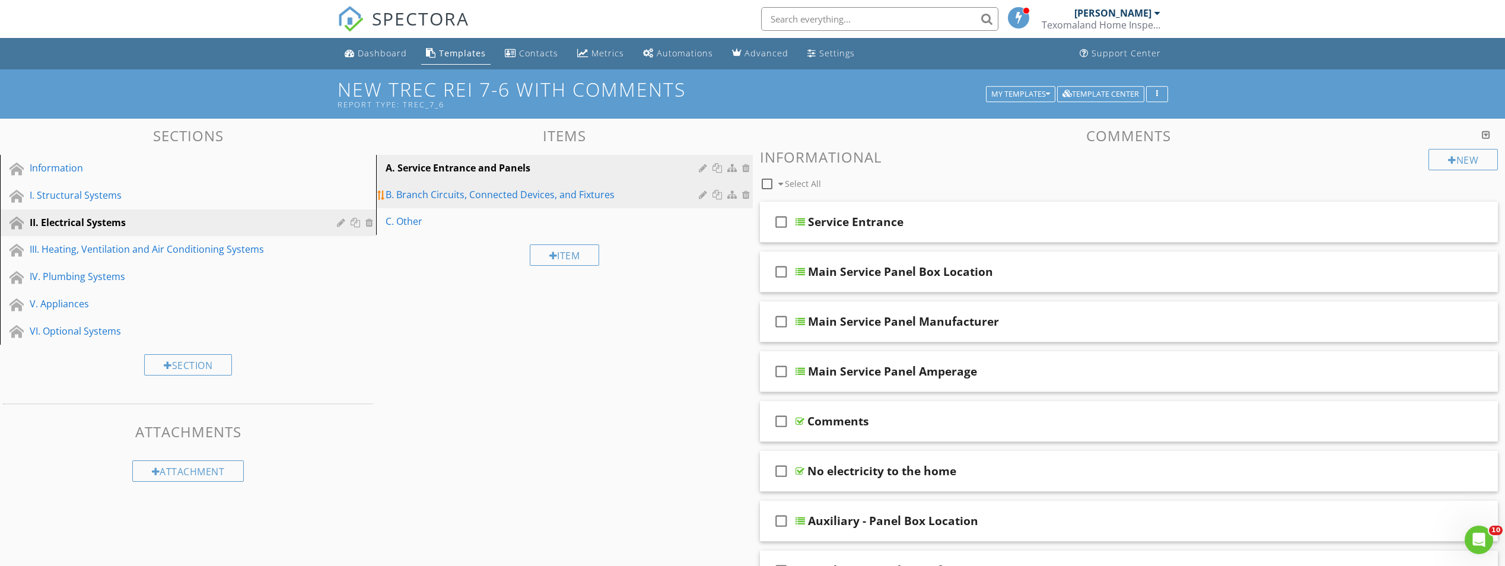
click at [417, 201] on div "B. Branch Circuits, Connected Devices, and Fixtures" at bounding box center [544, 195] width 316 height 14
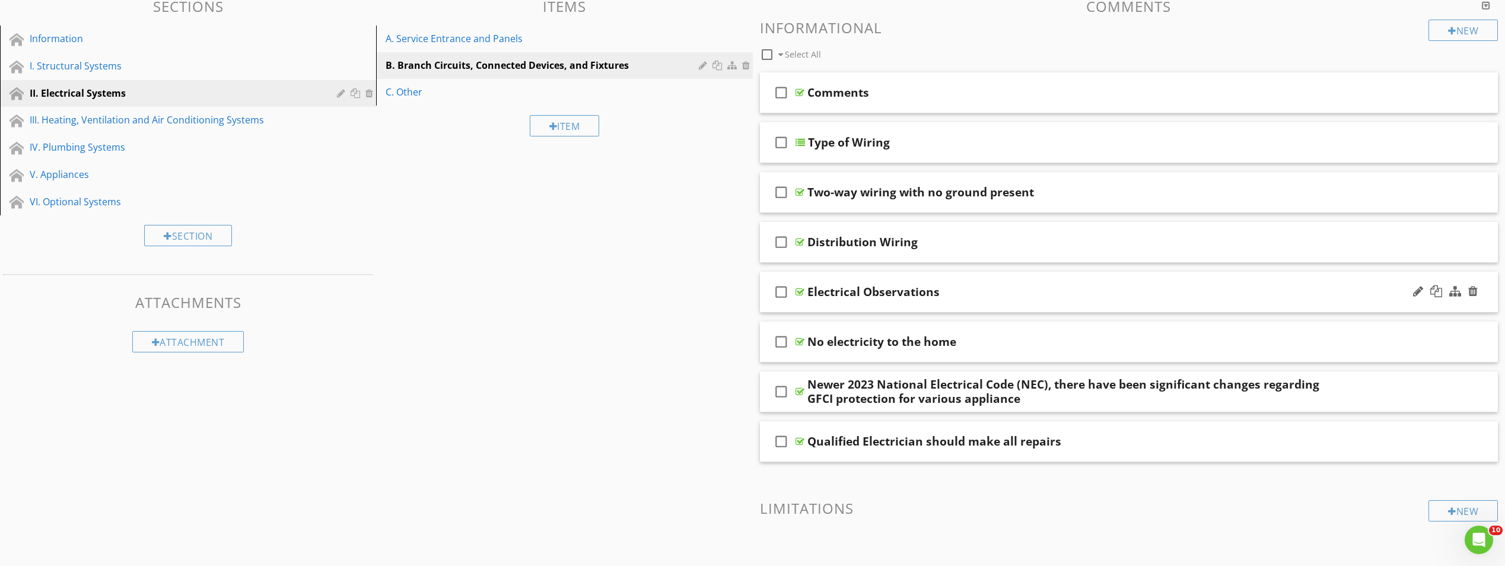
scroll to position [119, 0]
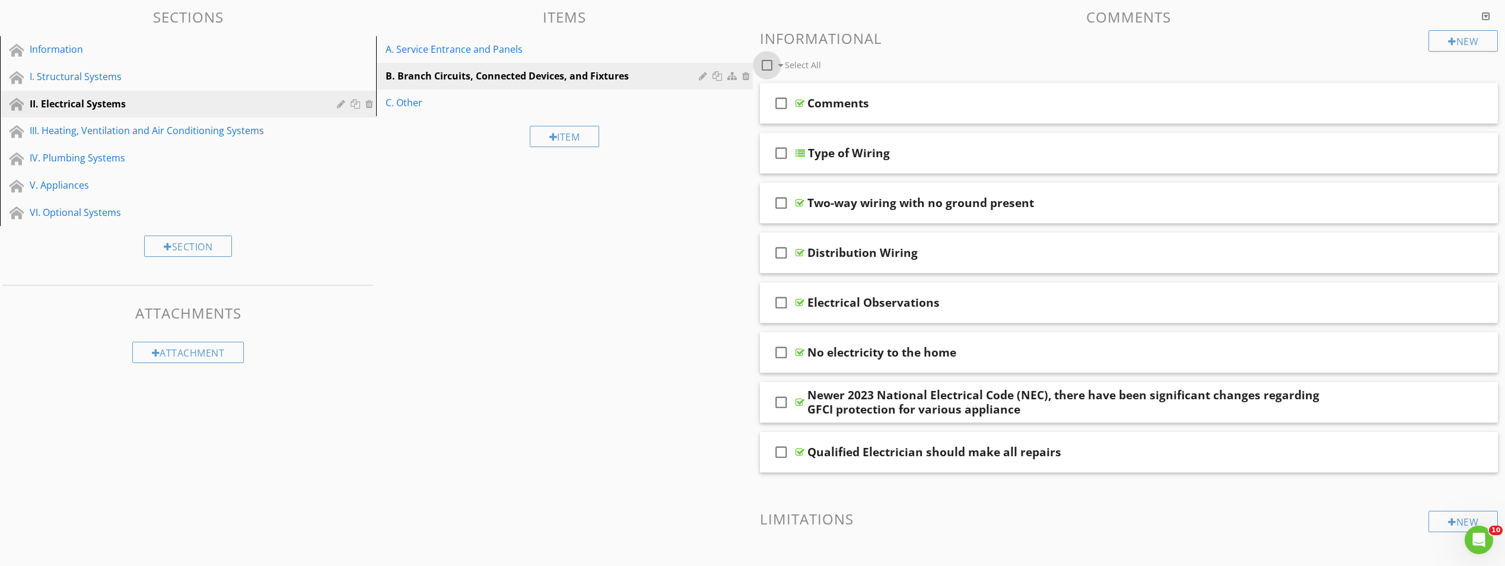
click at [766, 67] on div at bounding box center [767, 65] width 20 height 20
click at [779, 452] on icon "check_box" at bounding box center [781, 452] width 19 height 28
checkbox input "false"
click at [777, 350] on icon "check_box" at bounding box center [781, 352] width 19 height 28
click at [778, 207] on icon "check_box" at bounding box center [781, 203] width 19 height 28
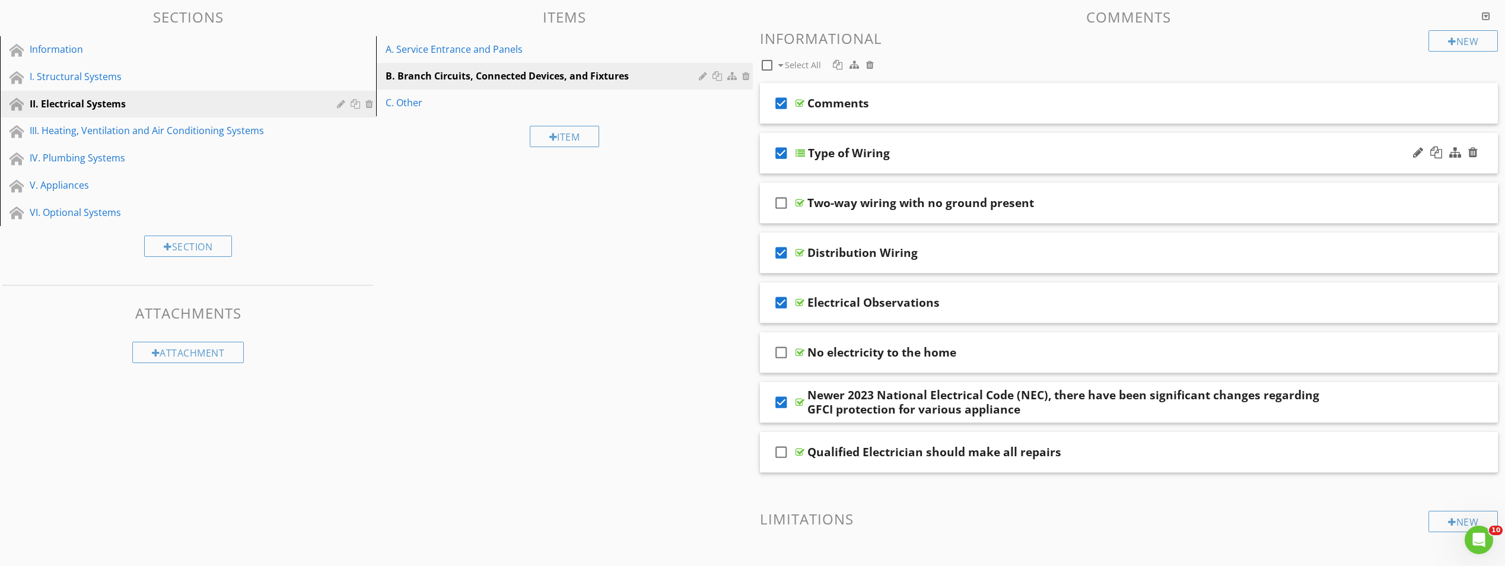
click at [783, 151] on icon "check_box" at bounding box center [781, 153] width 19 height 28
click at [781, 104] on icon "check_box" at bounding box center [781, 103] width 19 height 28
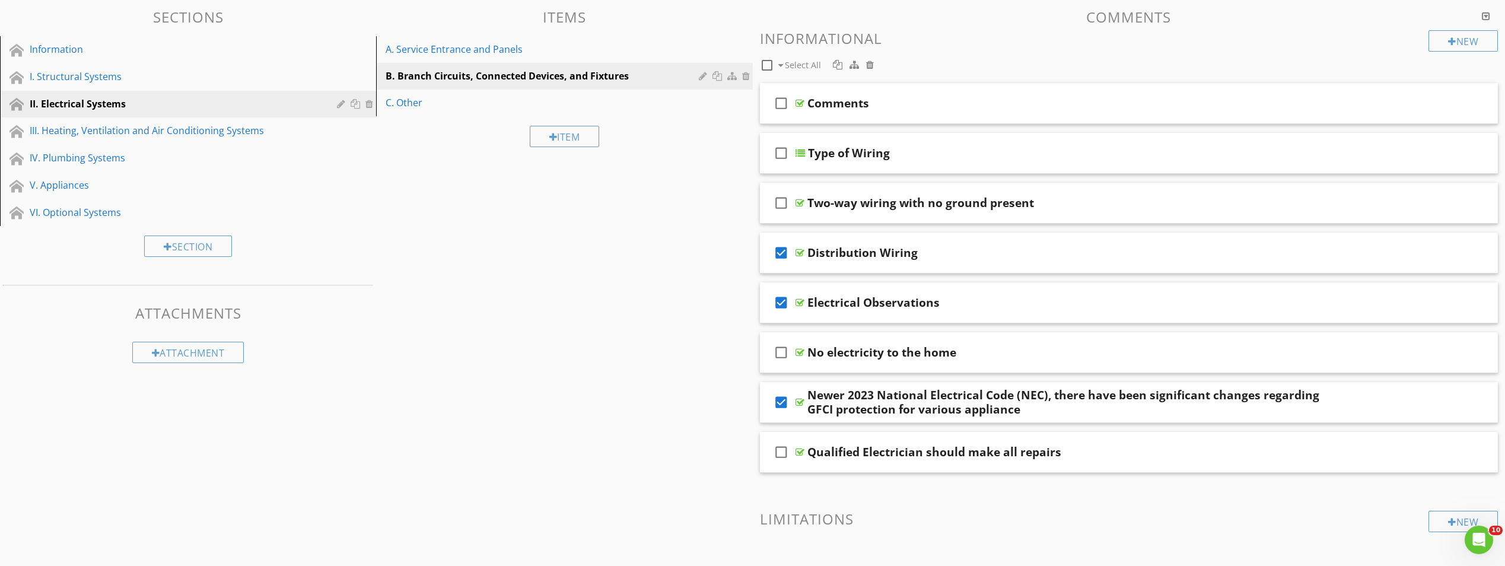
drag, startPoint x: 523, startPoint y: 396, endPoint x: 507, endPoint y: 413, distance: 23.9
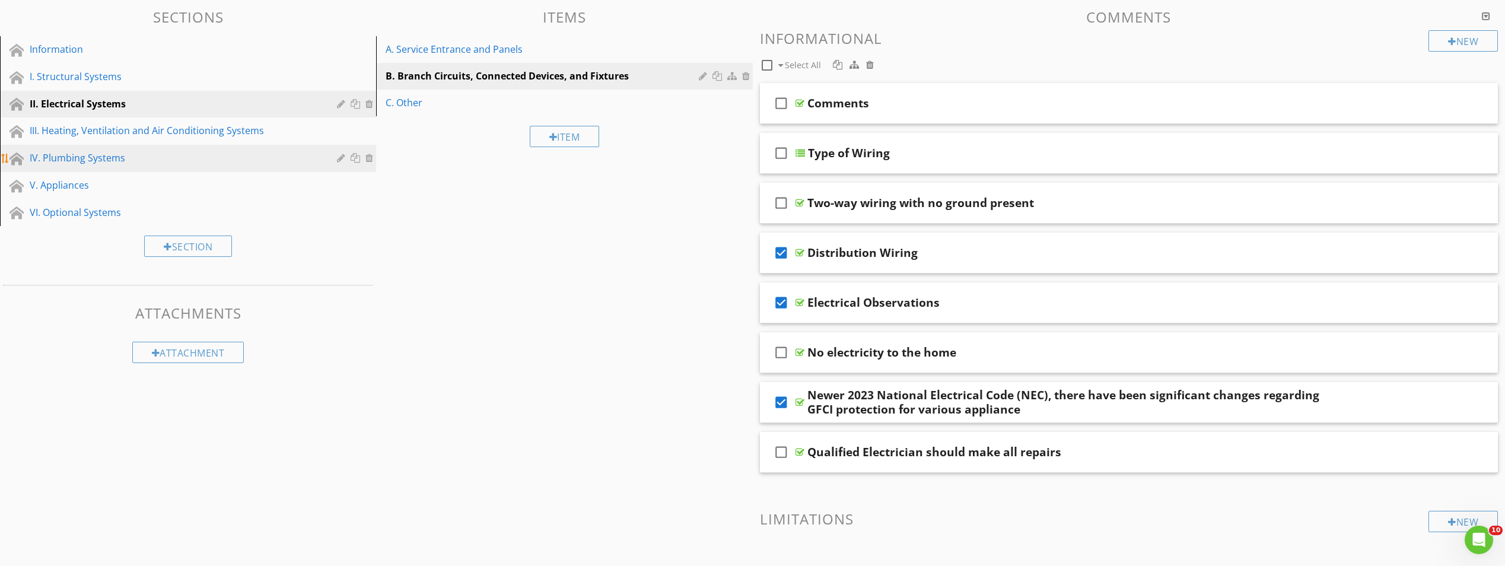
click at [87, 158] on div "IV. Plumbing Systems" at bounding box center [175, 158] width 290 height 14
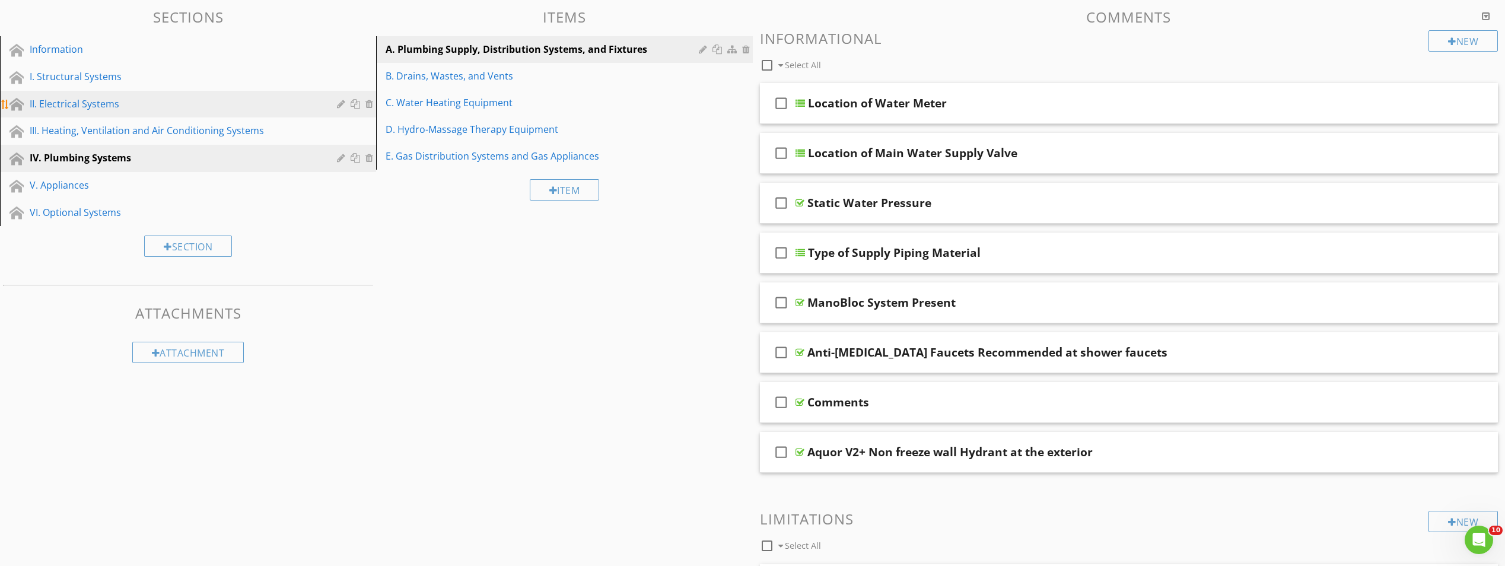
click at [97, 101] on div "II. Electrical Systems" at bounding box center [175, 104] width 290 height 14
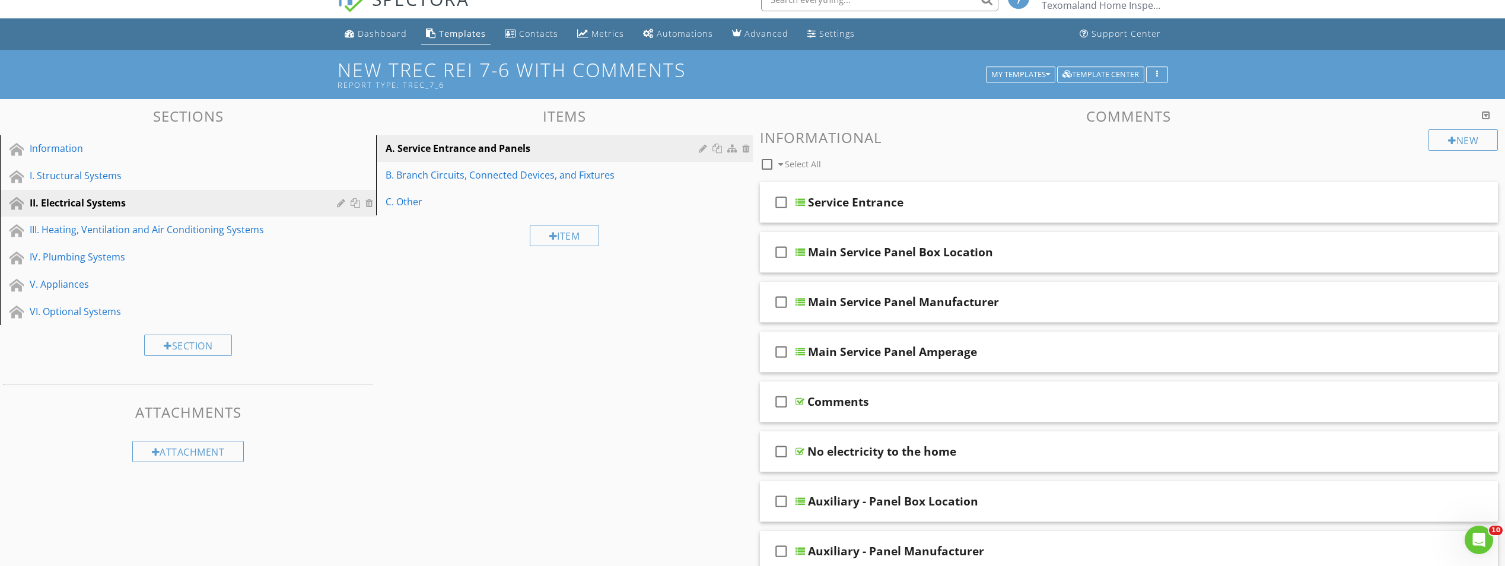
scroll to position [0, 0]
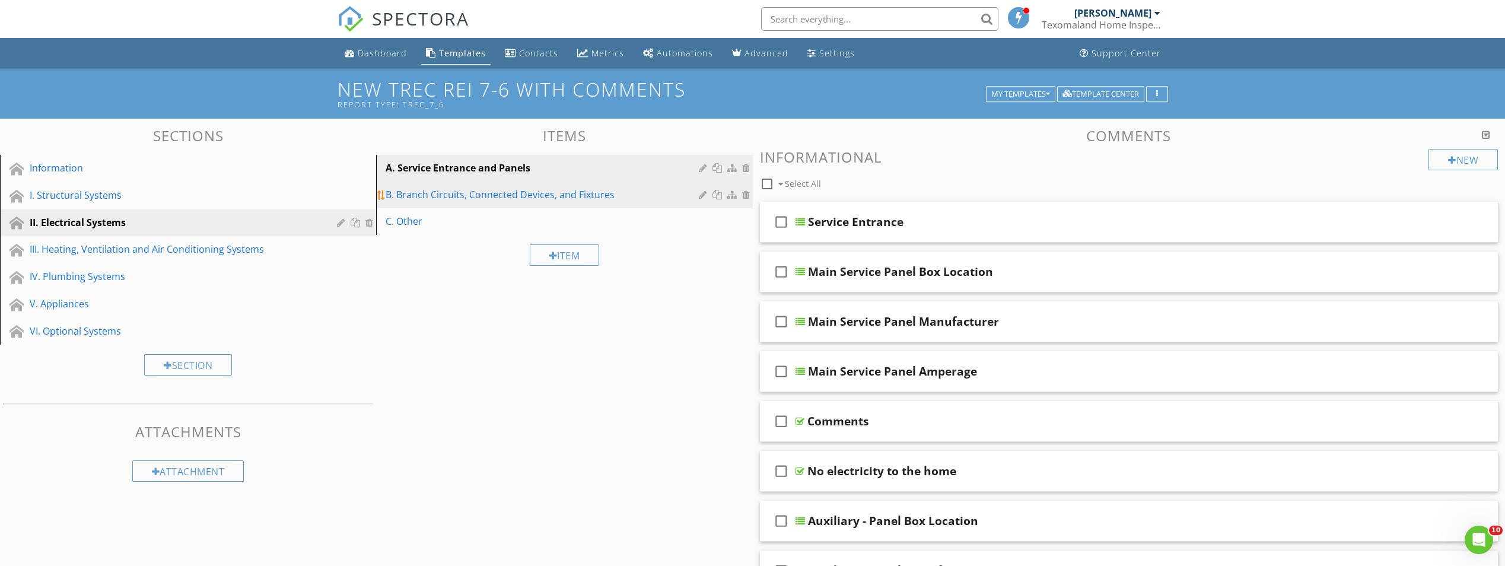
click at [588, 199] on div "B. Branch Circuits, Connected Devices, and Fixtures" at bounding box center [544, 195] width 316 height 14
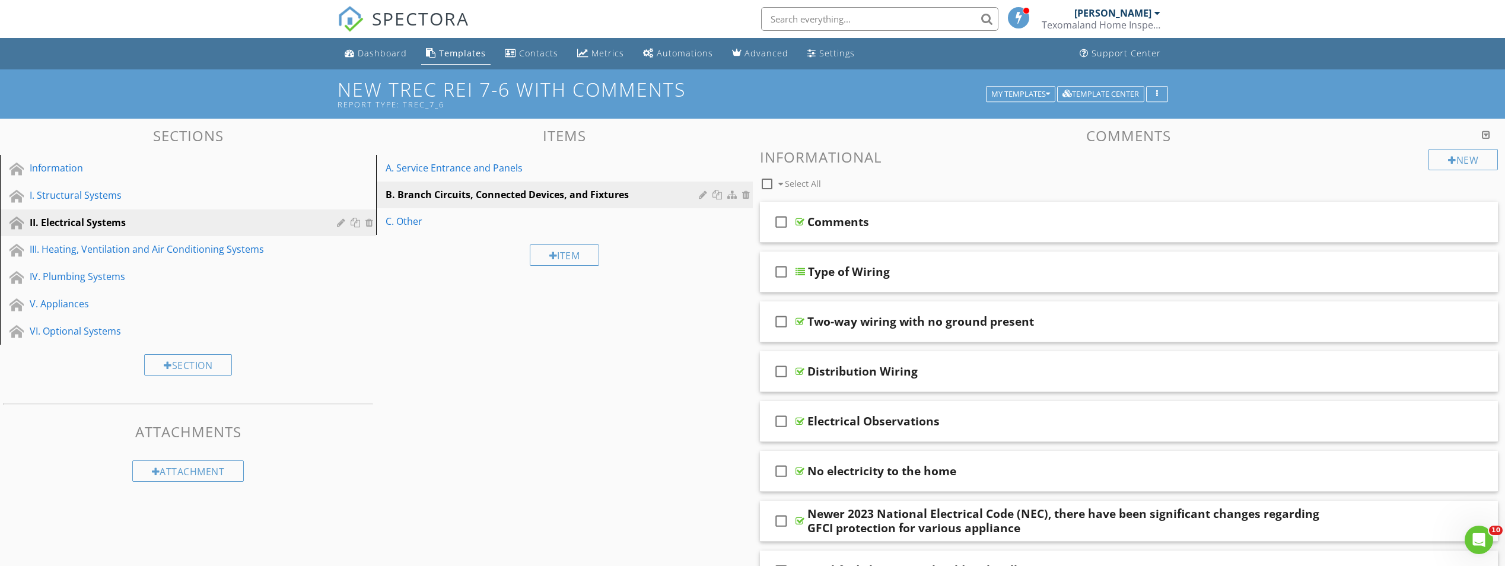
click at [74, 286] on link "IV. Plumbing Systems" at bounding box center [190, 276] width 373 height 27
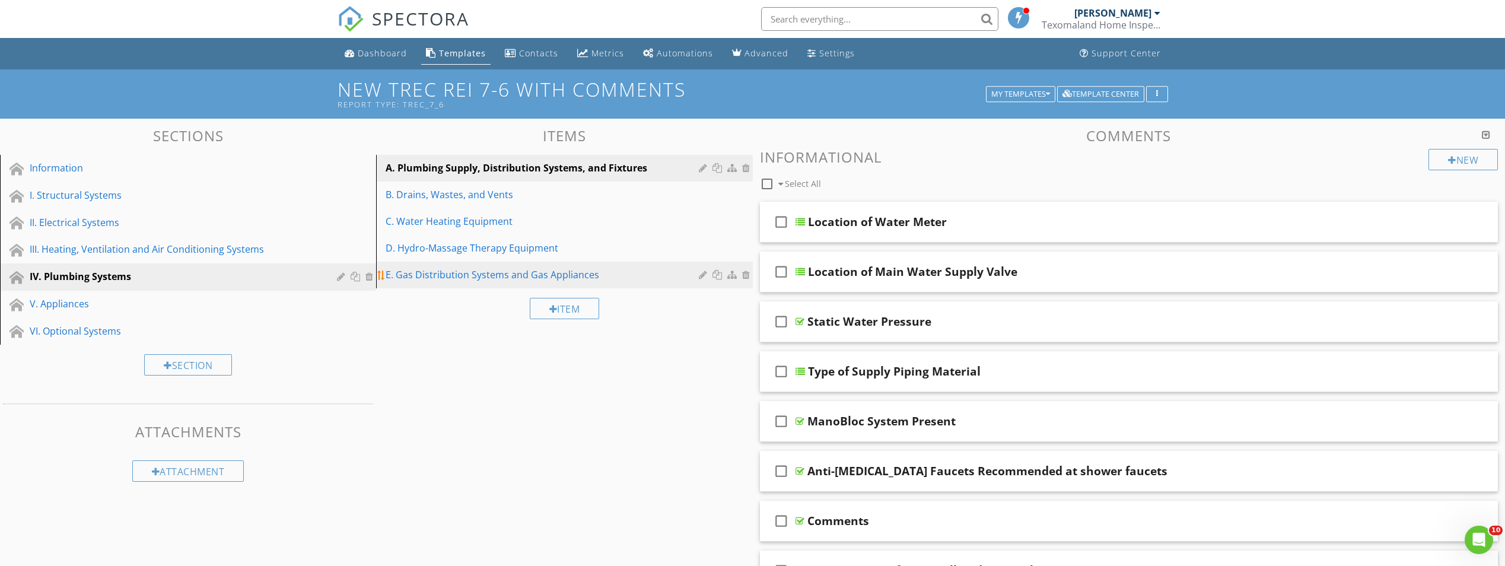
click at [431, 281] on div "E. Gas Distribution Systems and Gas Appliances" at bounding box center [544, 275] width 316 height 14
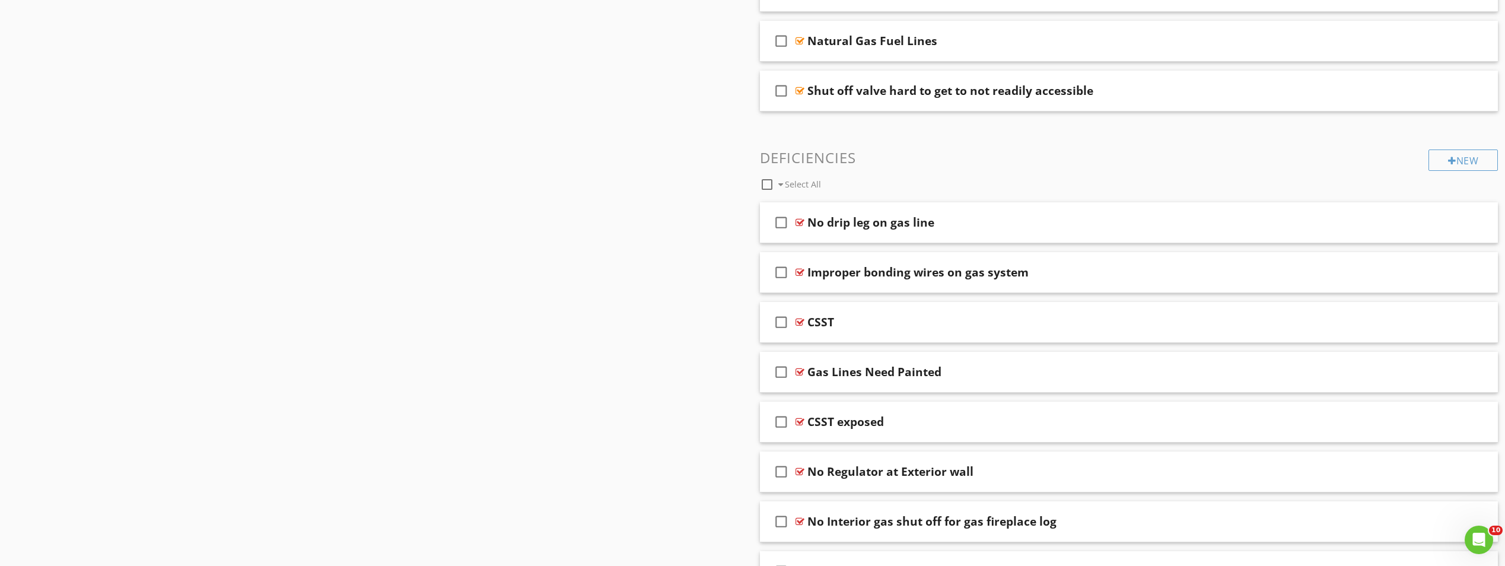
scroll to position [1068, 0]
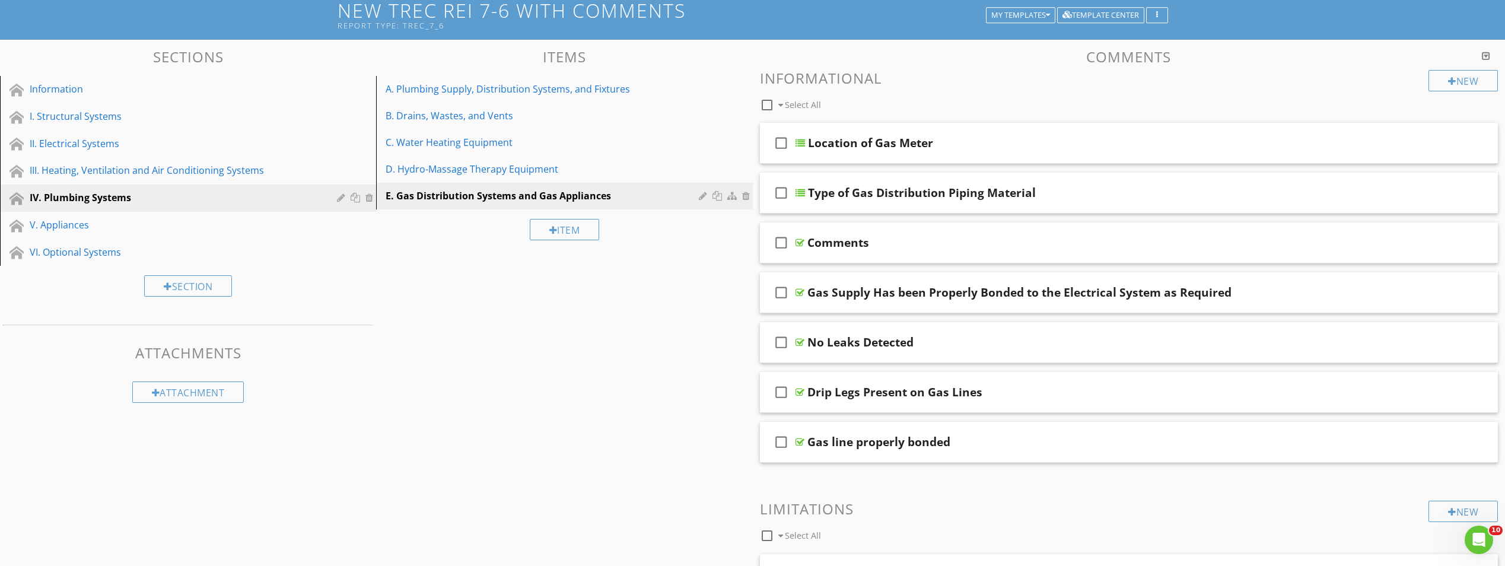
scroll to position [0, 0]
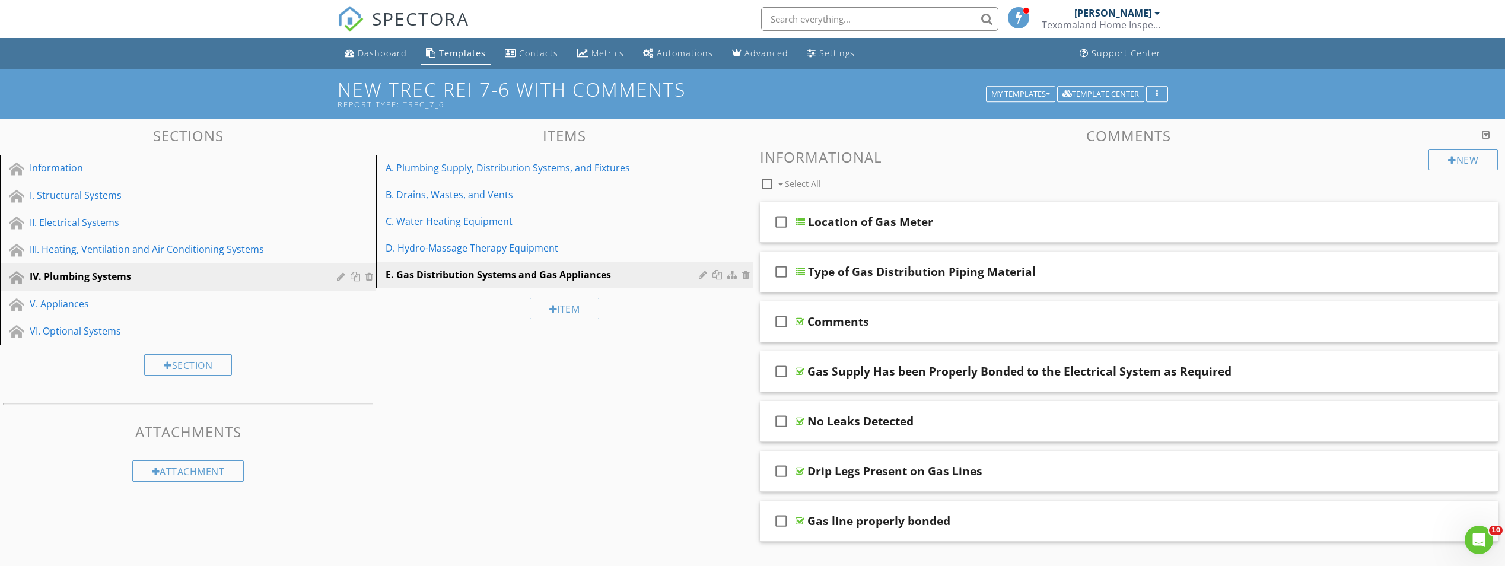
click at [91, 302] on div "V. Appliances" at bounding box center [175, 304] width 290 height 14
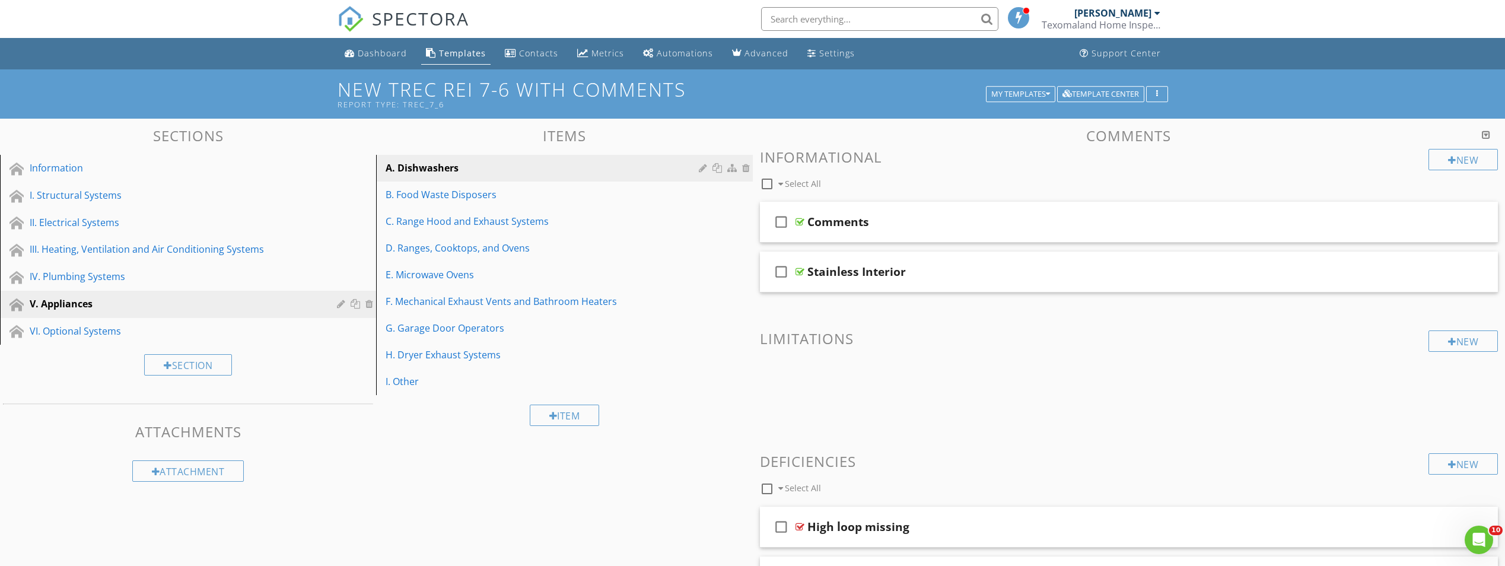
click at [96, 171] on div "Information" at bounding box center [175, 168] width 290 height 14
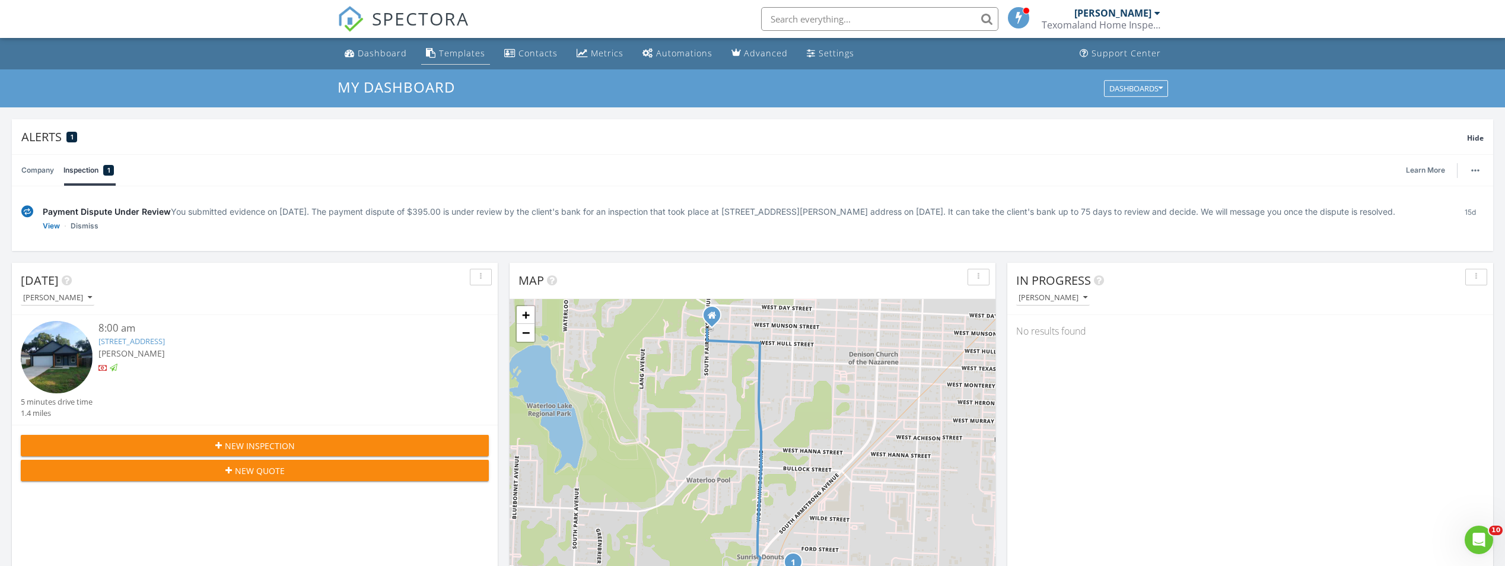
click at [471, 60] on link "Templates" at bounding box center [455, 54] width 69 height 22
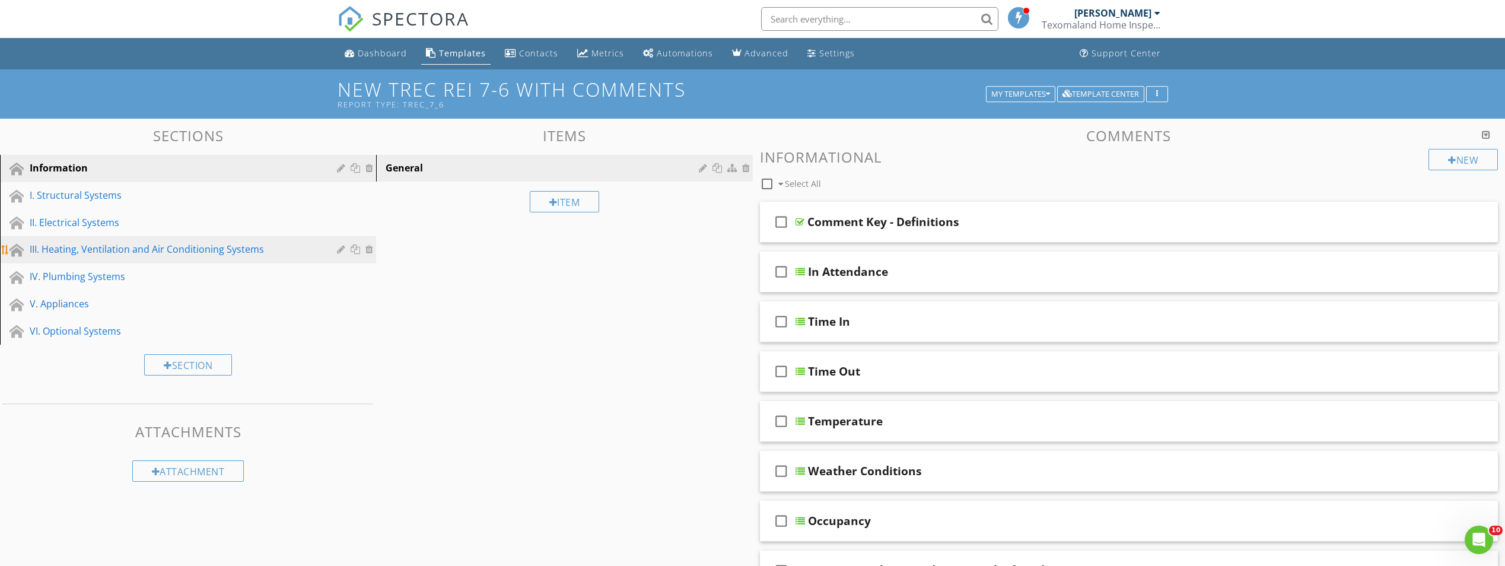
click at [103, 252] on div "III. Heating, Ventilation and Air Conditioning Systems" at bounding box center [175, 249] width 290 height 14
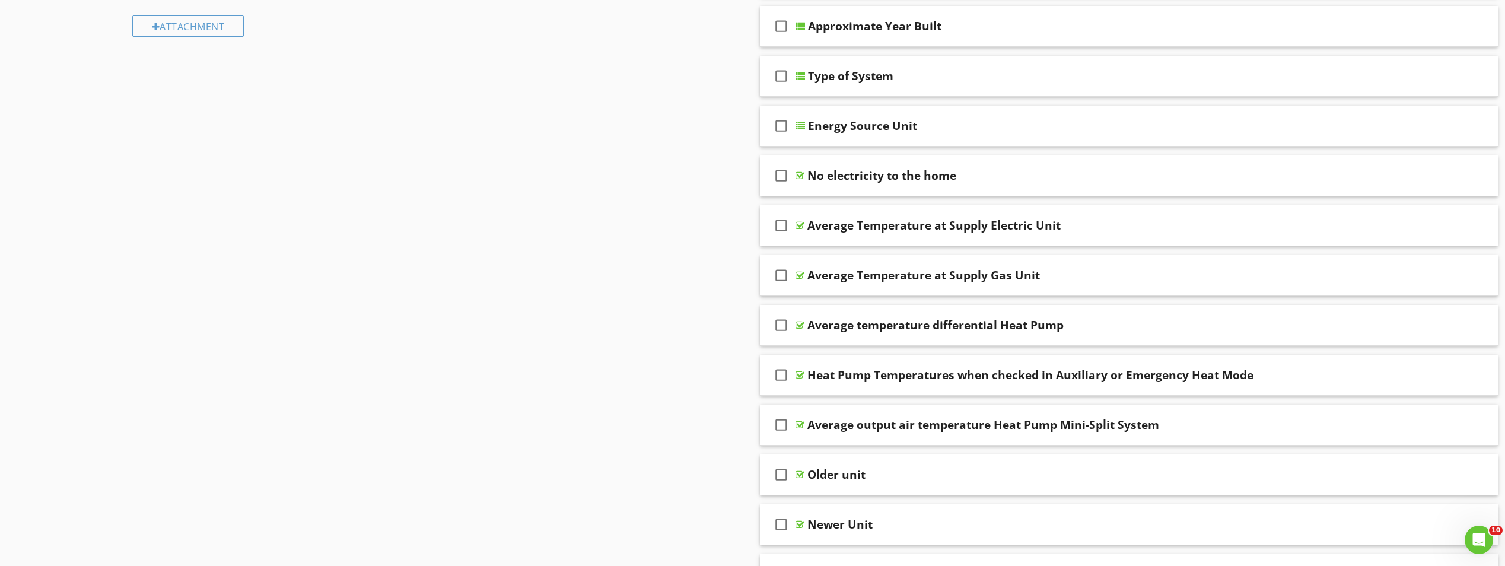
scroll to position [534, 0]
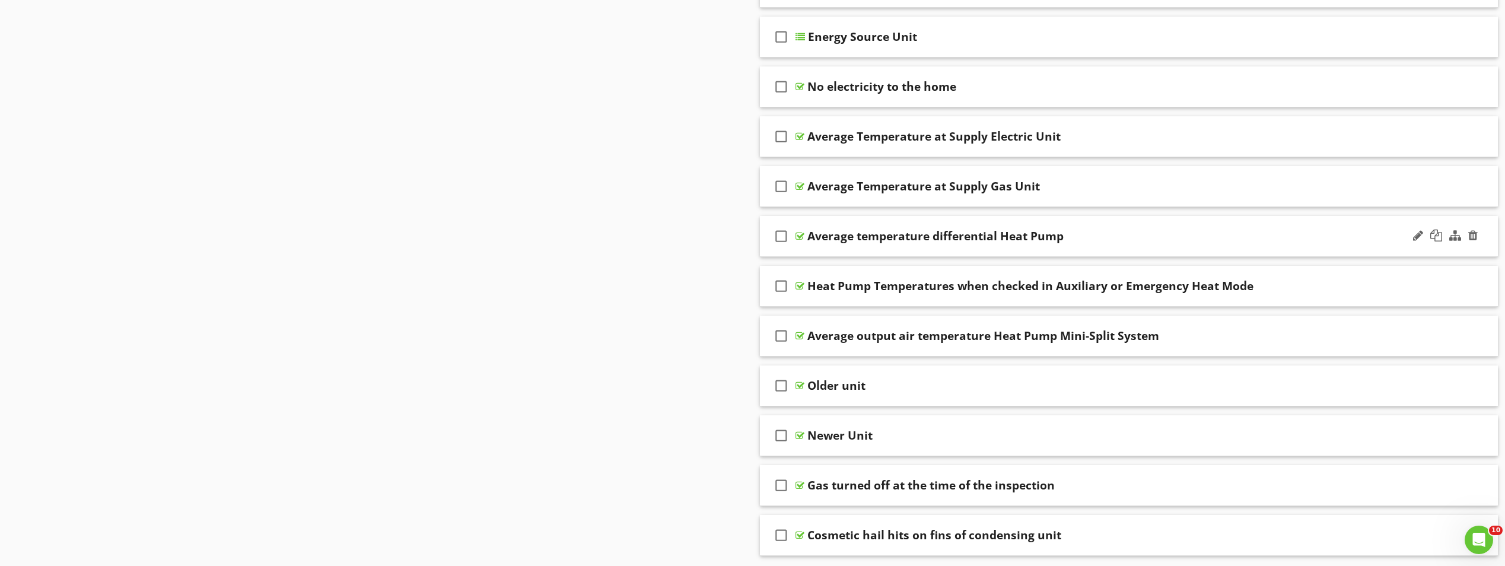
click at [1117, 235] on div "Average temperature differential Heat Pump" at bounding box center [1076, 236] width 536 height 14
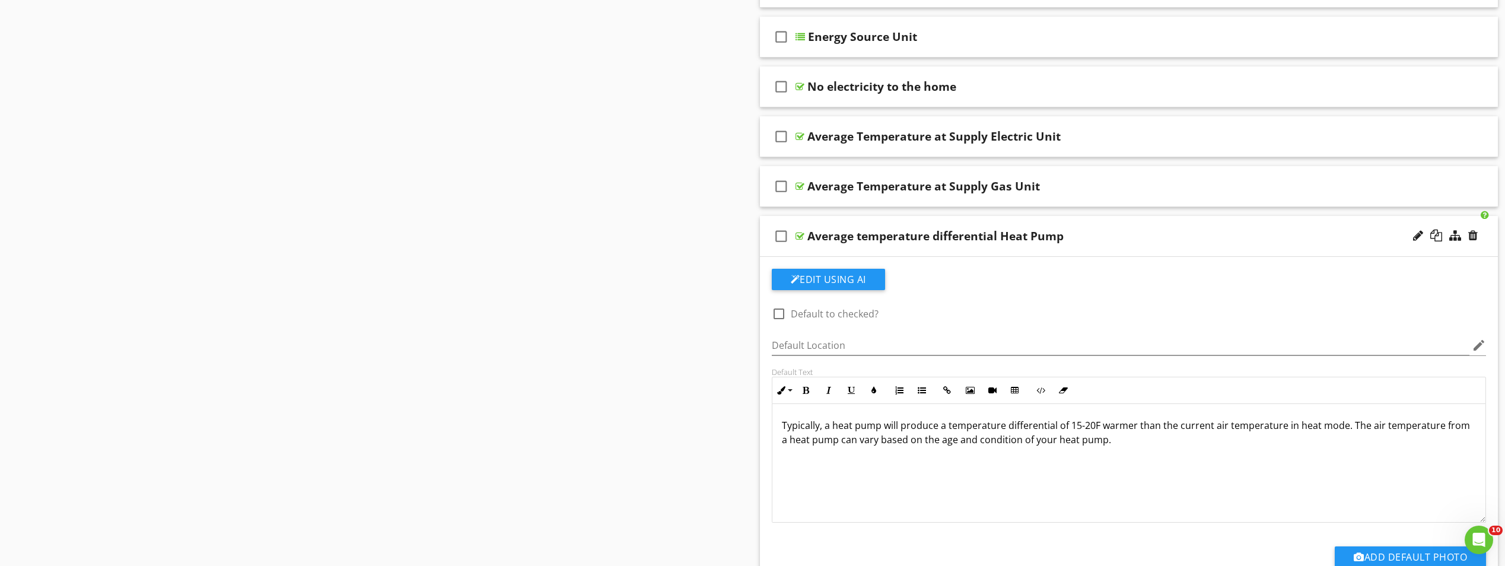
click at [1117, 235] on div "Average temperature differential Heat Pump" at bounding box center [1076, 236] width 536 height 14
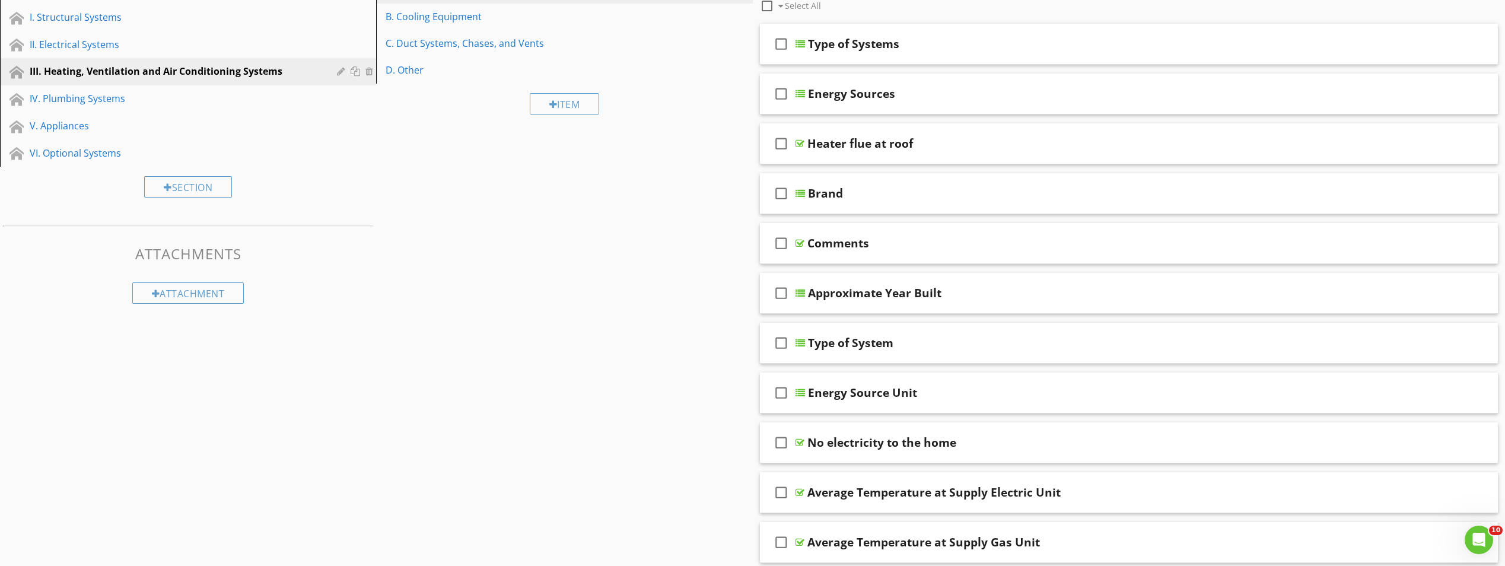
scroll to position [0, 0]
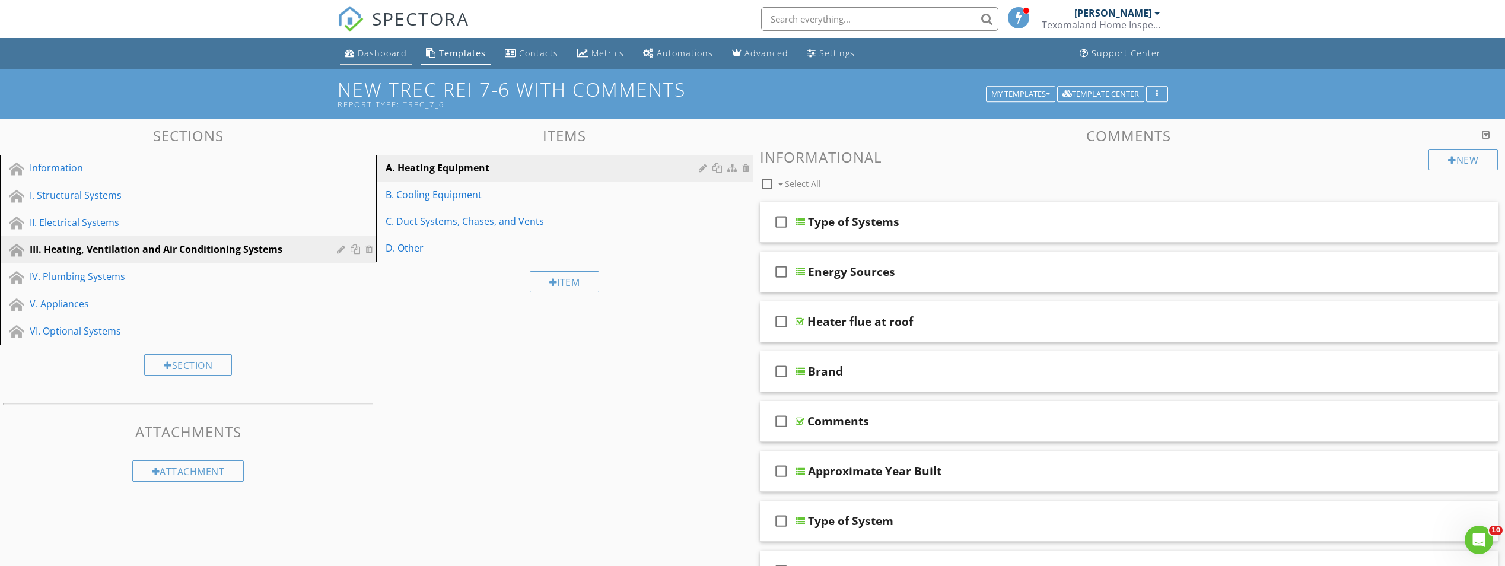
click at [365, 54] on div "Dashboard" at bounding box center [382, 52] width 49 height 11
